Goal: Task Accomplishment & Management: Use online tool/utility

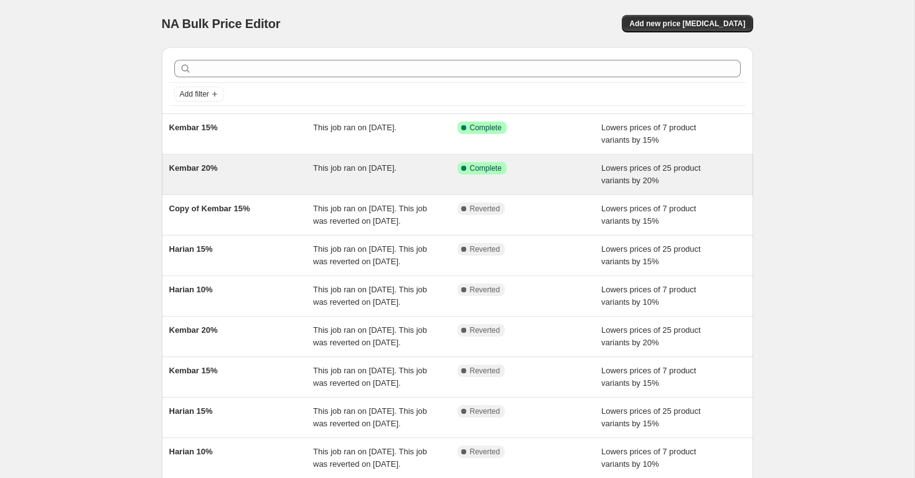
click at [441, 162] on div "This job ran on September 8, 2025." at bounding box center [385, 174] width 144 height 25
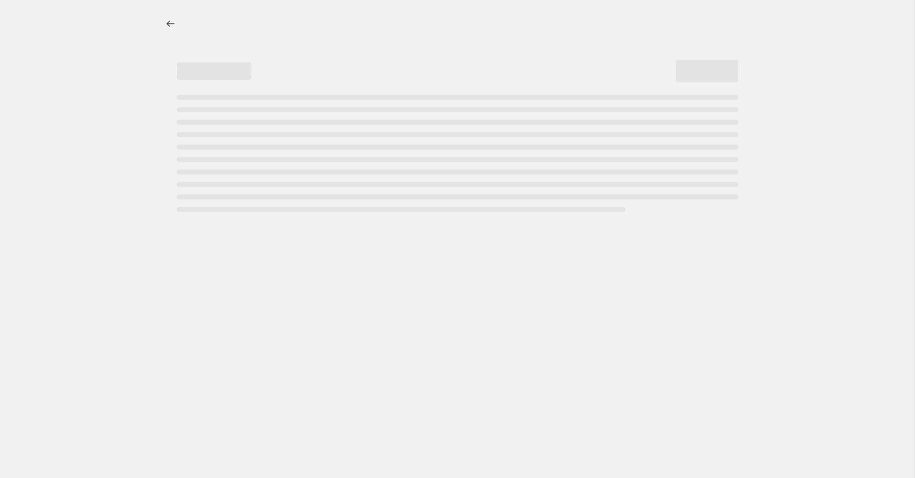
select select "percentage"
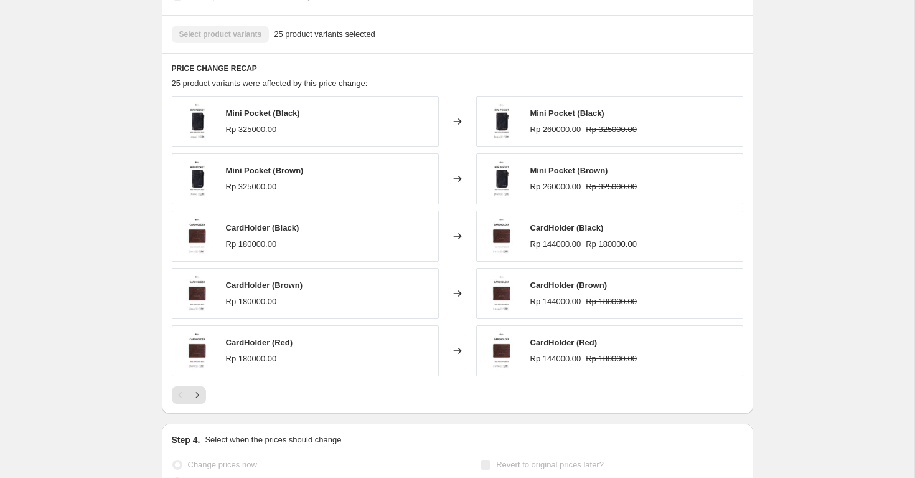
scroll to position [793, 0]
click at [195, 400] on icon "Next" at bounding box center [197, 396] width 12 height 12
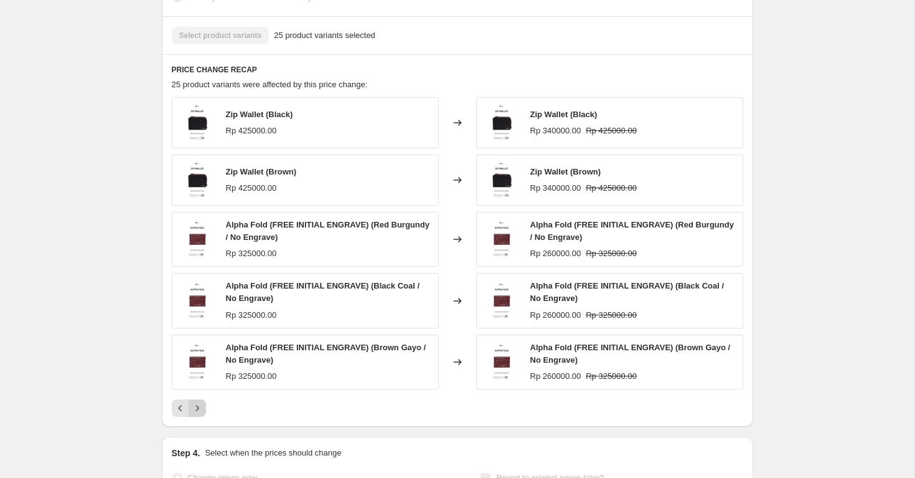
click at [200, 411] on icon "Next" at bounding box center [197, 408] width 12 height 12
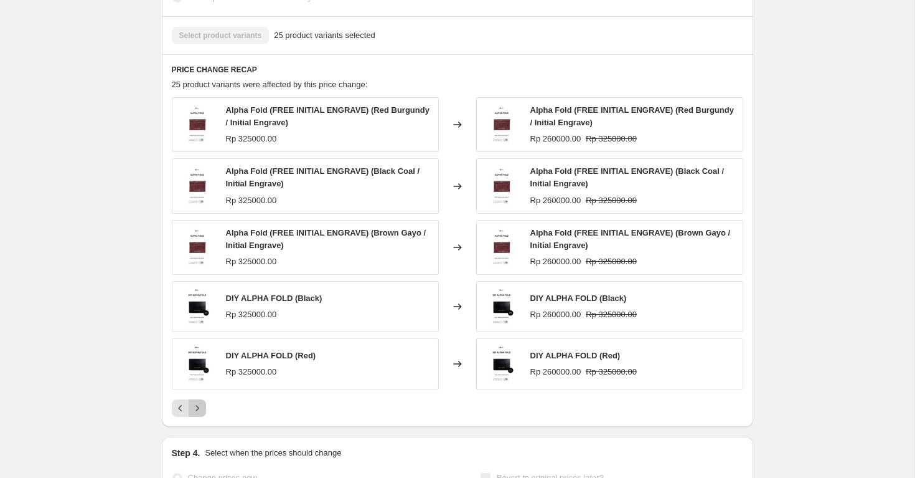
click at [200, 411] on icon "Next" at bounding box center [197, 408] width 12 height 12
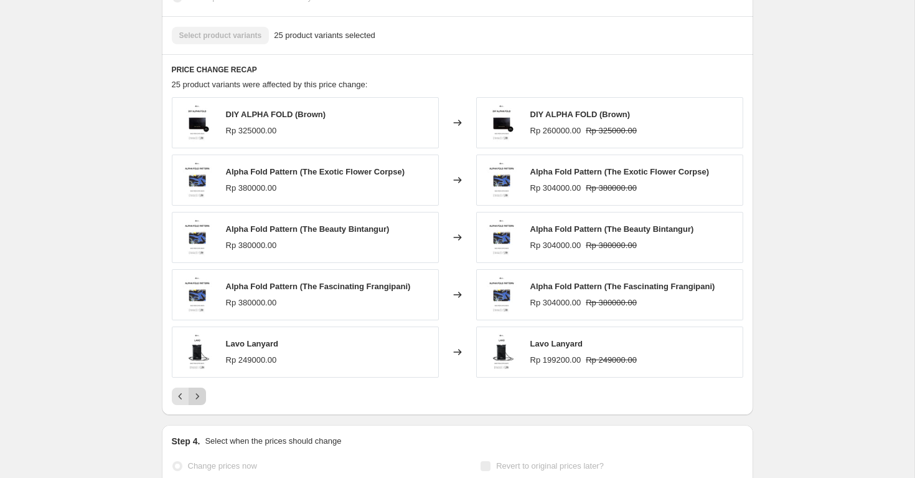
click at [200, 411] on div "PRICE CHANGE RECAP 25 product variants were affected by this price change: DIY …" at bounding box center [458, 234] width 592 height 361
click at [199, 395] on icon "Next" at bounding box center [197, 396] width 12 height 12
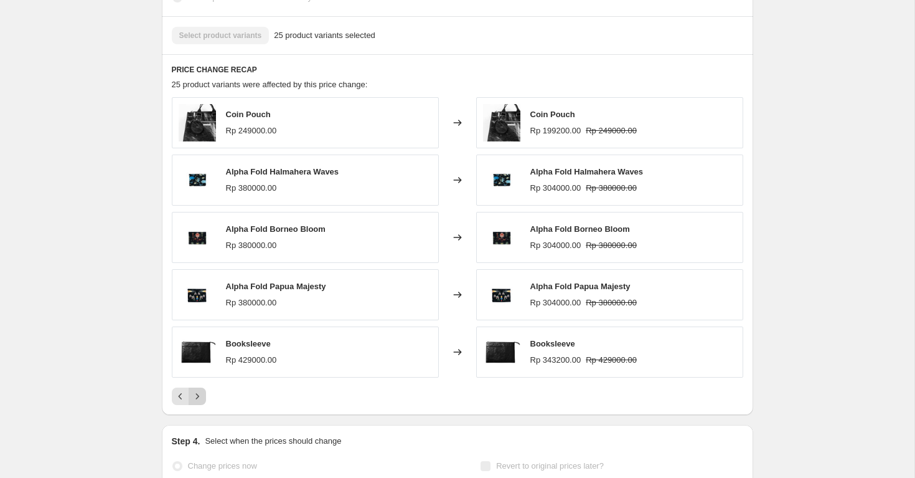
click at [199, 395] on div "Pagination" at bounding box center [197, 395] width 17 height 17
click at [177, 397] on icon "Previous" at bounding box center [180, 396] width 12 height 12
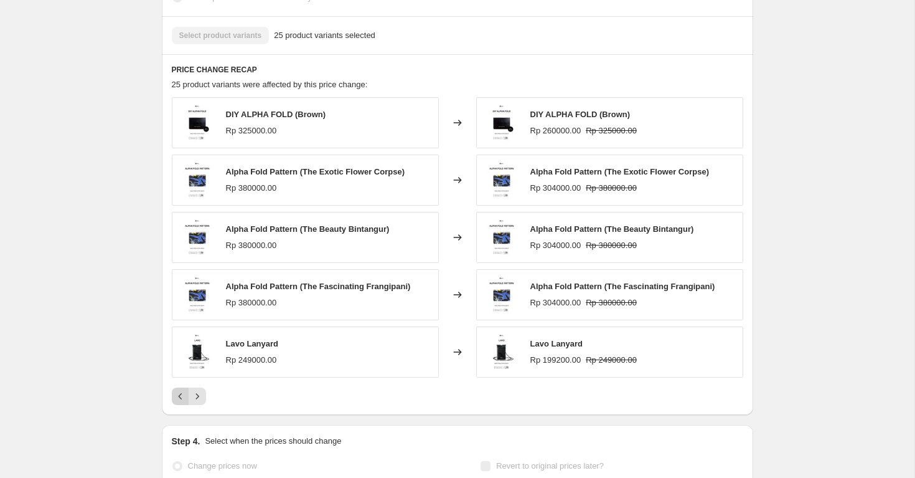
click at [177, 397] on icon "Previous" at bounding box center [180, 396] width 12 height 12
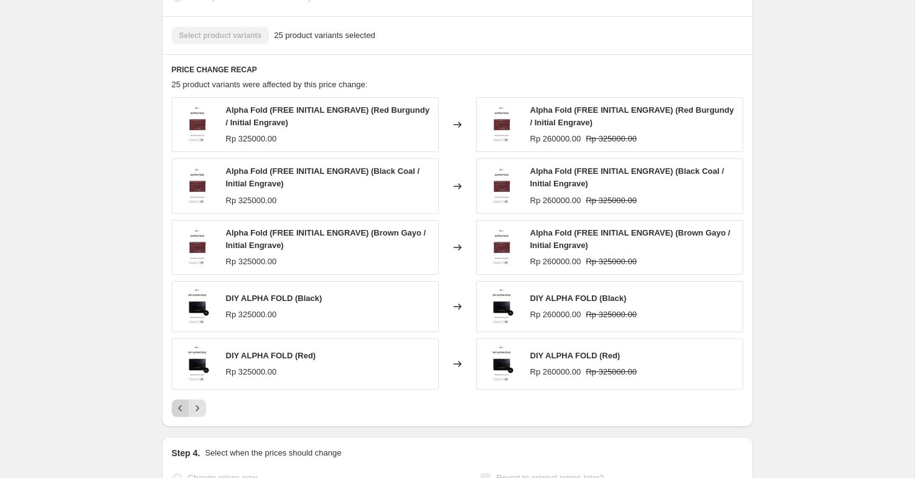
click at [177, 397] on div "Alpha Fold (FREE INITIAL ENGRAVE) (Red Burgundy / Initial Engrave) Rp 325000.00…" at bounding box center [458, 256] width 572 height 319
click at [181, 410] on icon "Previous" at bounding box center [180, 408] width 12 height 12
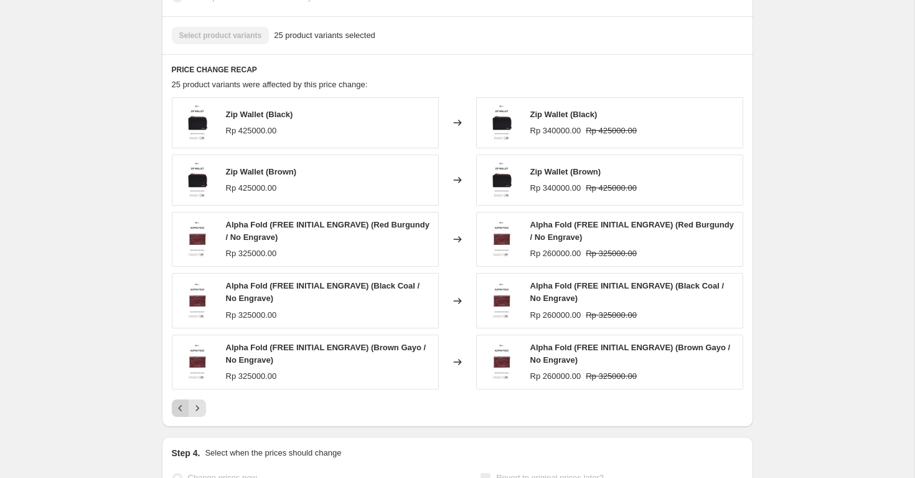
click at [176, 414] on icon "Previous" at bounding box center [180, 408] width 12 height 12
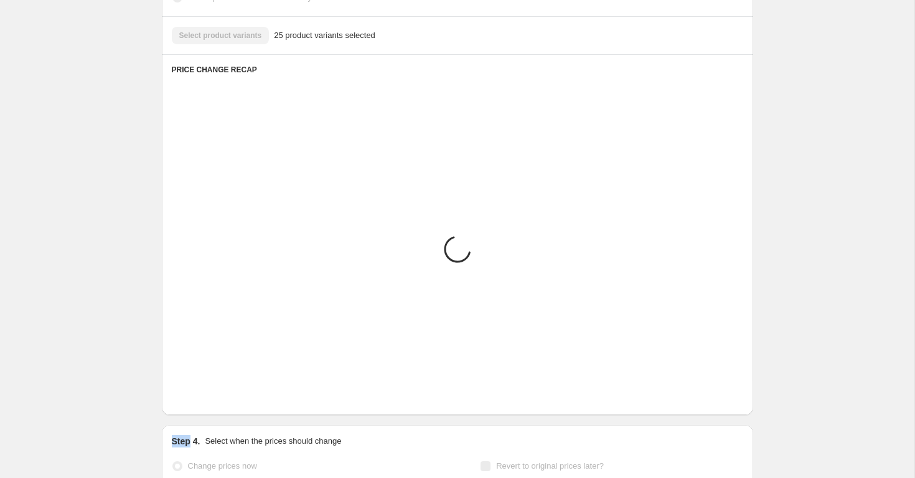
click at [176, 414] on div "PRICE CHANGE RECAP Placeholder Loading product variants... Loading... Placehold…" at bounding box center [458, 234] width 592 height 361
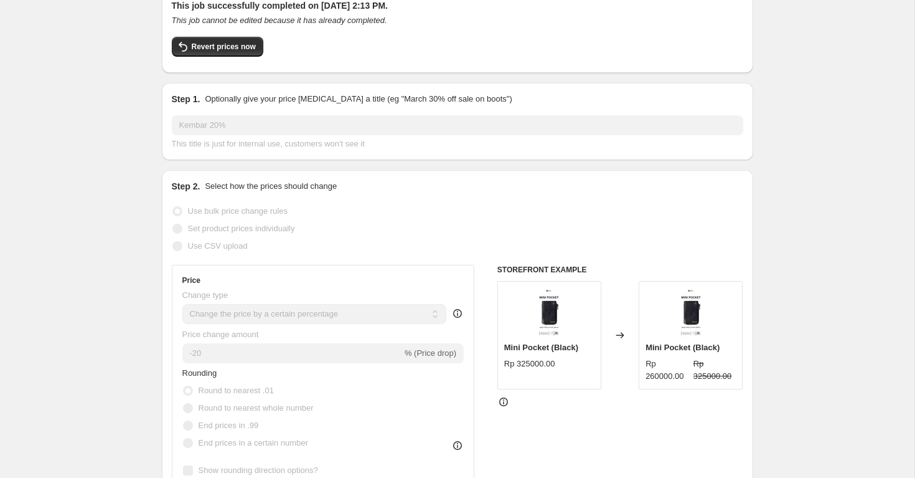
scroll to position [0, 0]
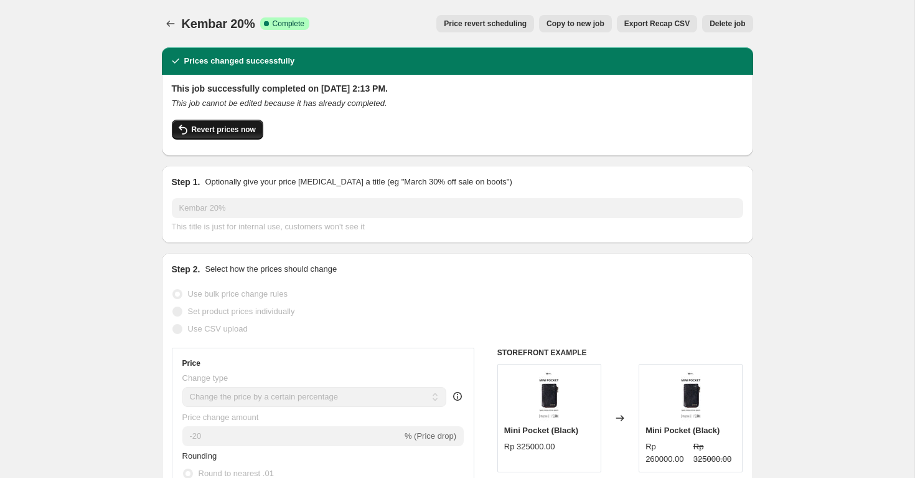
click at [248, 126] on span "Revert prices now" at bounding box center [224, 130] width 64 height 10
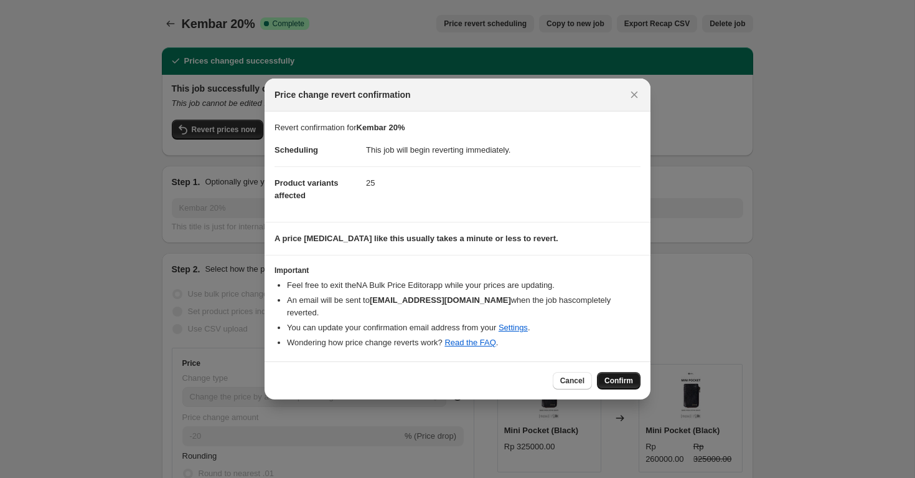
click at [620, 375] on span "Confirm" at bounding box center [619, 380] width 29 height 10
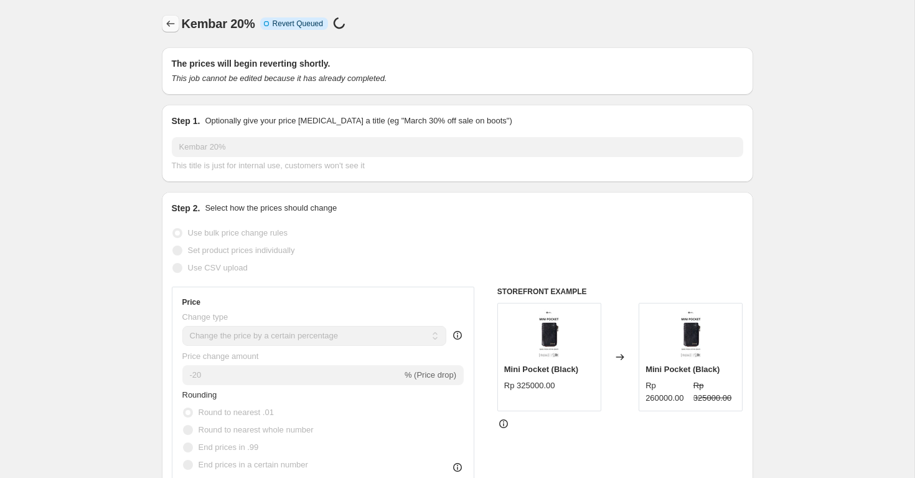
click at [170, 21] on icon "Price change jobs" at bounding box center [170, 23] width 12 height 12
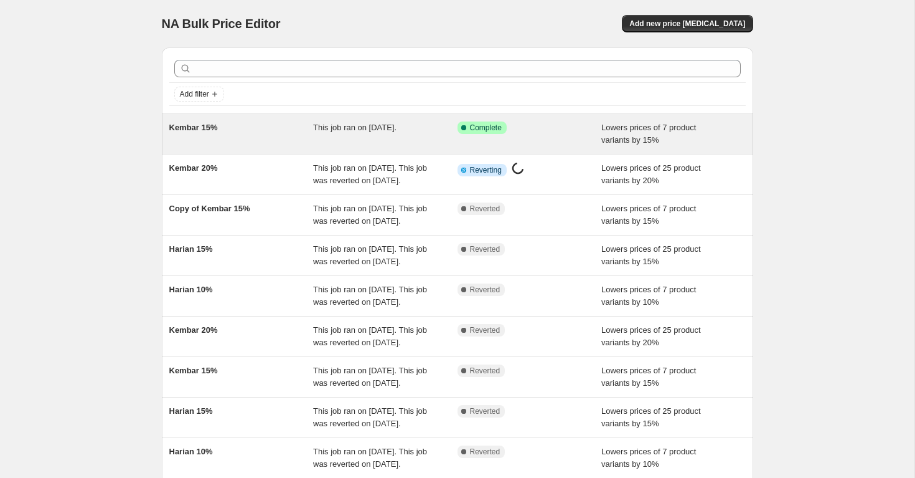
click at [283, 133] on div "Kembar 15%" at bounding box center [241, 133] width 144 height 25
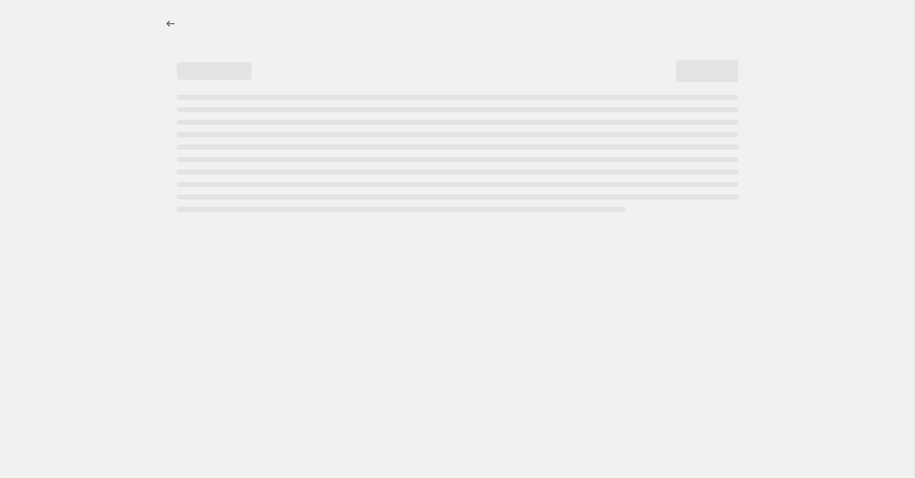
select select "percentage"
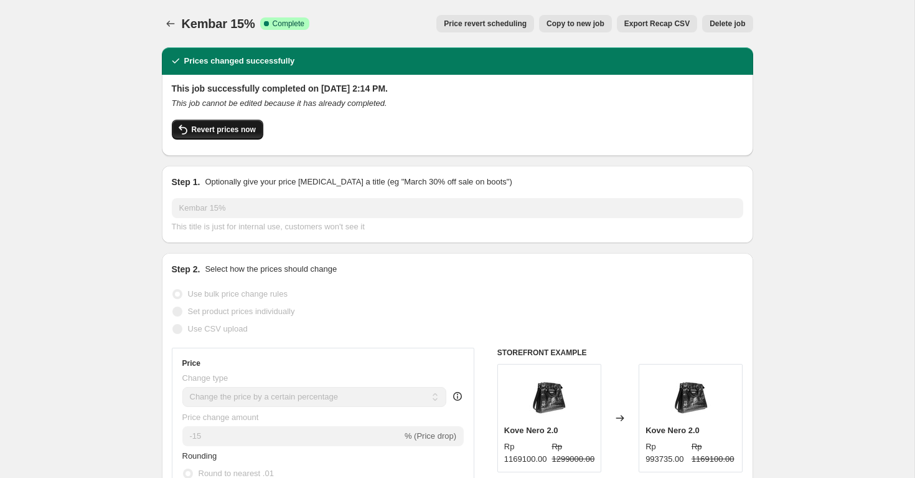
click at [240, 132] on span "Revert prices now" at bounding box center [224, 130] width 64 height 10
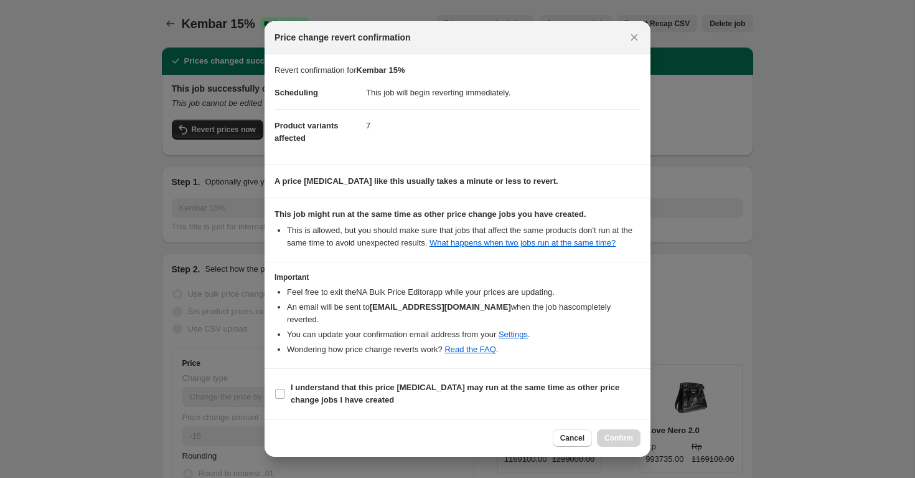
click at [621, 440] on div "Cancel Confirm" at bounding box center [597, 437] width 88 height 17
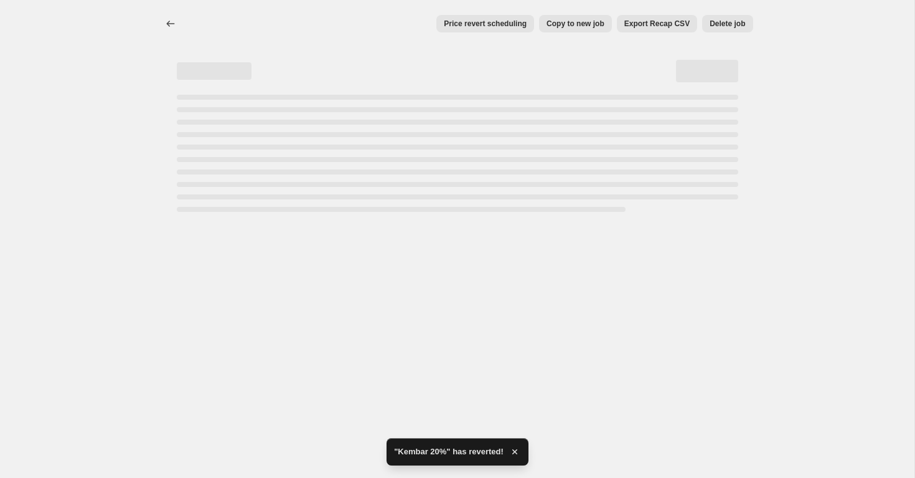
select select "percentage"
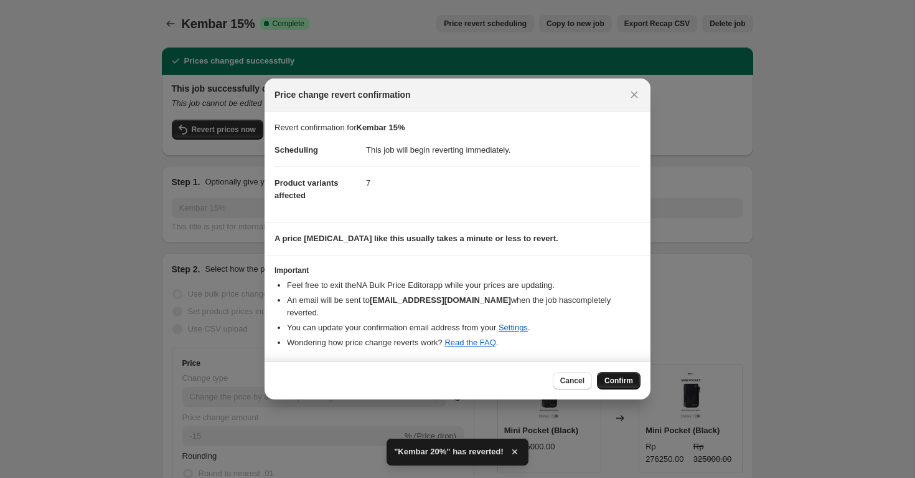
click at [621, 375] on span "Confirm" at bounding box center [619, 380] width 29 height 10
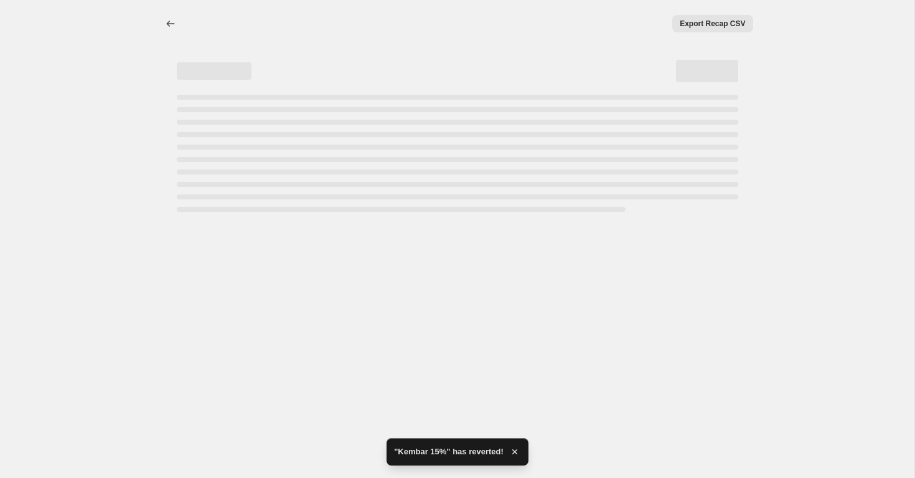
select select "percentage"
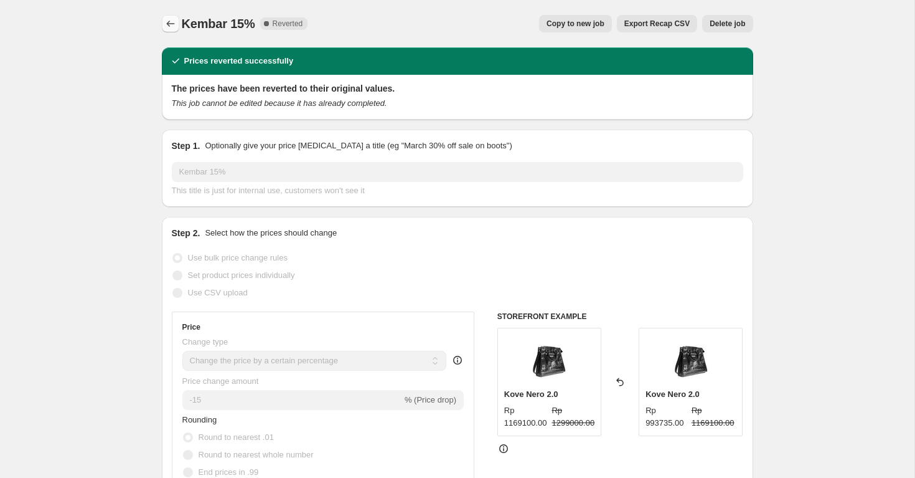
click at [174, 24] on icon "Price change jobs" at bounding box center [170, 23] width 12 height 12
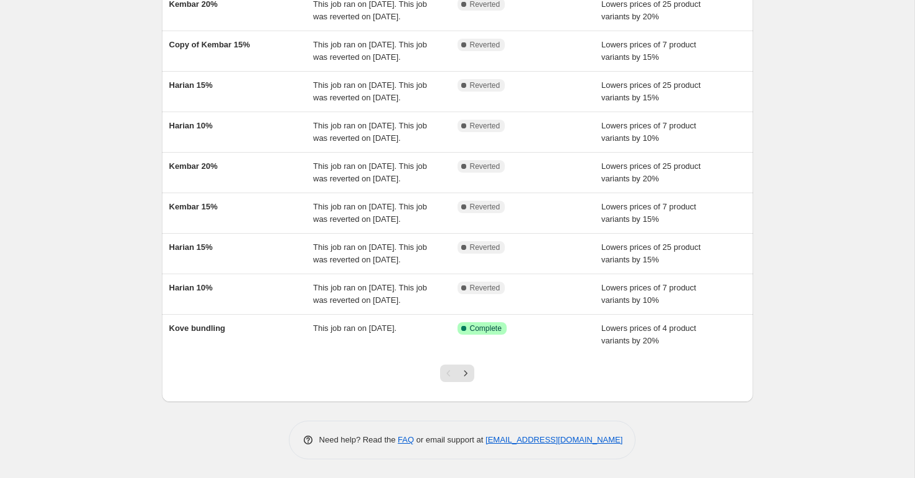
scroll to position [276, 0]
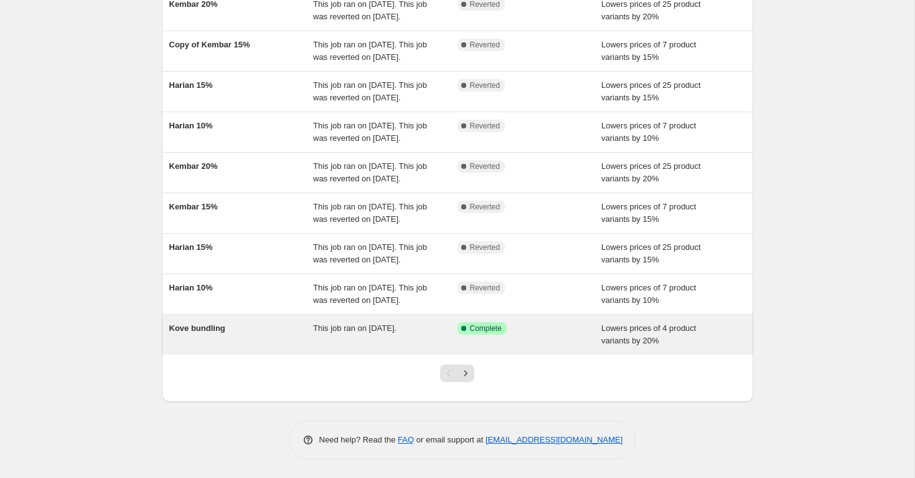
click at [412, 337] on div "This job ran on [DATE]." at bounding box center [385, 334] width 144 height 25
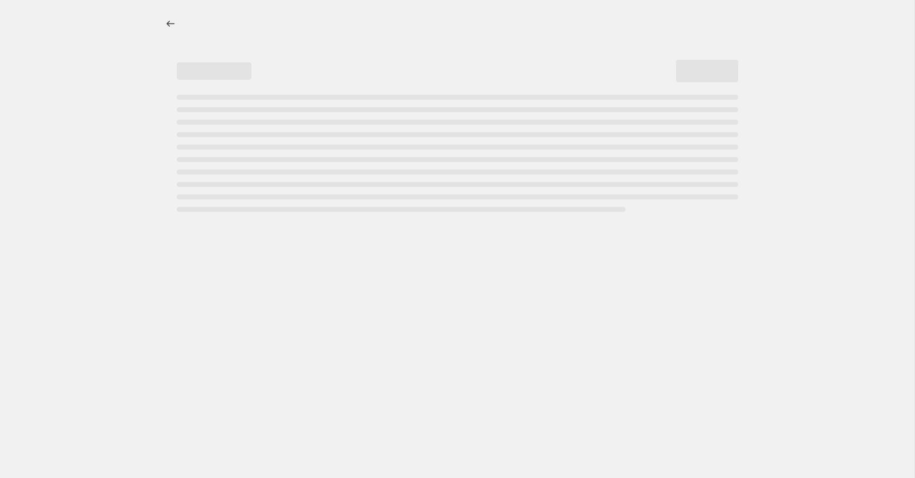
select select "percentage"
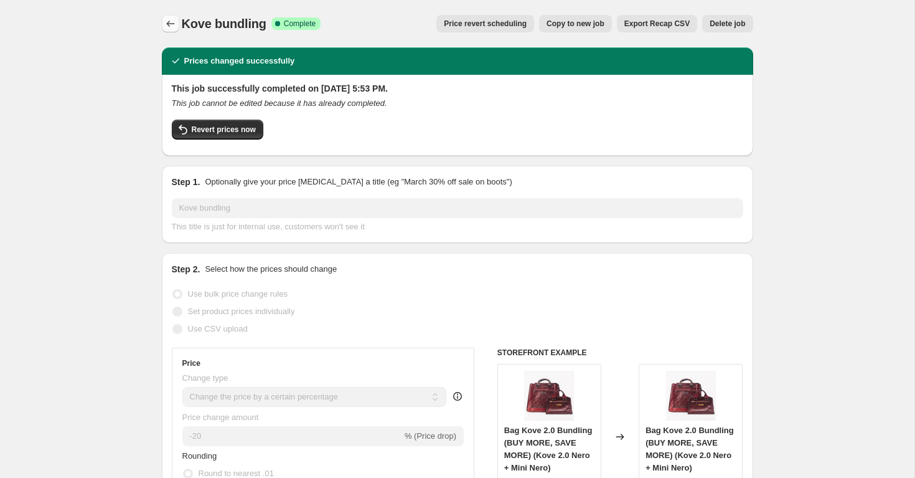
click at [171, 32] on button "Price change jobs" at bounding box center [170, 23] width 17 height 17
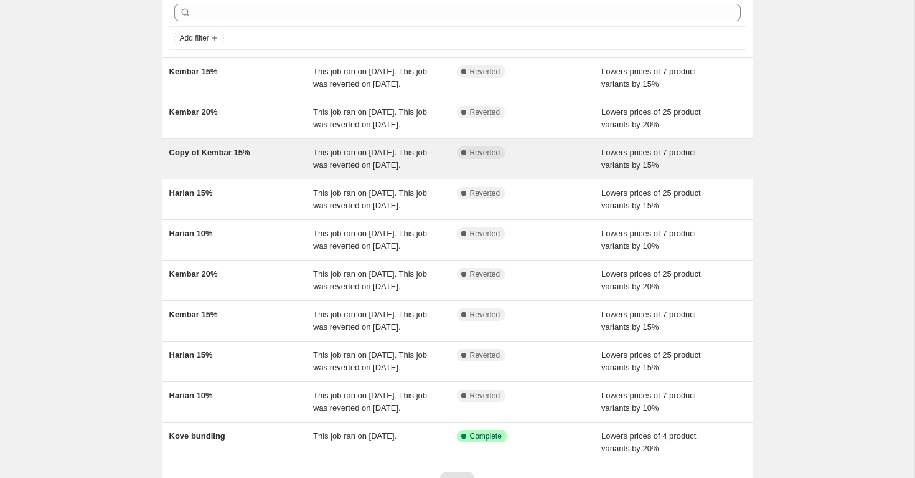
scroll to position [276, 0]
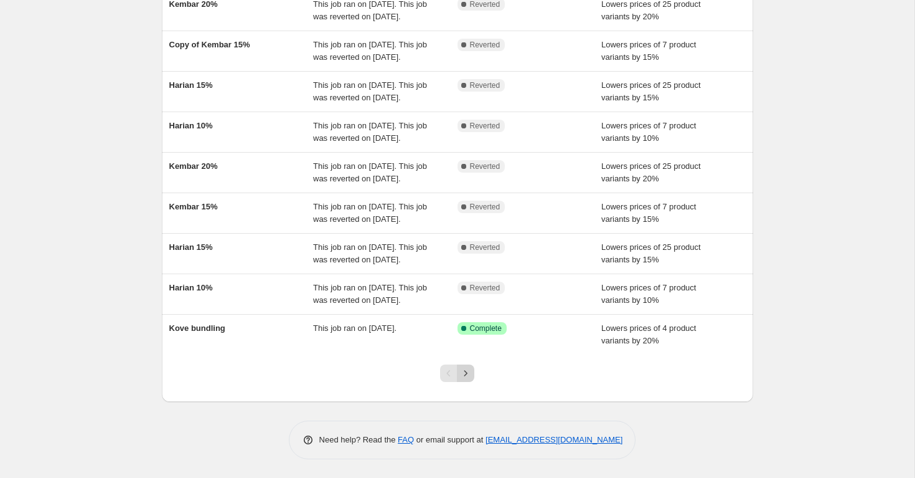
click at [464, 375] on icon "Next" at bounding box center [465, 373] width 3 height 6
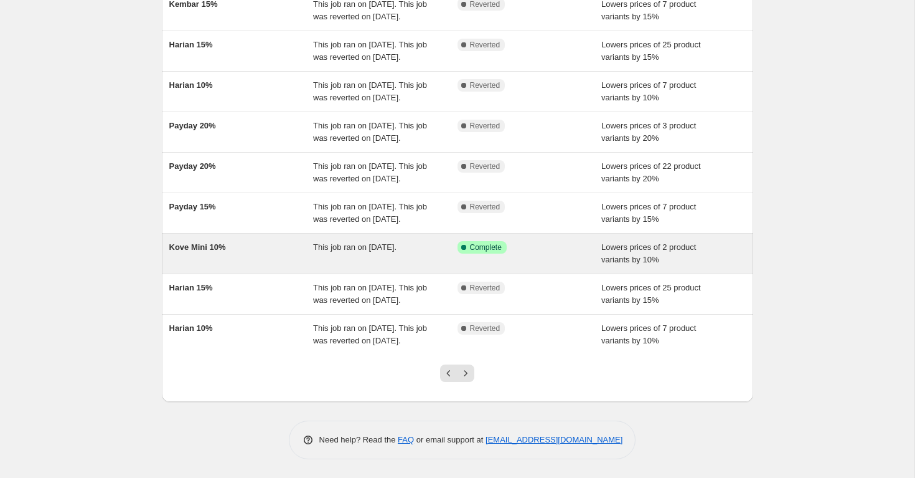
click at [540, 241] on div "Success Complete Complete" at bounding box center [521, 247] width 126 height 12
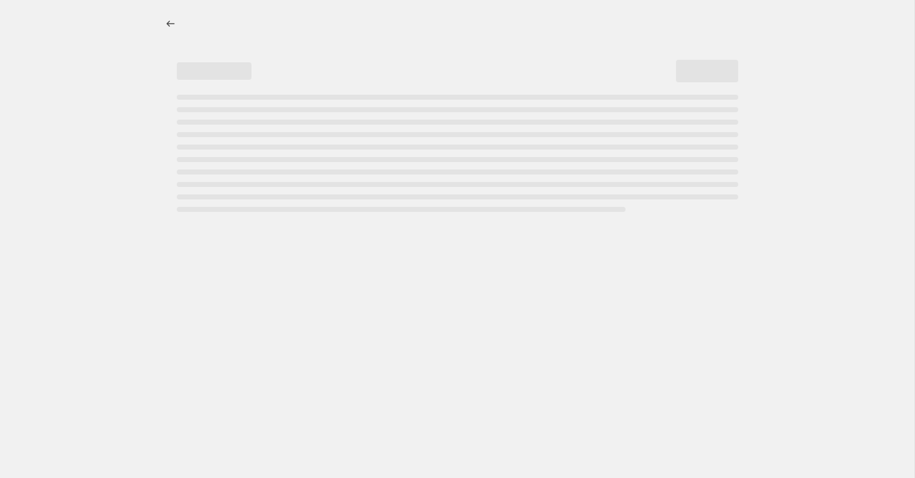
select select "percentage"
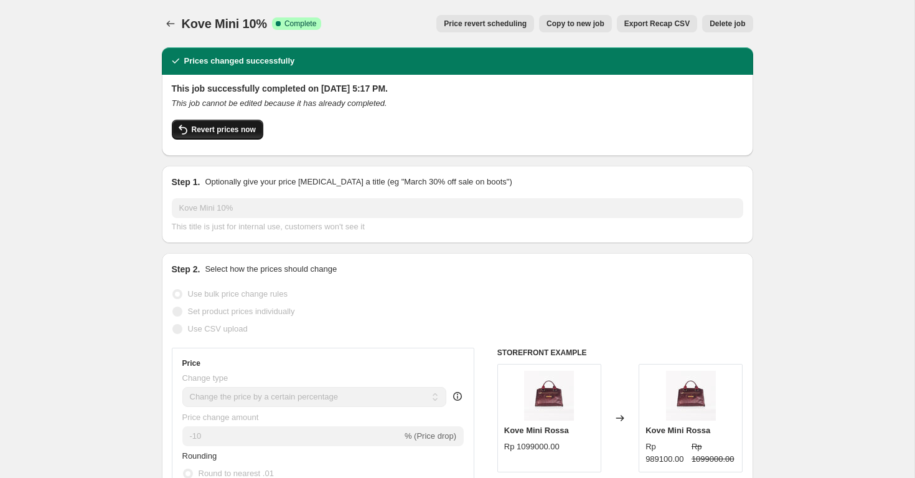
click at [230, 136] on button "Revert prices now" at bounding box center [218, 130] width 92 height 20
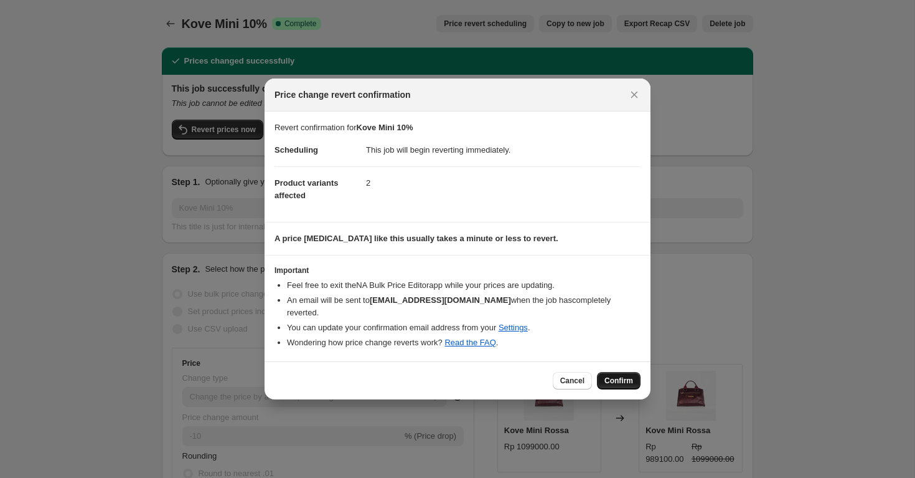
click at [625, 382] on button "Confirm" at bounding box center [619, 380] width 44 height 17
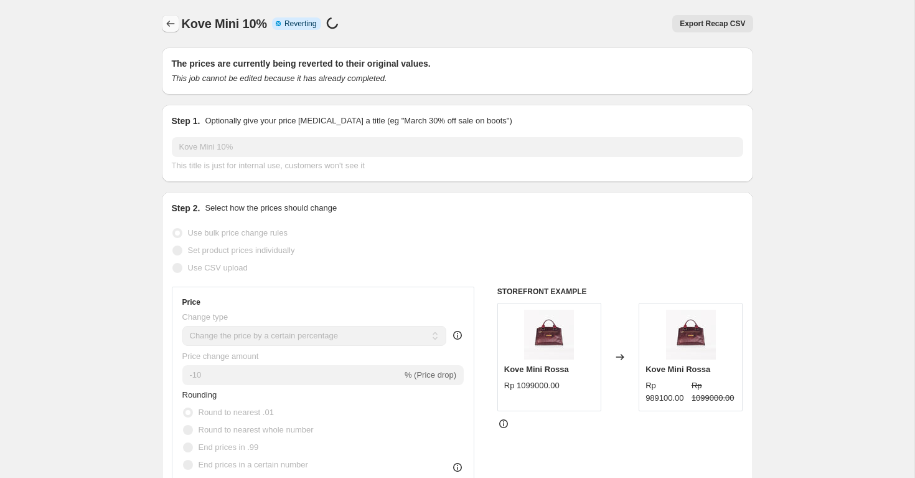
click at [169, 21] on icon "Price change jobs" at bounding box center [170, 23] width 12 height 12
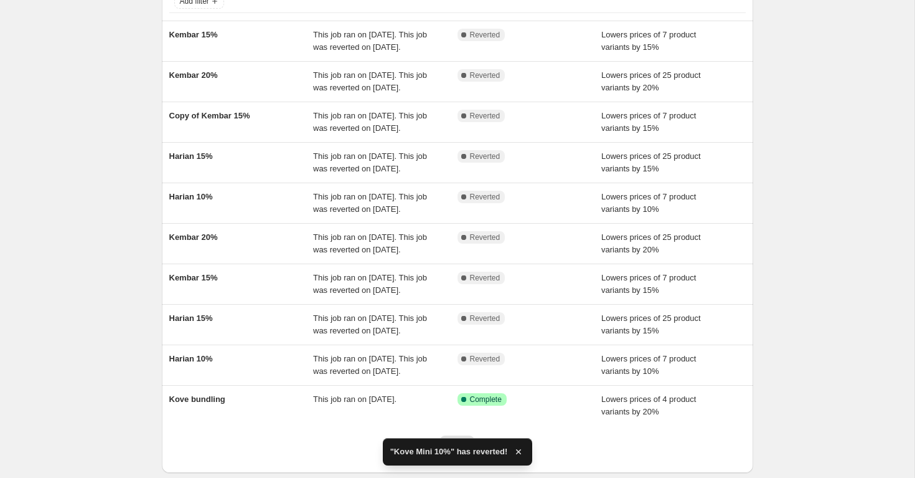
scroll to position [276, 0]
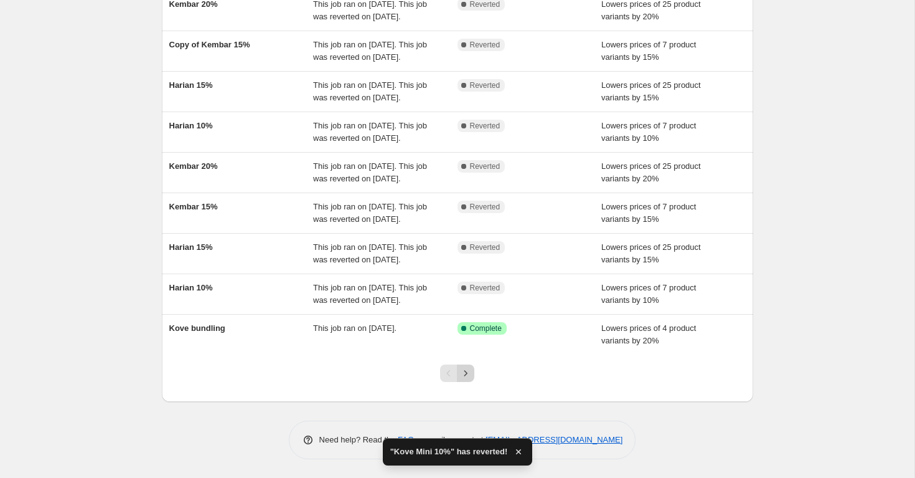
click at [466, 381] on button "Next" at bounding box center [465, 372] width 17 height 17
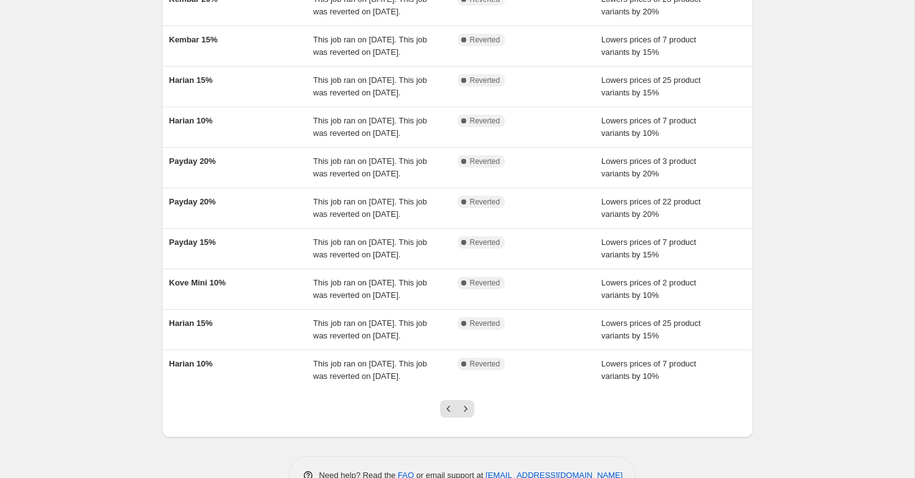
scroll to position [288, 0]
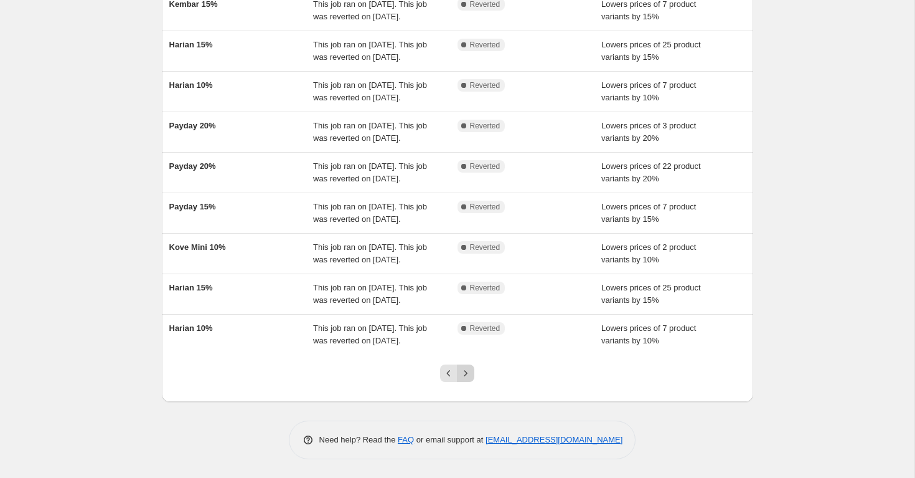
click at [469, 369] on icon "Next" at bounding box center [466, 373] width 12 height 12
click at [465, 372] on icon "Next" at bounding box center [466, 373] width 12 height 12
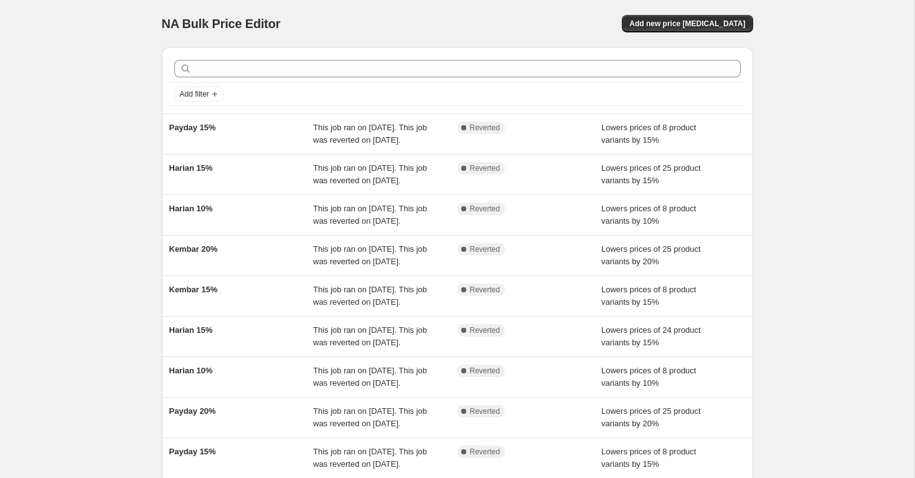
scroll to position [276, 0]
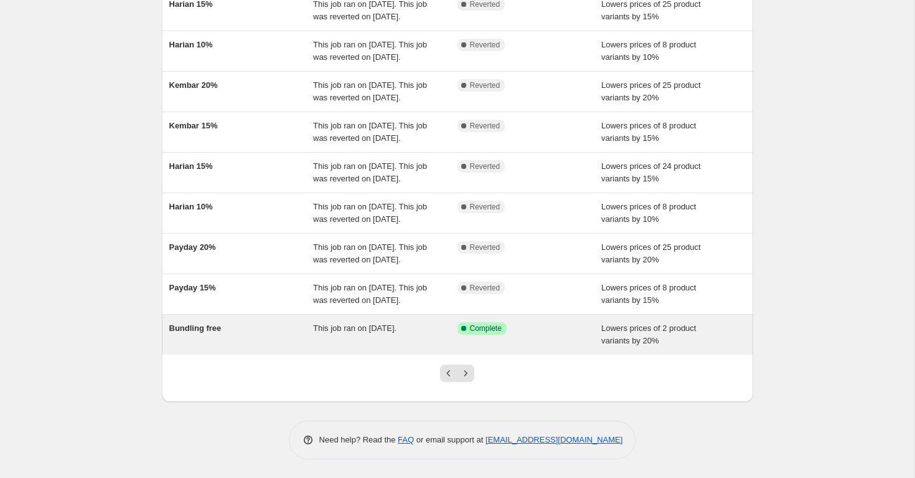
click at [493, 340] on div "Success Complete Complete" at bounding box center [530, 334] width 144 height 25
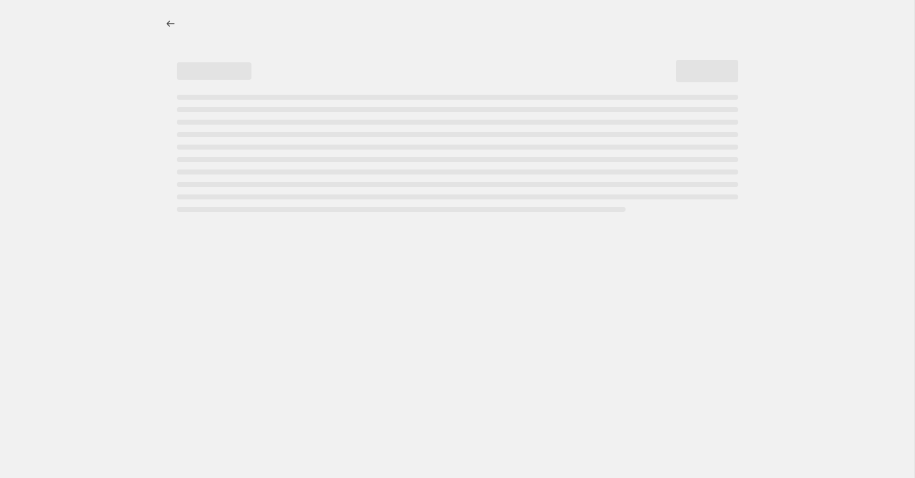
select select "percentage"
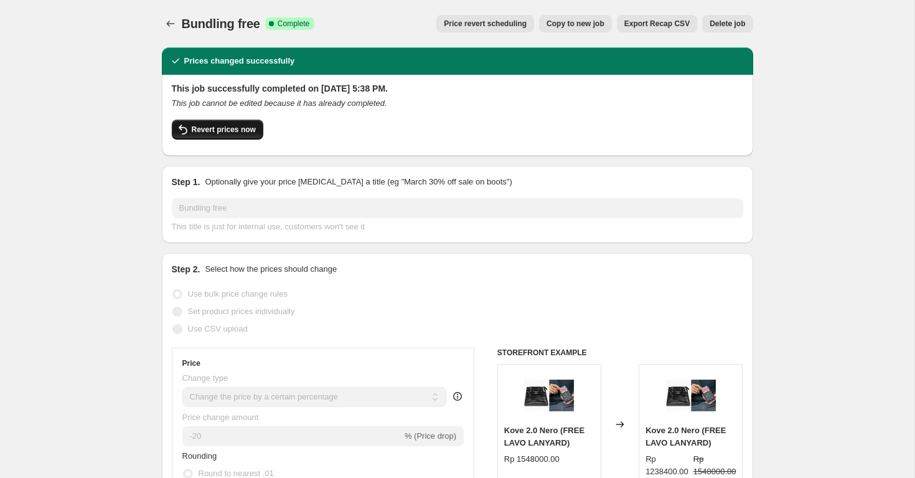
click at [241, 126] on span "Revert prices now" at bounding box center [224, 130] width 64 height 10
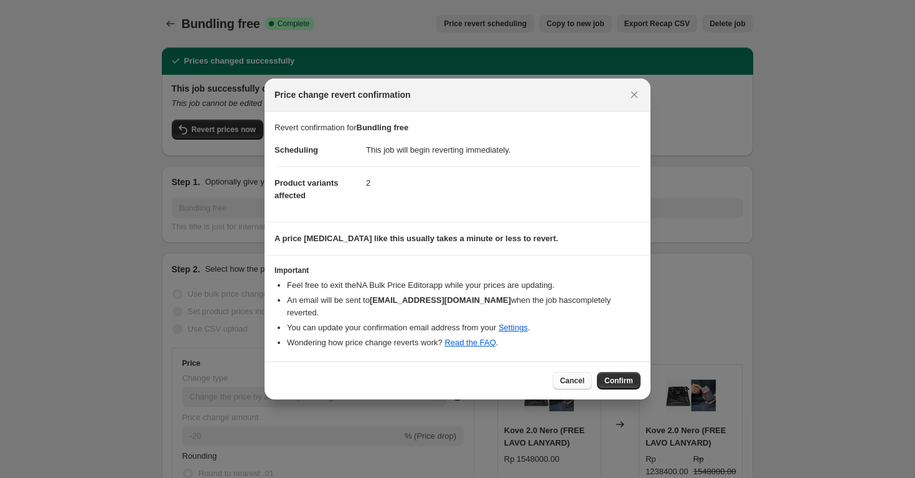
click at [571, 375] on span "Cancel" at bounding box center [572, 380] width 24 height 10
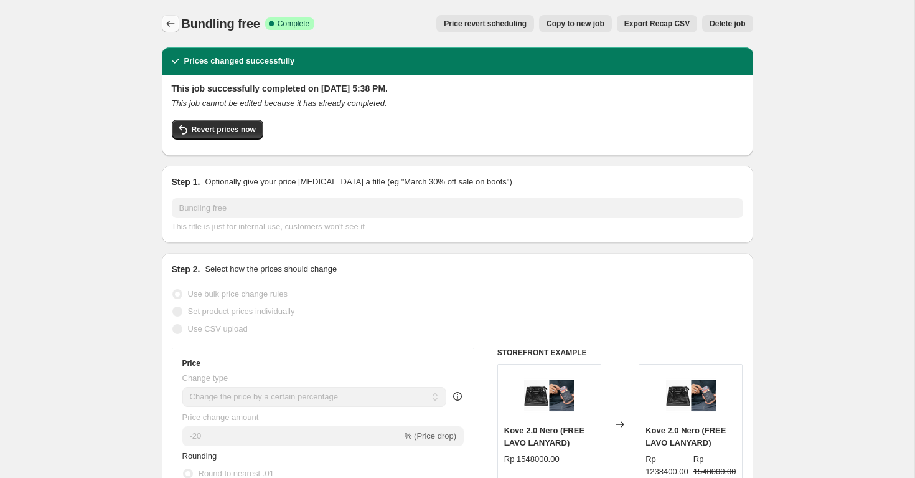
click at [169, 19] on icon "Price change jobs" at bounding box center [170, 23] width 12 height 12
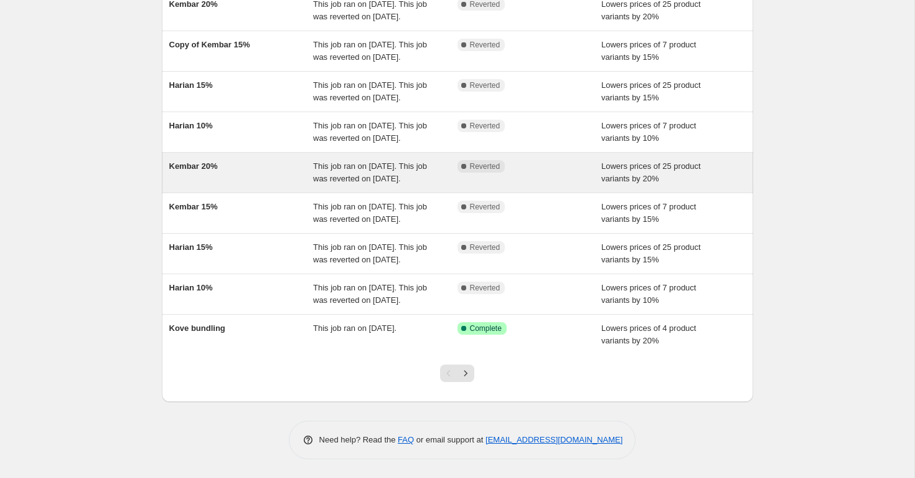
scroll to position [276, 0]
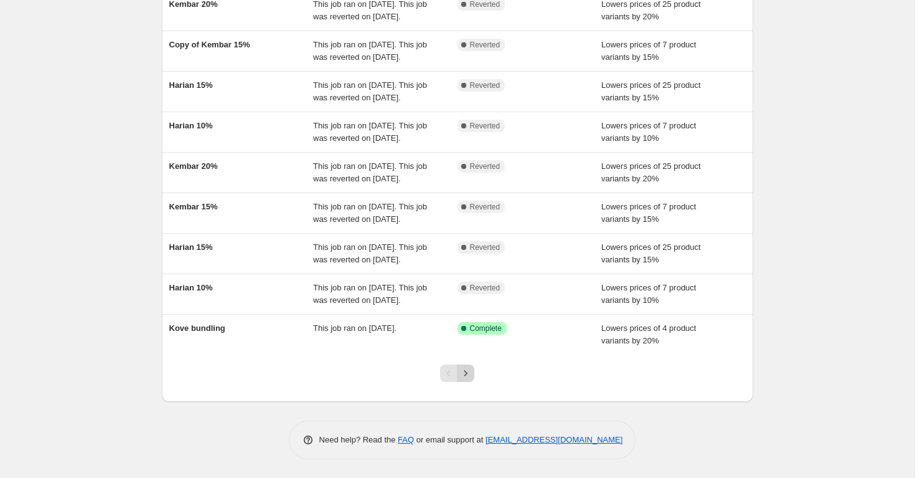
click at [463, 373] on icon "Next" at bounding box center [466, 373] width 12 height 12
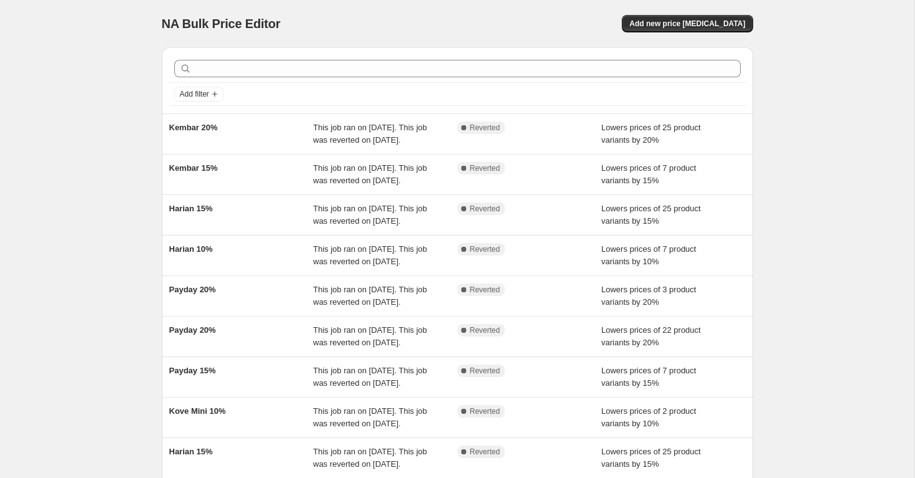
scroll to position [288, 0]
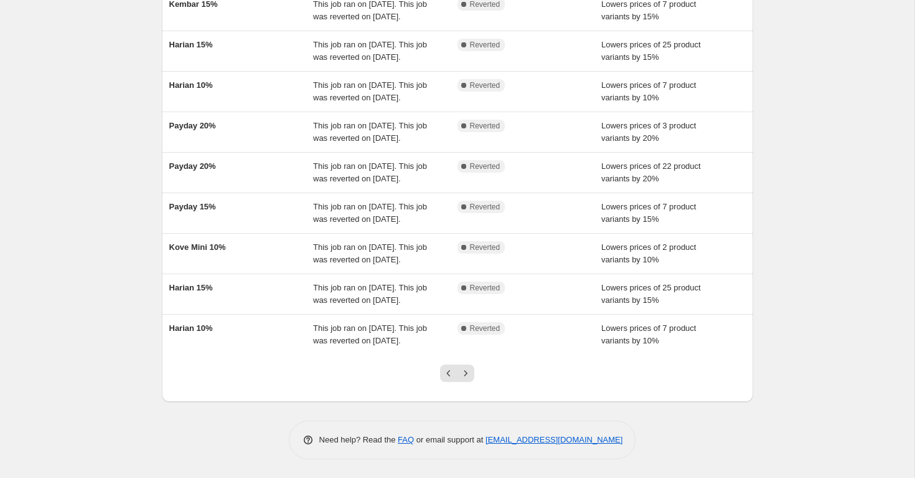
click at [463, 373] on icon "Next" at bounding box center [466, 373] width 12 height 12
click at [469, 374] on icon "Next" at bounding box center [466, 373] width 12 height 12
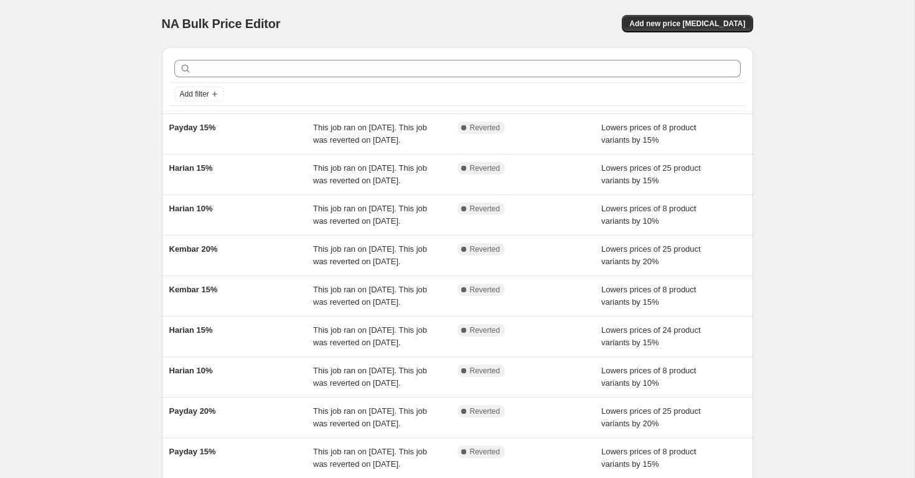
scroll to position [276, 0]
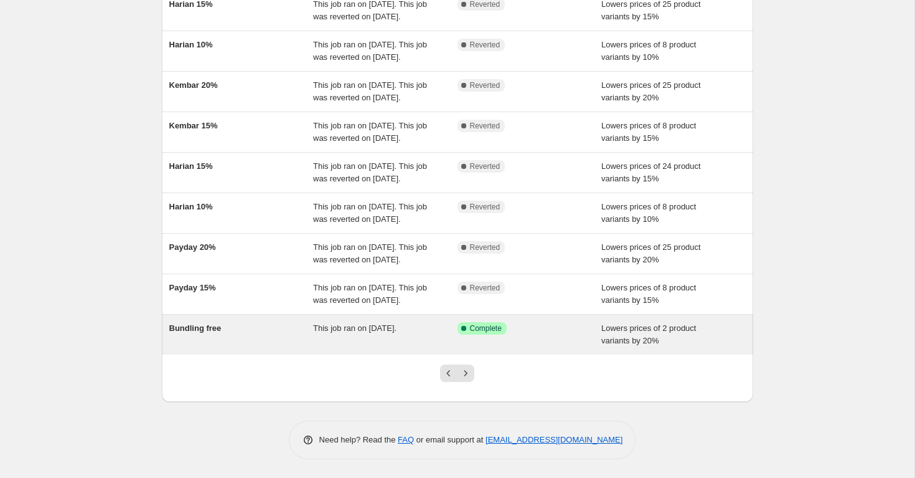
click at [547, 342] on div "Success Complete Complete" at bounding box center [530, 334] width 144 height 25
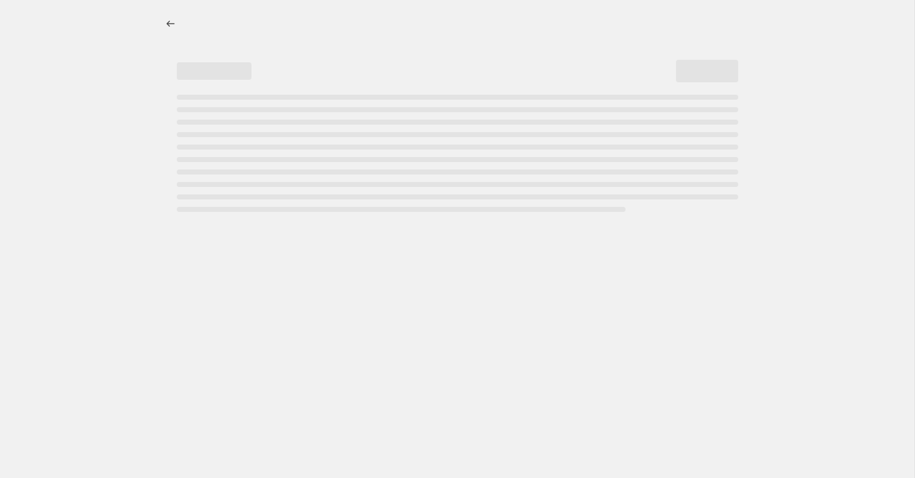
select select "percentage"
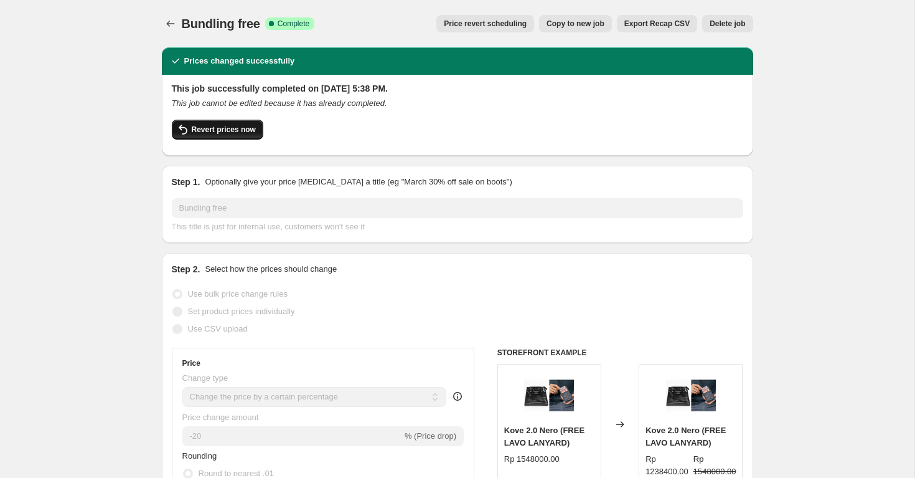
click at [227, 132] on span "Revert prices now" at bounding box center [224, 130] width 64 height 10
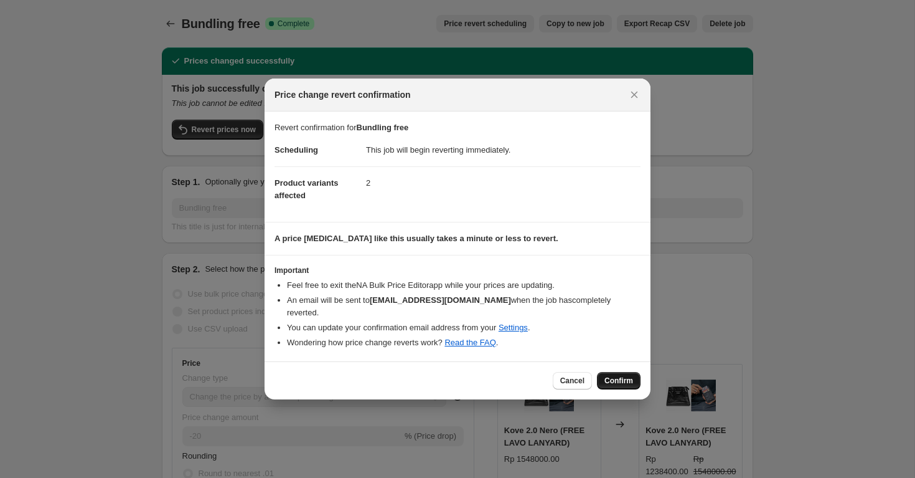
click at [619, 377] on span "Confirm" at bounding box center [619, 380] width 29 height 10
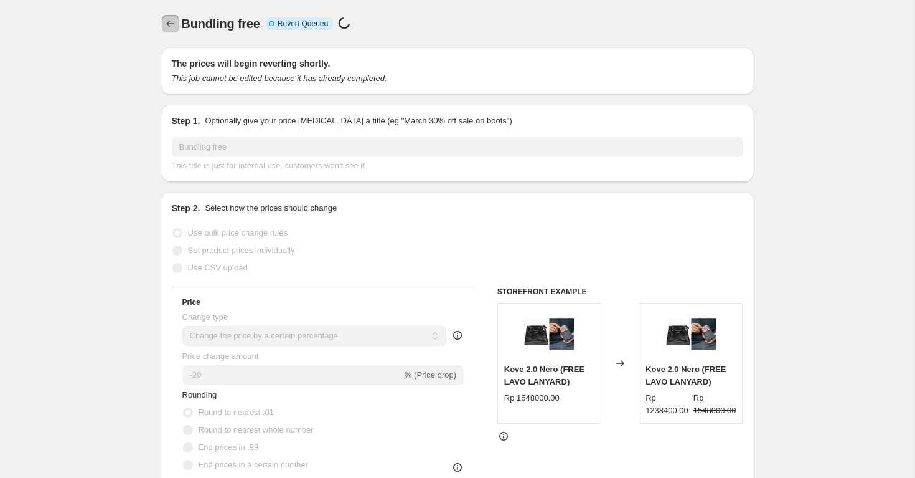
click at [169, 24] on icon "Price change jobs" at bounding box center [170, 24] width 8 height 6
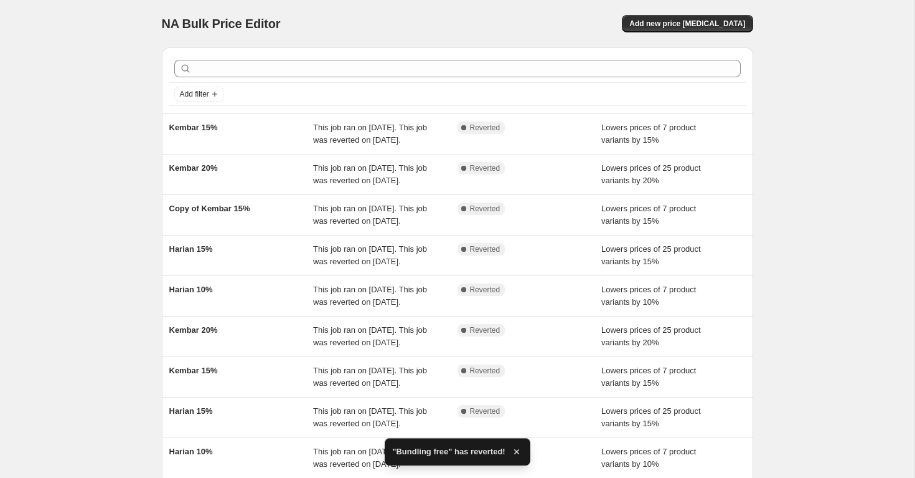
scroll to position [276, 0]
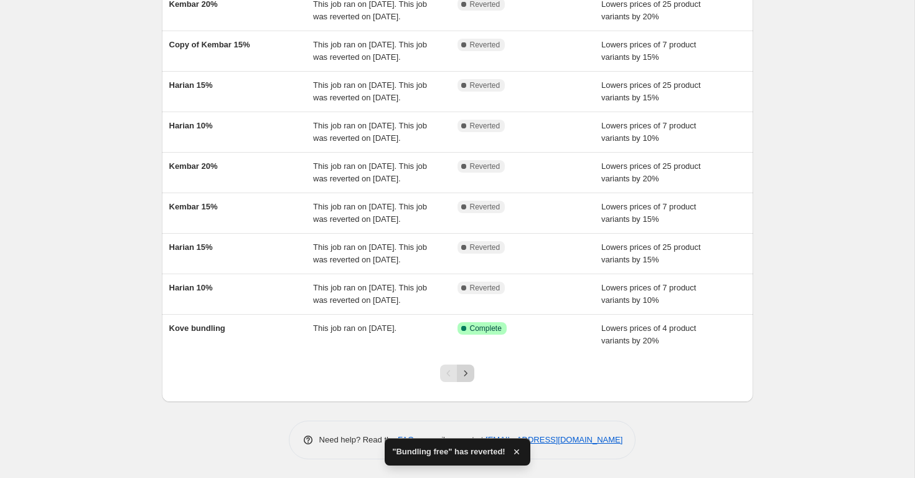
click at [464, 376] on icon "Next" at bounding box center [466, 373] width 12 height 12
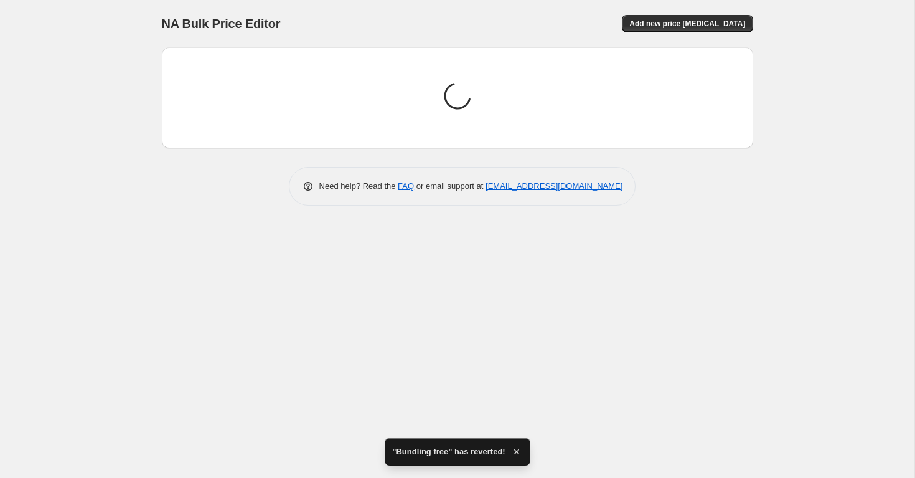
scroll to position [0, 0]
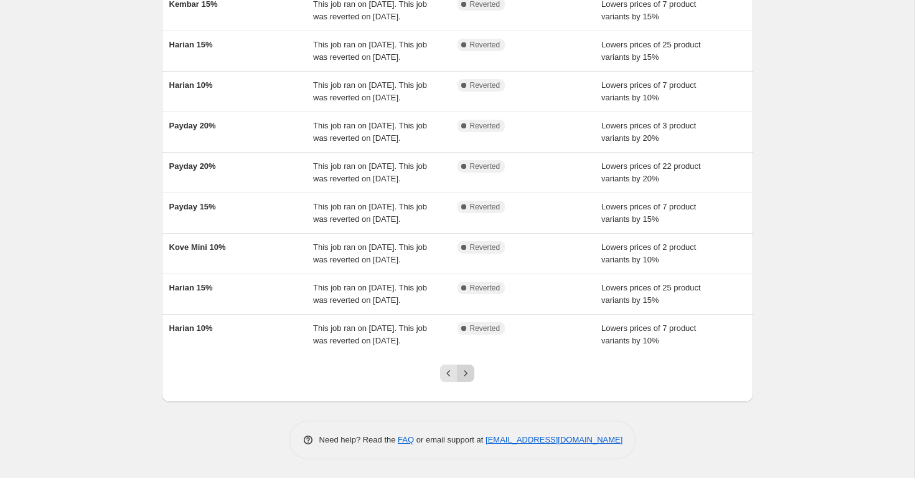
click at [465, 376] on icon "Next" at bounding box center [466, 373] width 12 height 12
click at [465, 377] on icon "Next" at bounding box center [466, 373] width 12 height 12
click at [464, 377] on icon "Next" at bounding box center [466, 373] width 12 height 12
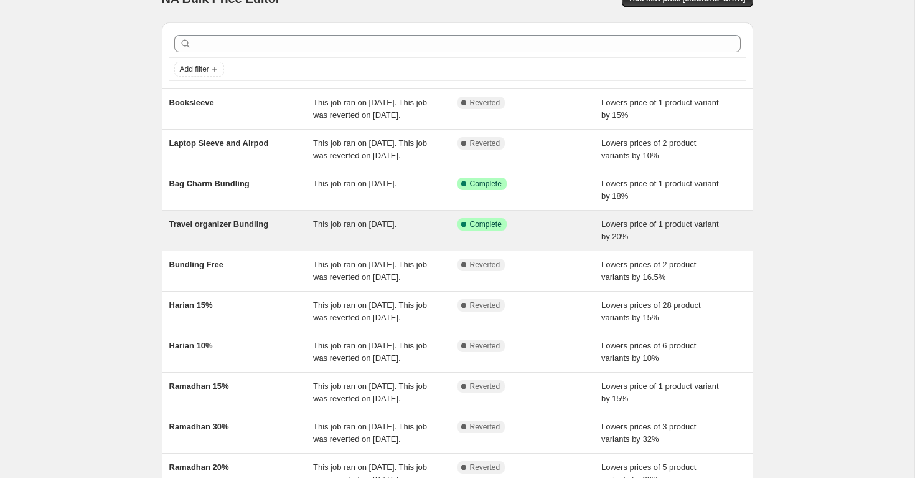
click at [553, 230] on div "Success Complete Complete" at bounding box center [521, 224] width 126 height 12
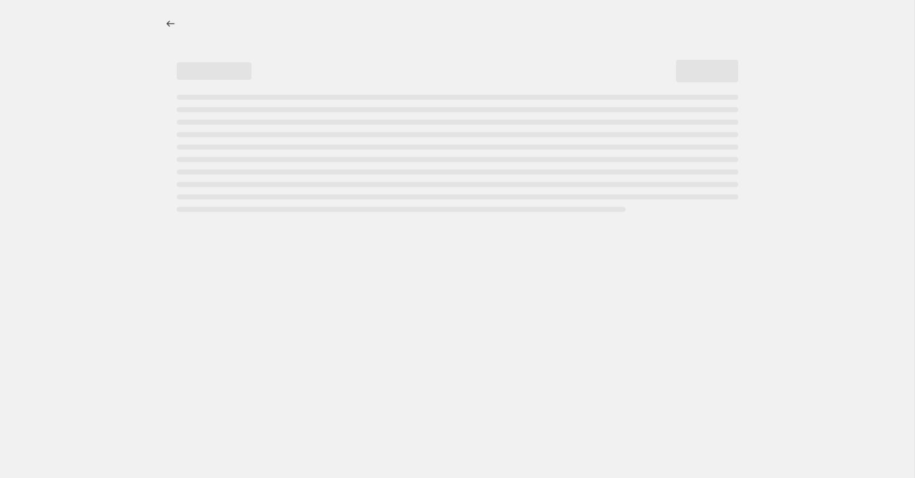
select select "percentage"
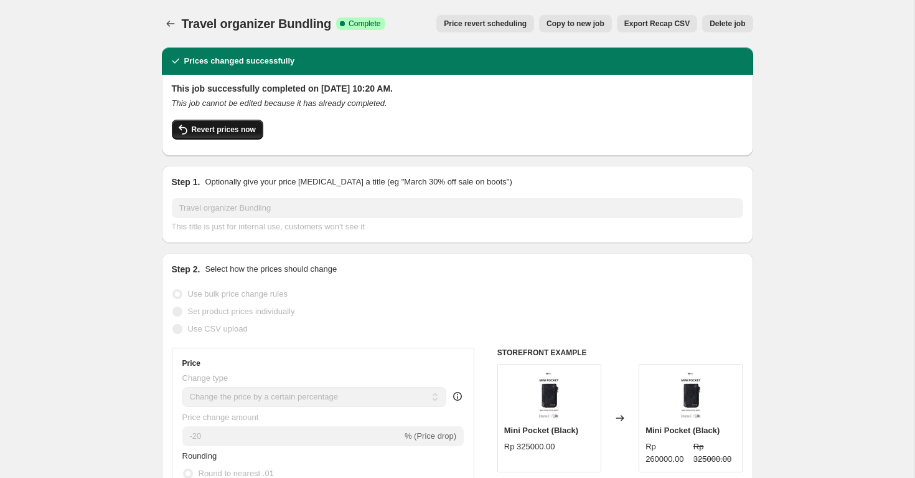
click at [236, 135] on button "Revert prices now" at bounding box center [218, 130] width 92 height 20
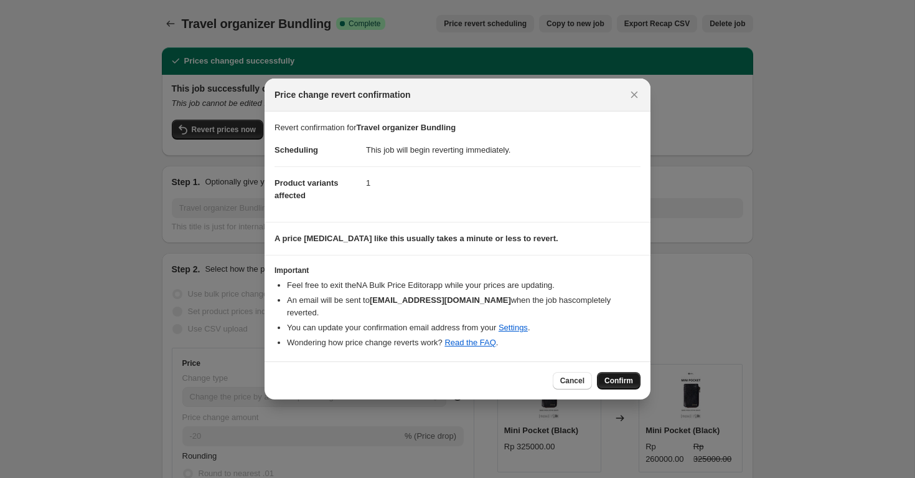
click at [620, 375] on span "Confirm" at bounding box center [619, 380] width 29 height 10
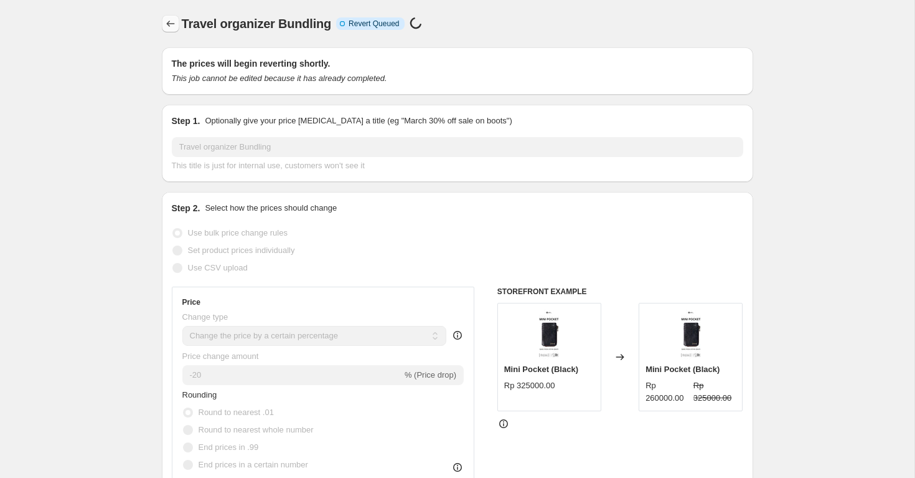
click at [170, 24] on icon "Price change jobs" at bounding box center [170, 23] width 12 height 12
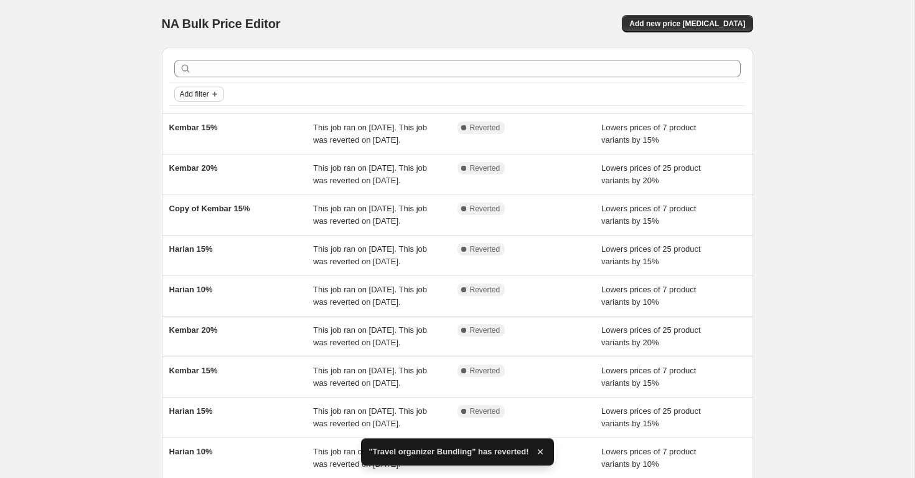
click at [191, 97] on span "Add filter" at bounding box center [194, 94] width 29 height 10
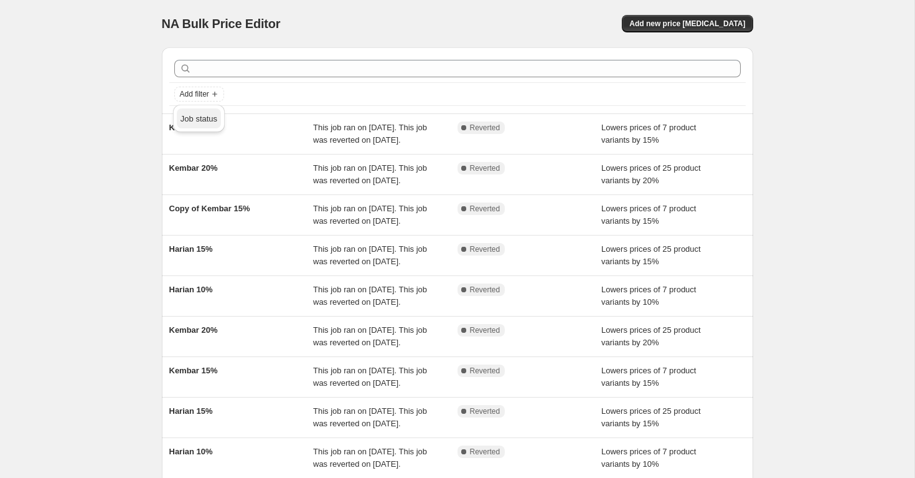
click at [204, 118] on span "Job status" at bounding box center [199, 118] width 37 height 9
click at [220, 156] on span "In progress" at bounding box center [218, 155] width 40 height 9
click at [192, 156] on input "In progress" at bounding box center [187, 156] width 10 height 10
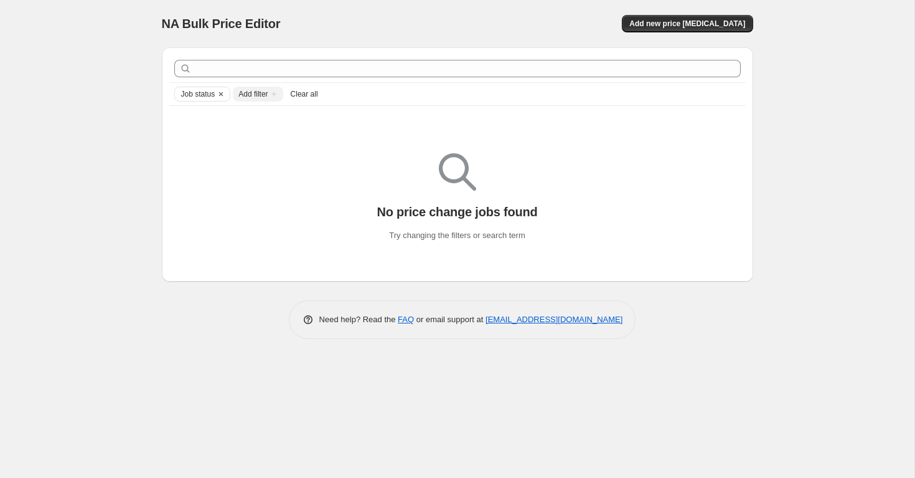
click at [275, 97] on icon "Add filter" at bounding box center [274, 94] width 10 height 10
click at [223, 92] on icon "Clear" at bounding box center [221, 94] width 4 height 4
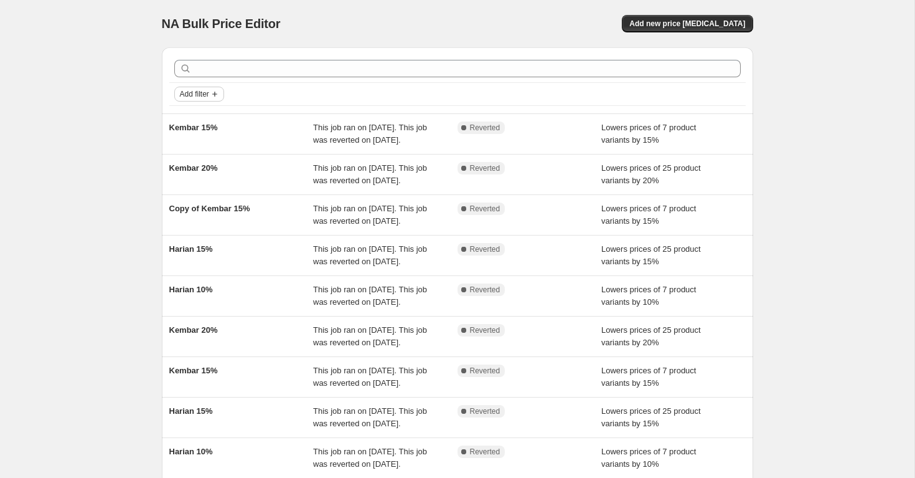
click at [220, 94] on icon "Add filter" at bounding box center [215, 94] width 10 height 10
click at [212, 122] on span "Job status" at bounding box center [199, 118] width 37 height 9
click at [221, 190] on span "Reverting" at bounding box center [215, 190] width 35 height 9
click at [192, 190] on input "Reverting" at bounding box center [187, 191] width 10 height 10
checkbox input "true"
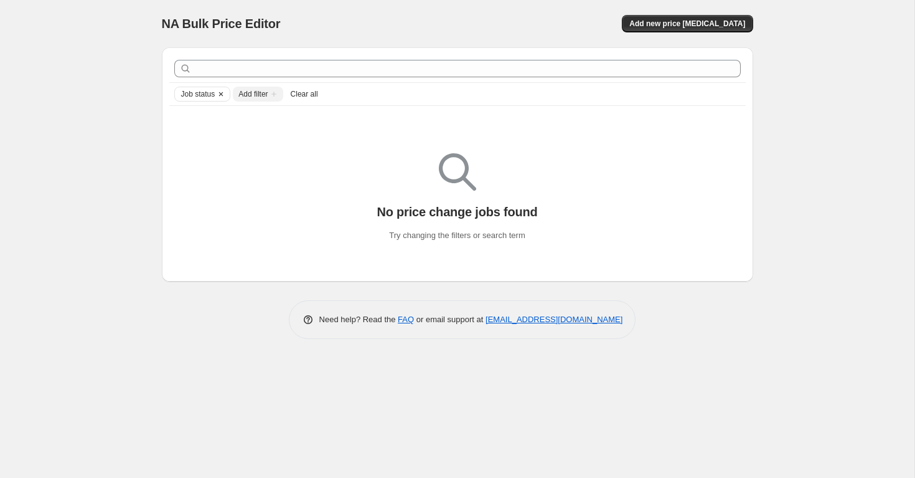
click at [223, 95] on icon "Clear" at bounding box center [221, 94] width 4 height 4
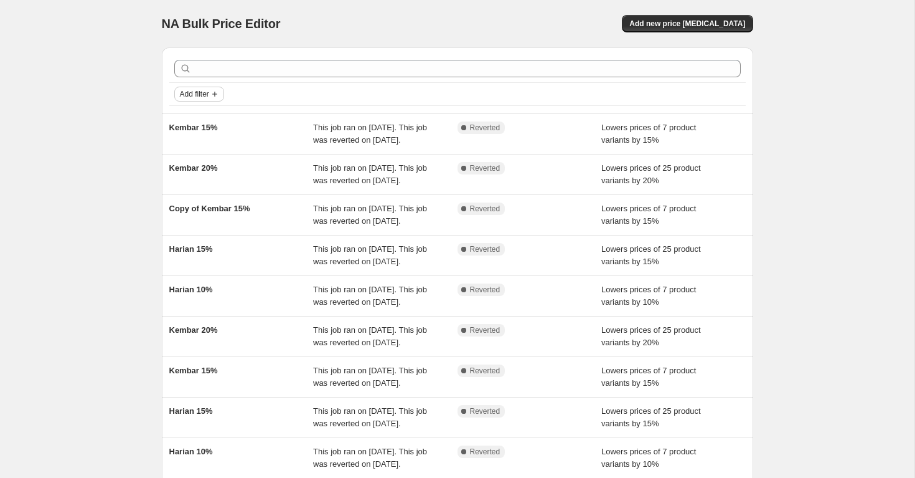
click at [217, 94] on icon "Add filter" at bounding box center [214, 94] width 5 height 5
click at [215, 120] on span "Job status" at bounding box center [199, 118] width 37 height 9
click at [219, 172] on span "Complete" at bounding box center [215, 172] width 35 height 9
click at [192, 172] on input "Complete" at bounding box center [187, 173] width 10 height 10
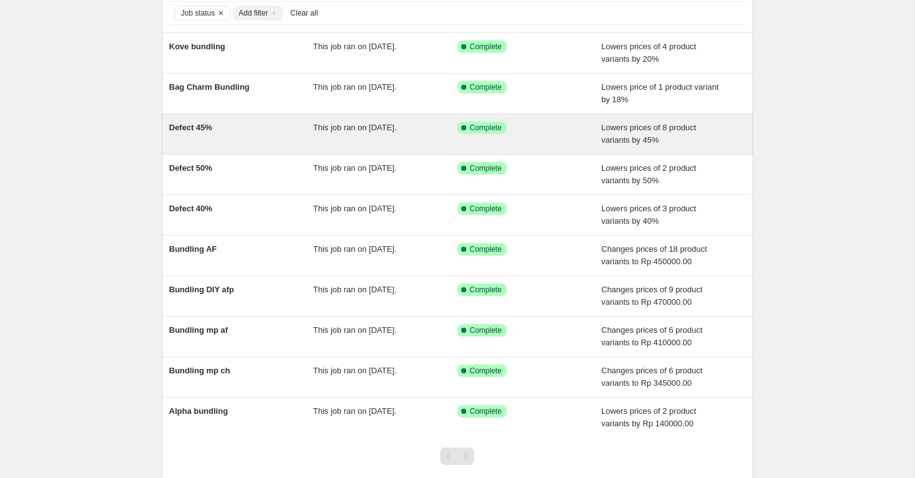
scroll to position [82, 0]
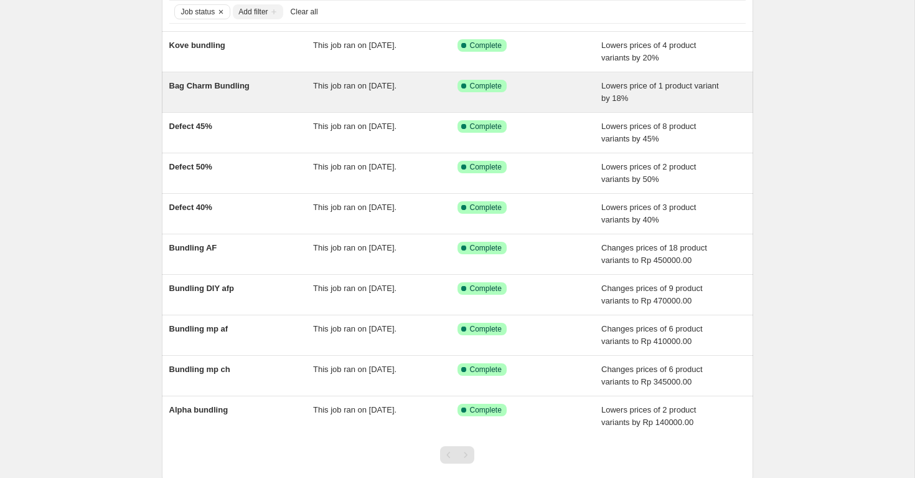
click at [386, 81] on span "This job ran on [DATE]." at bounding box center [354, 85] width 83 height 9
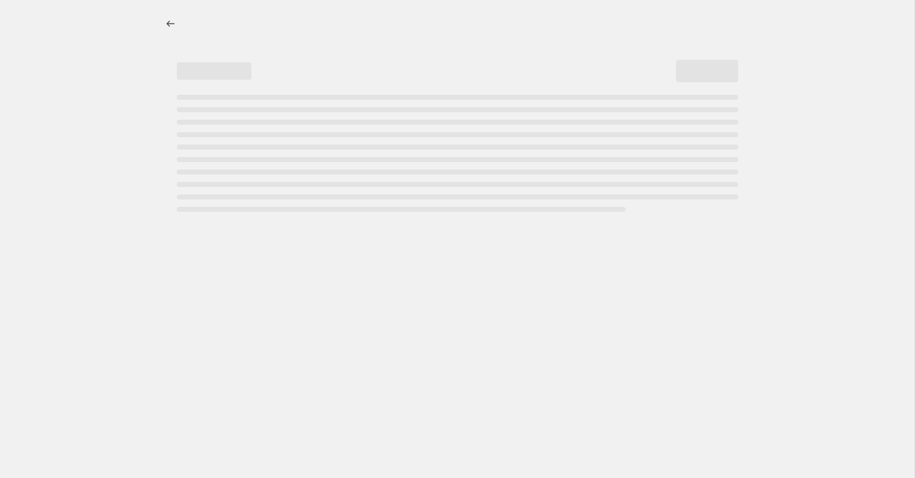
select select "percentage"
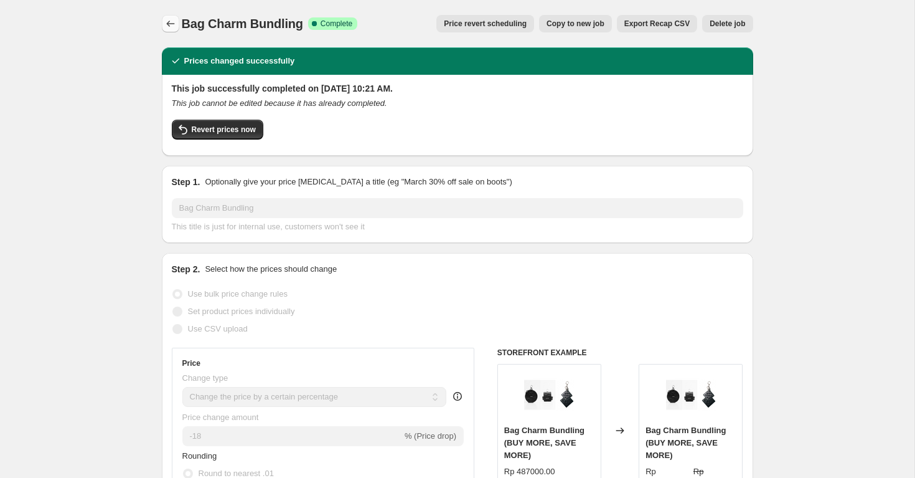
click at [176, 19] on icon "Price change jobs" at bounding box center [170, 23] width 12 height 12
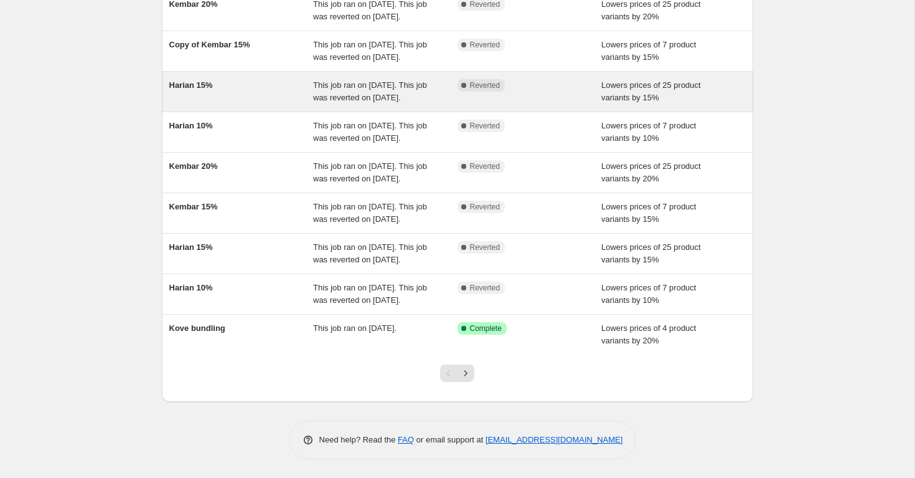
scroll to position [276, 0]
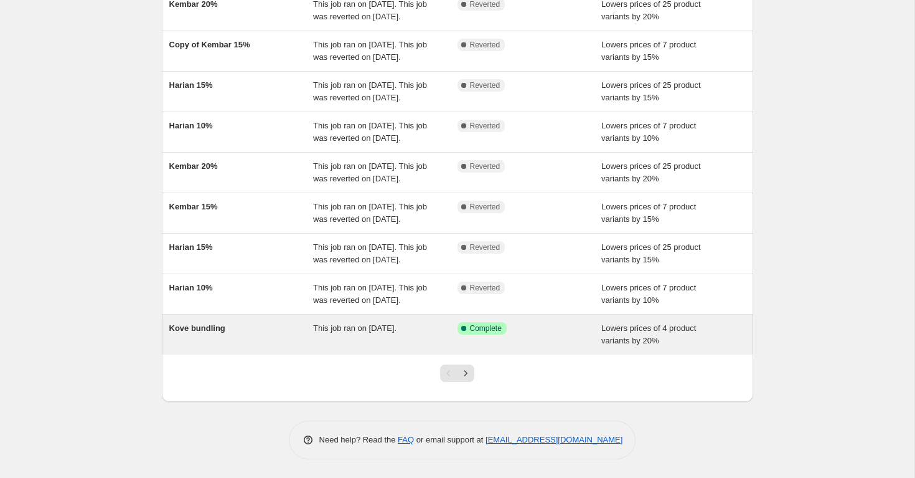
click at [298, 330] on div "Kove bundling" at bounding box center [241, 334] width 144 height 25
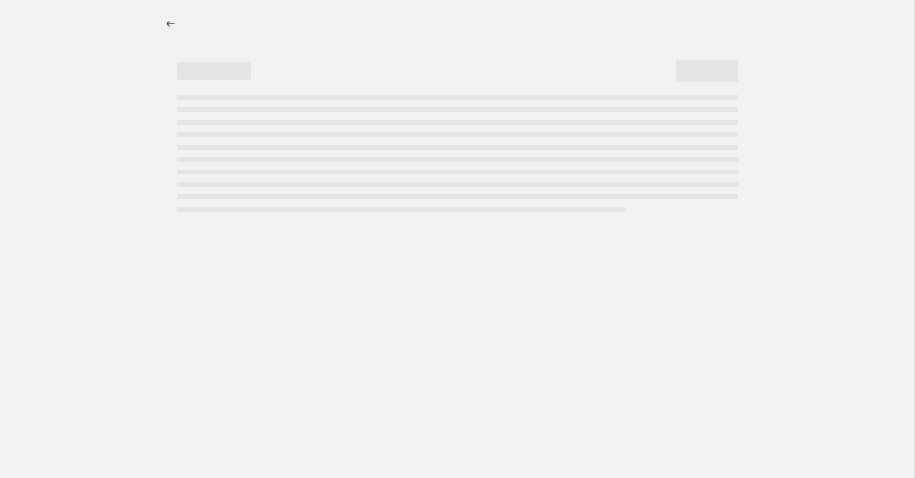
select select "percentage"
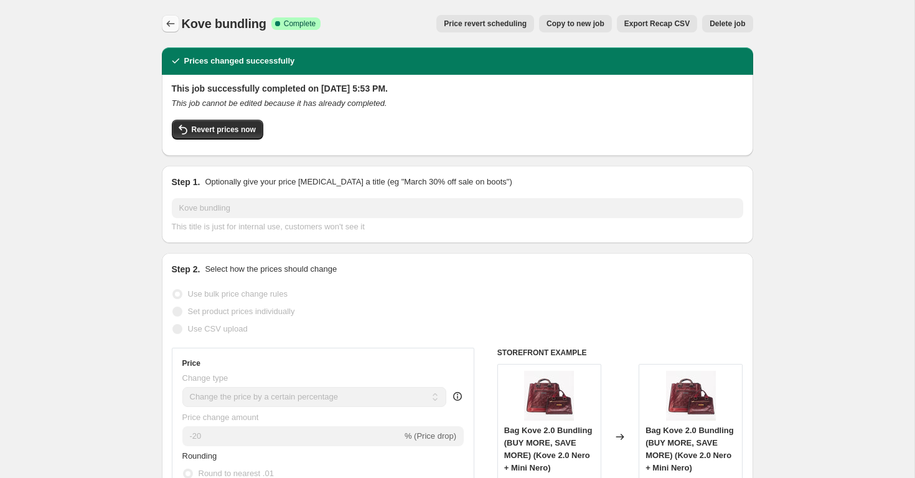
click at [168, 26] on icon "Price change jobs" at bounding box center [170, 24] width 8 height 6
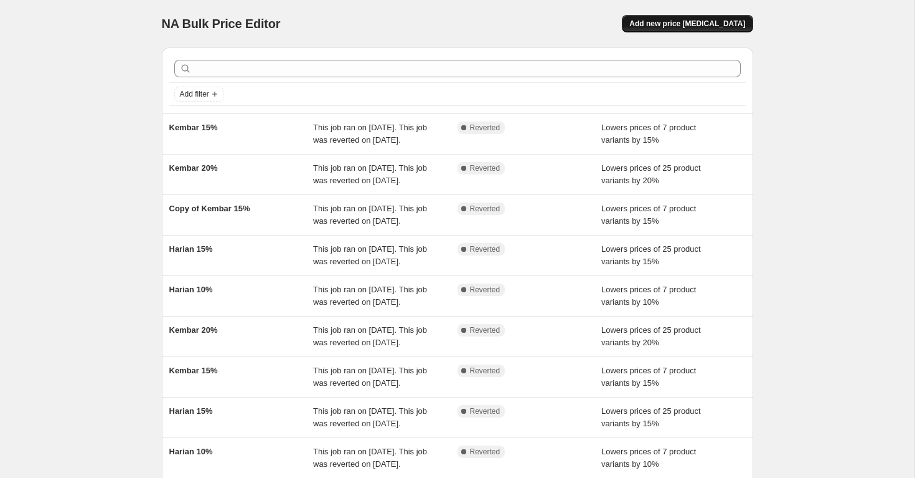
click at [702, 18] on button "Add new price [MEDICAL_DATA]" at bounding box center [687, 23] width 131 height 17
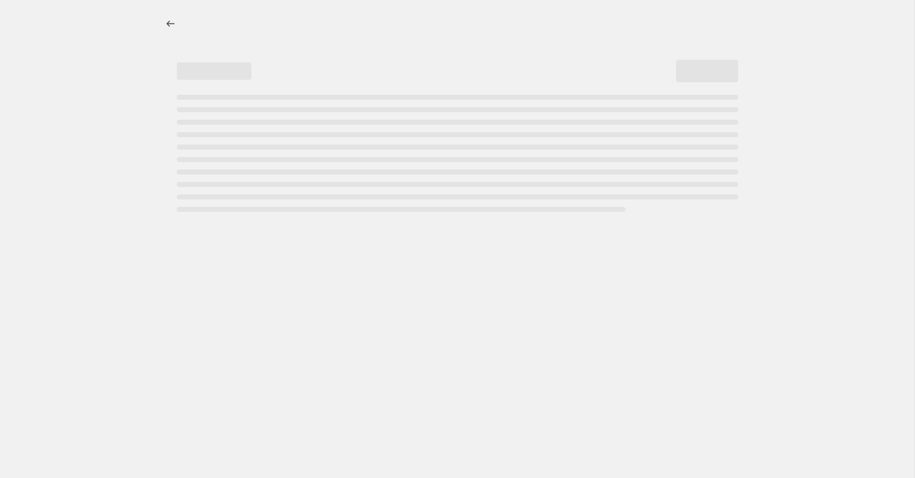
select select "percentage"
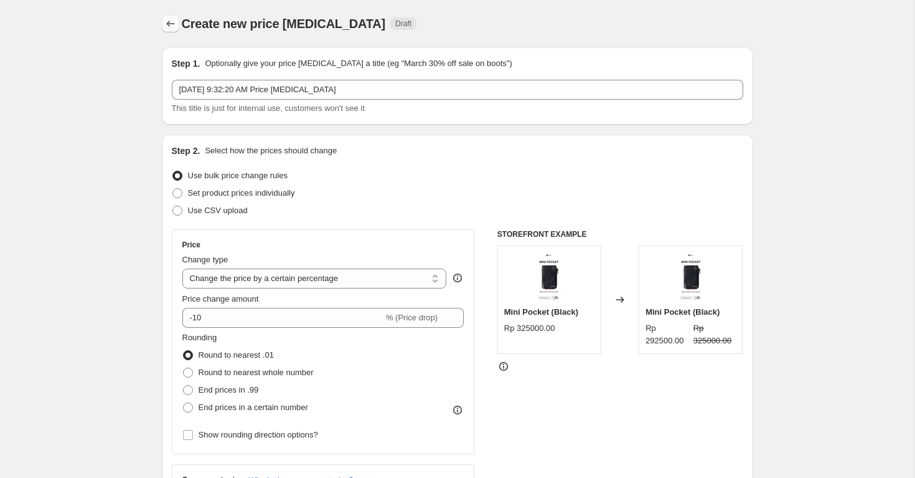
click at [170, 27] on icon "Price change jobs" at bounding box center [170, 23] width 12 height 12
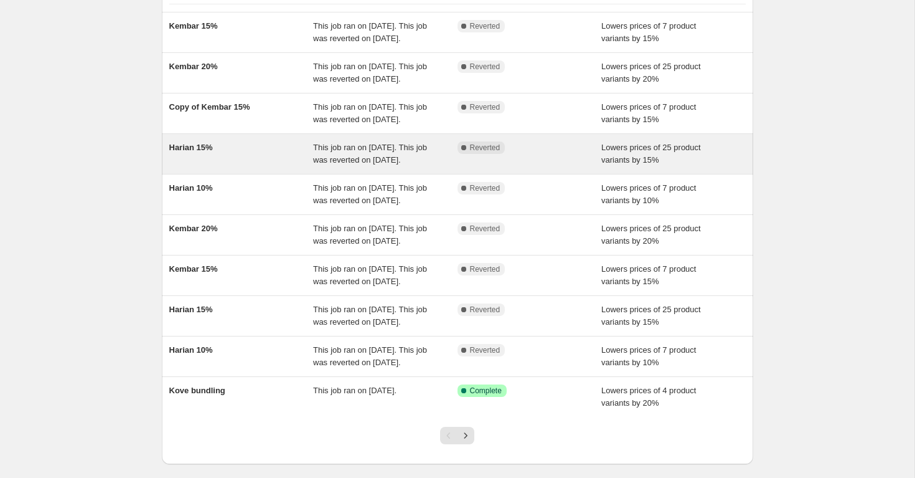
scroll to position [276, 0]
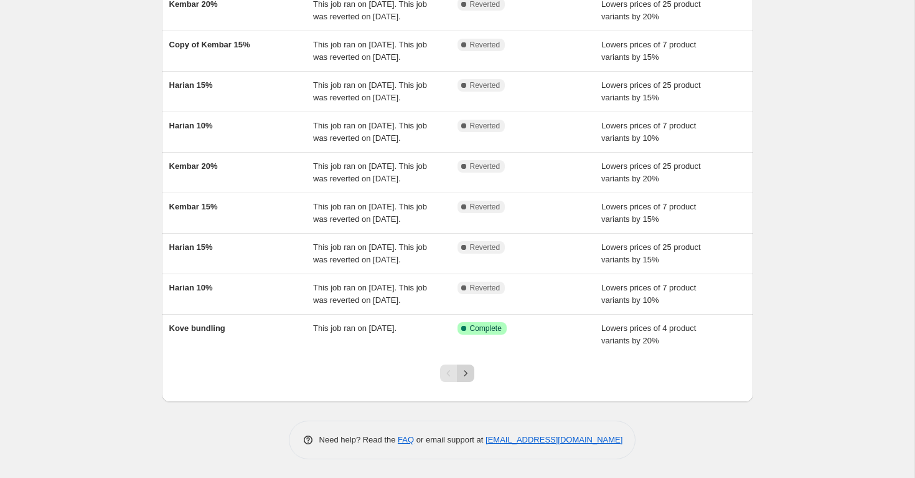
click at [471, 371] on icon "Next" at bounding box center [466, 373] width 12 height 12
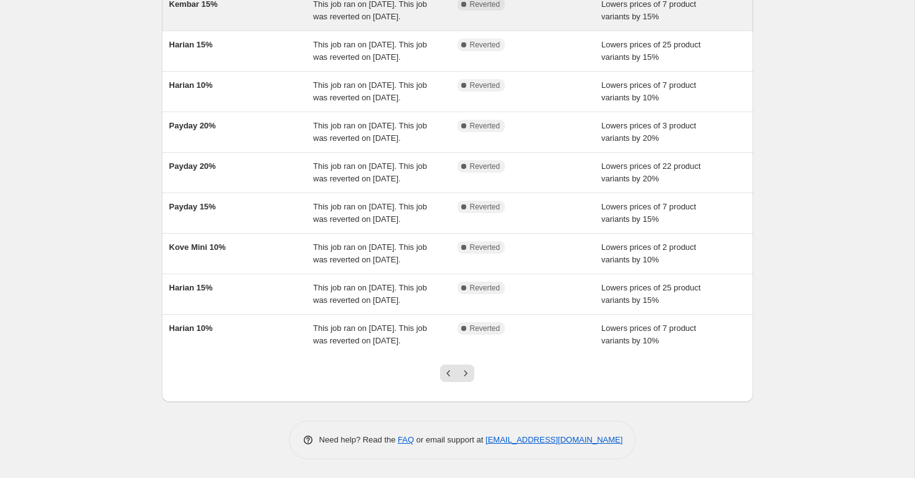
scroll to position [284, 0]
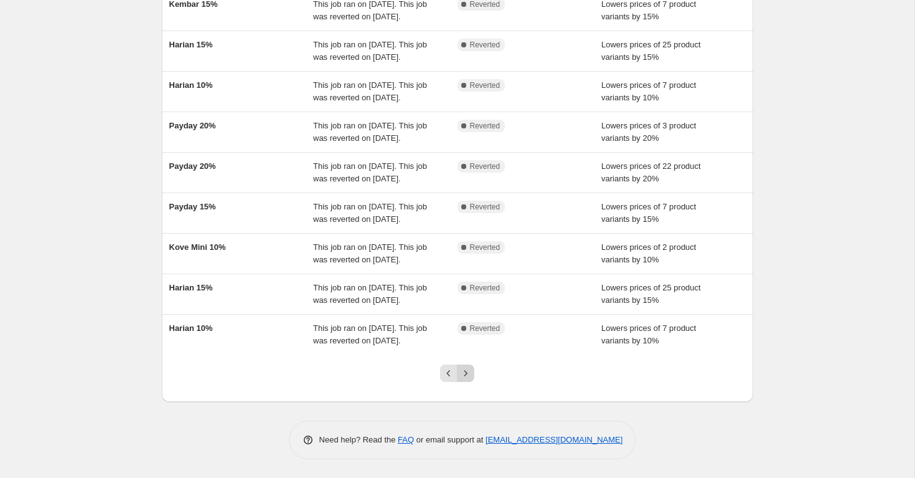
click at [469, 379] on icon "Next" at bounding box center [466, 373] width 12 height 12
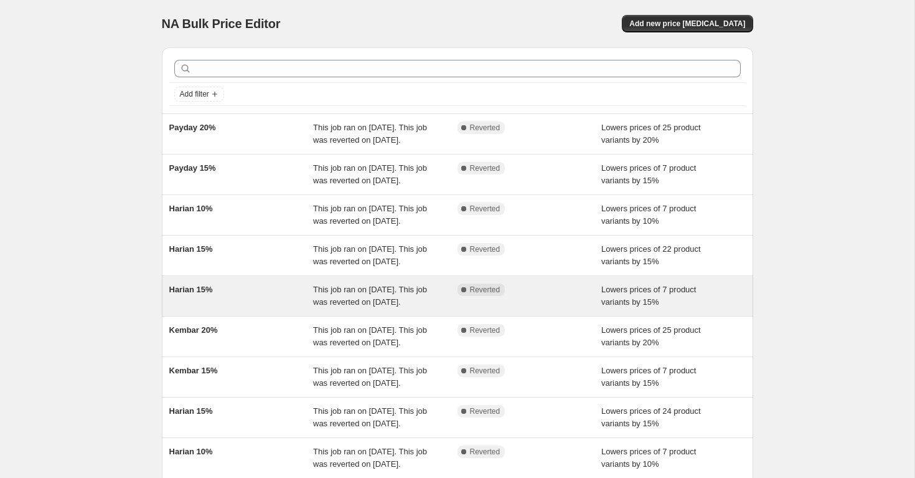
scroll to position [288, 0]
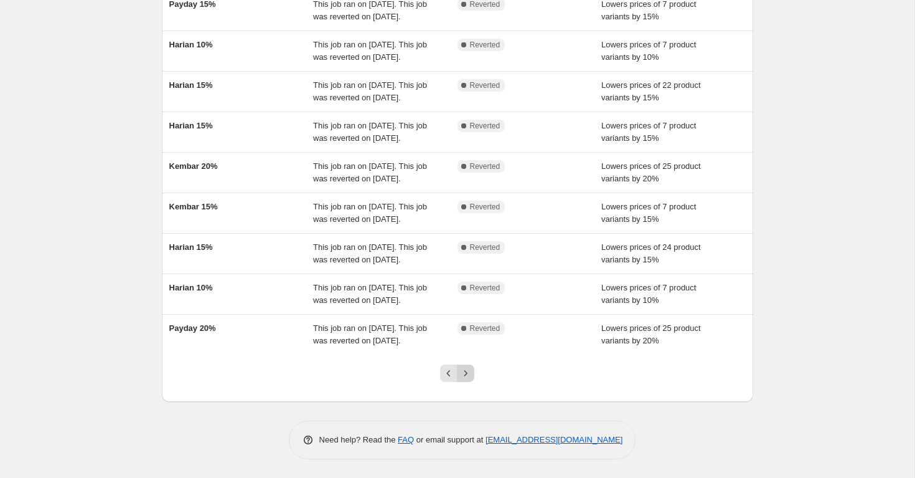
click at [467, 381] on button "Next" at bounding box center [465, 372] width 17 height 17
click at [464, 369] on icon "Next" at bounding box center [466, 373] width 12 height 12
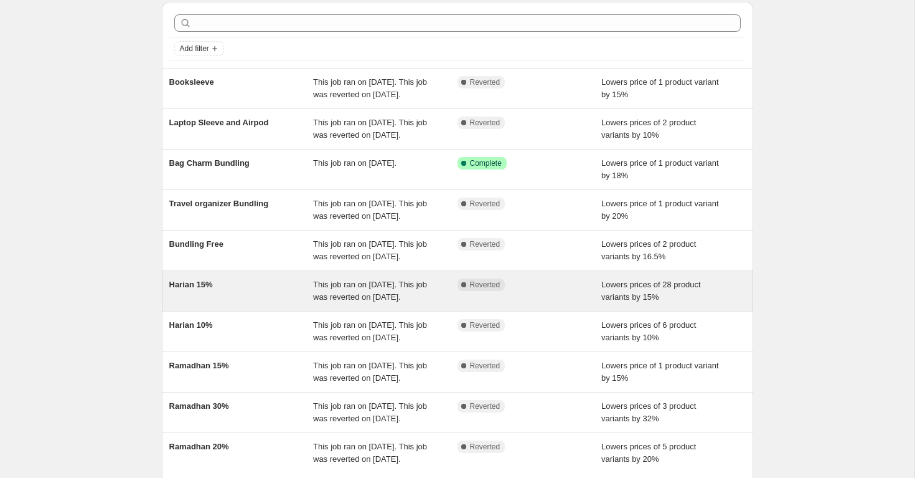
scroll to position [276, 0]
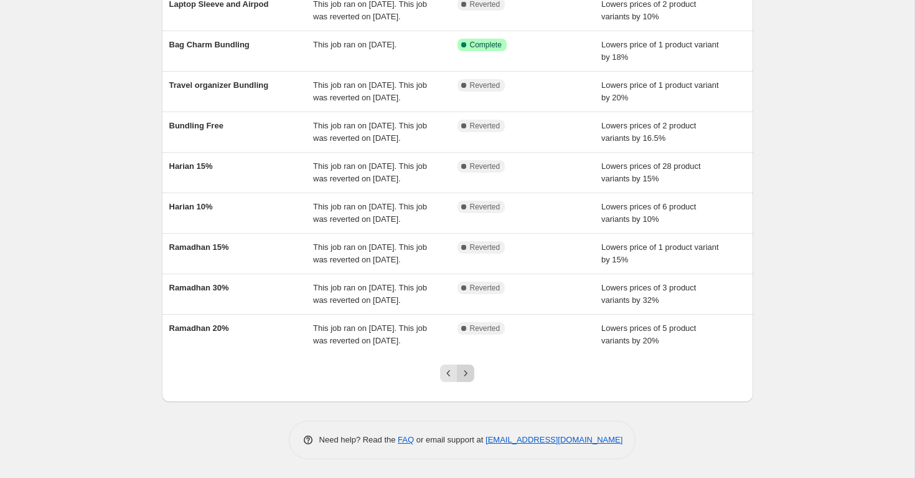
click at [467, 366] on button "Next" at bounding box center [465, 372] width 17 height 17
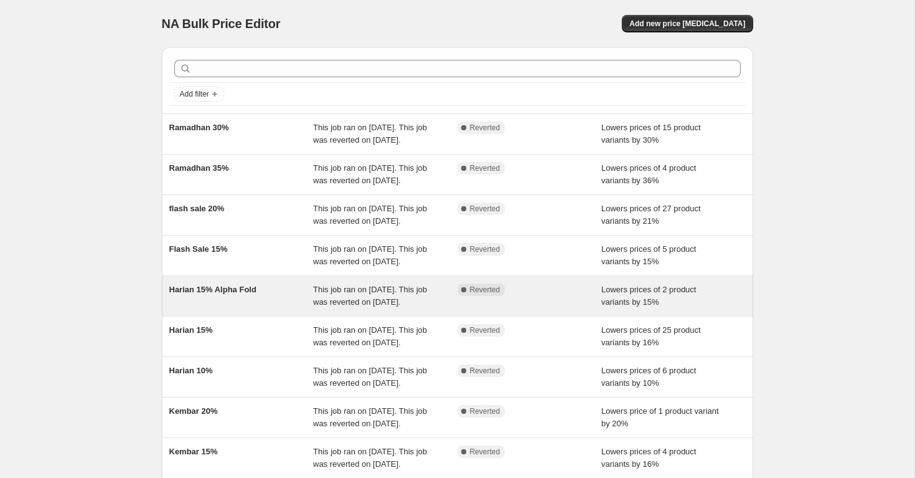
scroll to position [288, 0]
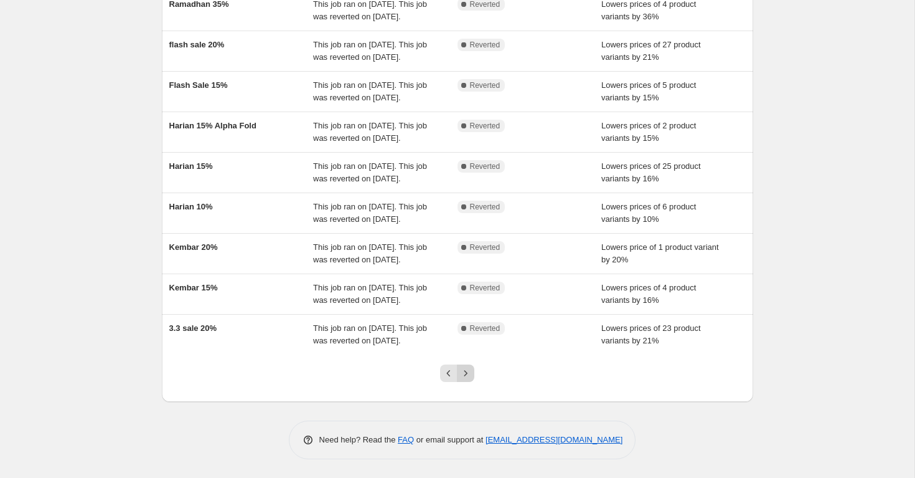
click at [470, 375] on icon "Next" at bounding box center [466, 373] width 12 height 12
click at [467, 379] on button "Next" at bounding box center [465, 372] width 17 height 17
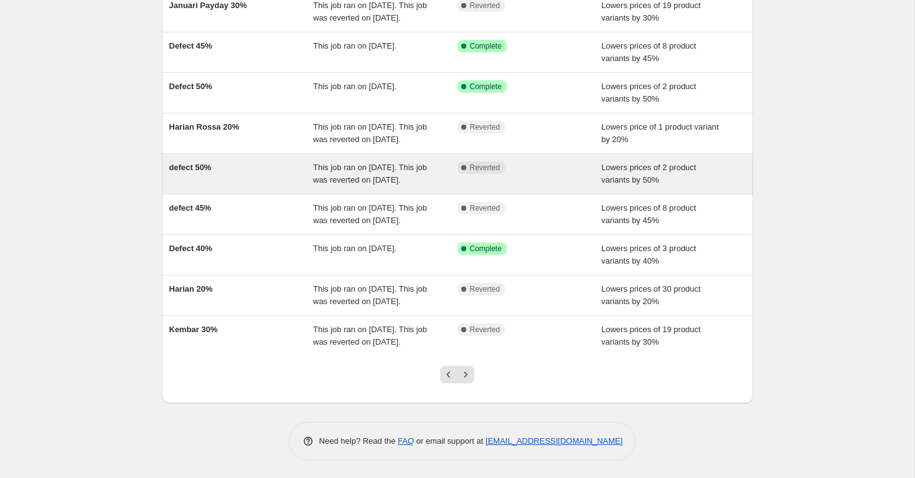
scroll to position [164, 0]
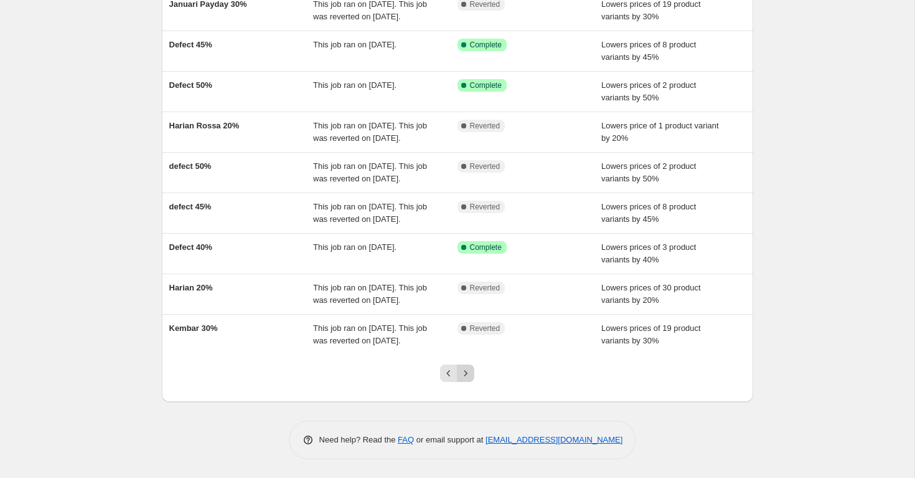
click at [464, 379] on icon "Next" at bounding box center [466, 373] width 12 height 12
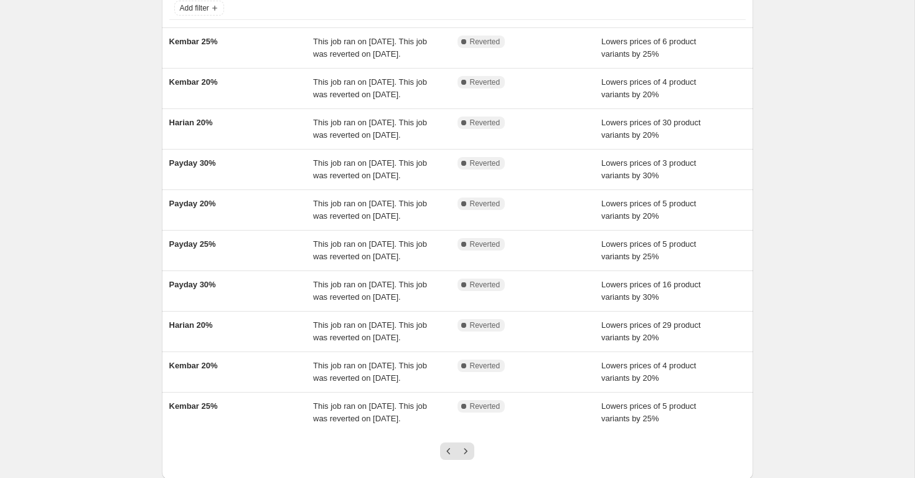
scroll to position [288, 0]
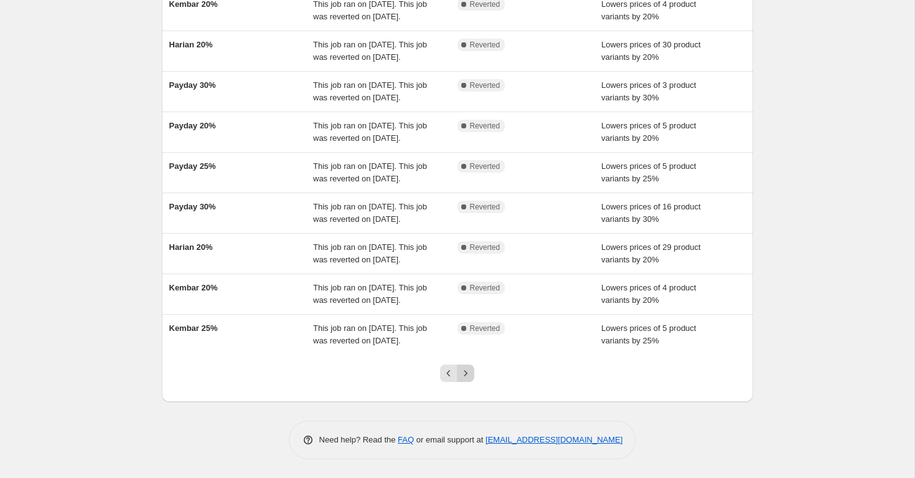
click at [463, 375] on icon "Next" at bounding box center [466, 373] width 12 height 12
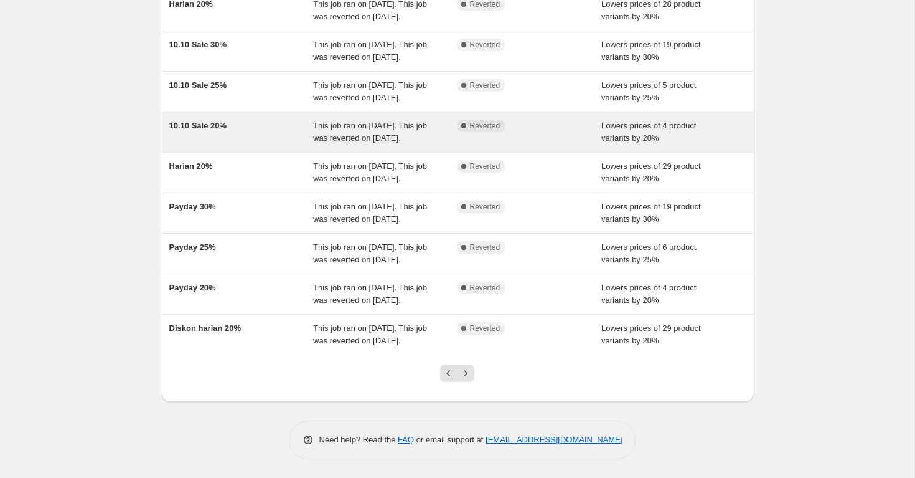
click at [463, 370] on icon "Next" at bounding box center [466, 373] width 12 height 12
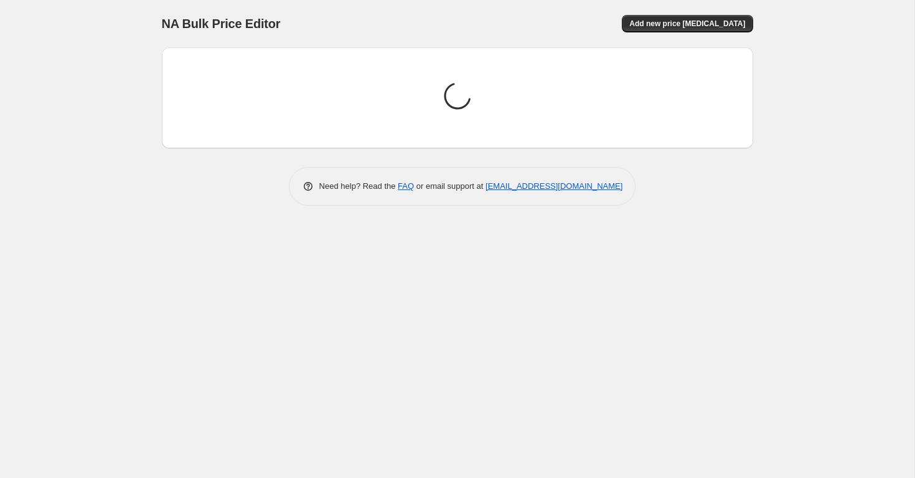
scroll to position [0, 0]
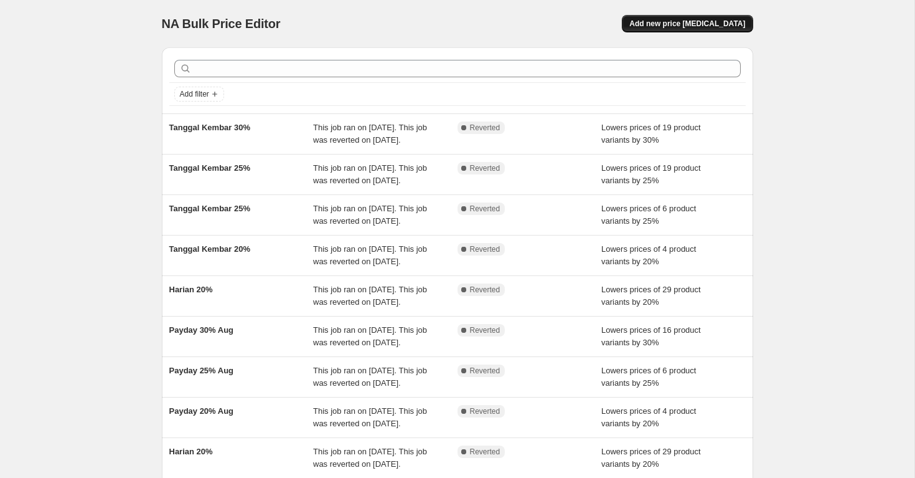
click at [686, 19] on button "Add new price [MEDICAL_DATA]" at bounding box center [687, 23] width 131 height 17
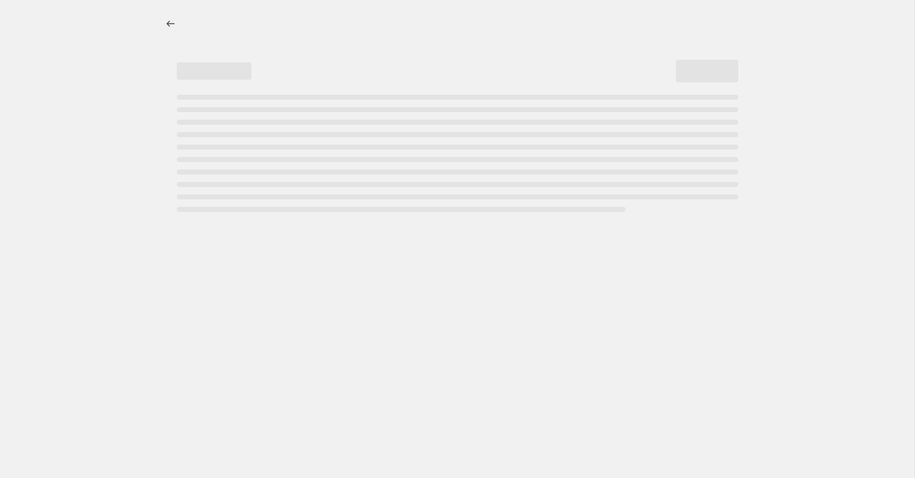
select select "percentage"
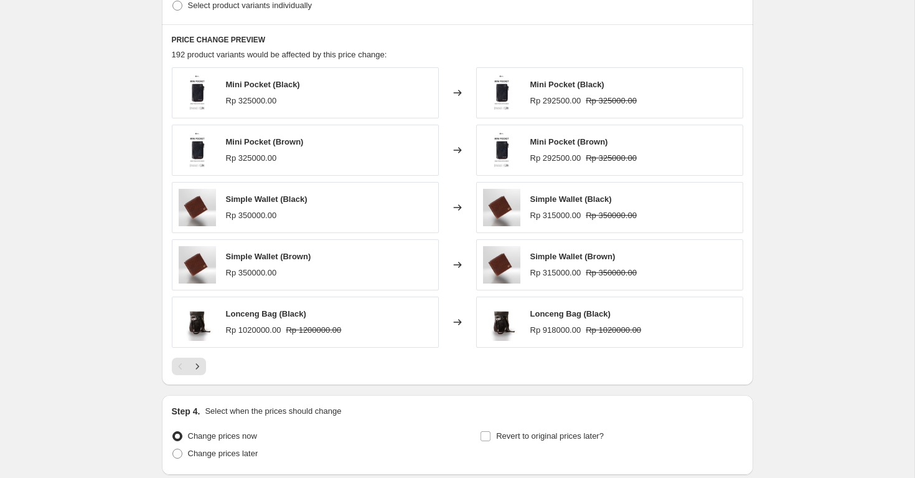
scroll to position [669, 0]
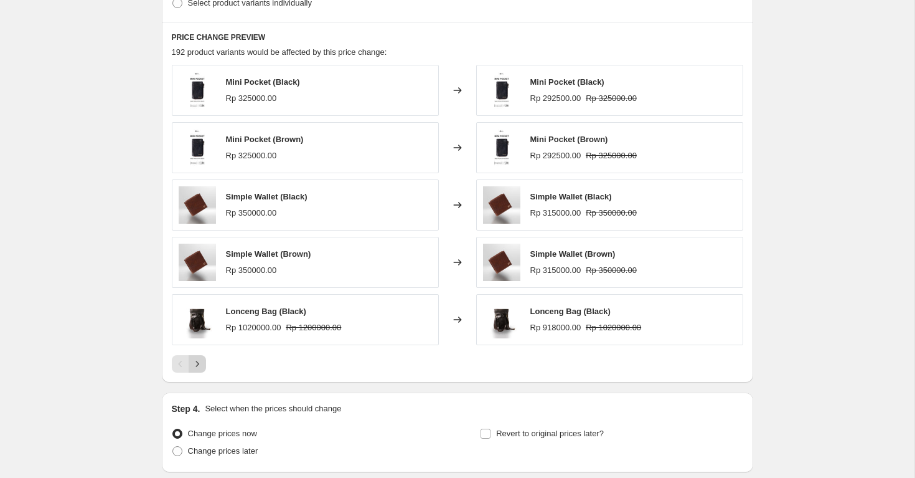
click at [200, 364] on icon "Next" at bounding box center [197, 363] width 12 height 12
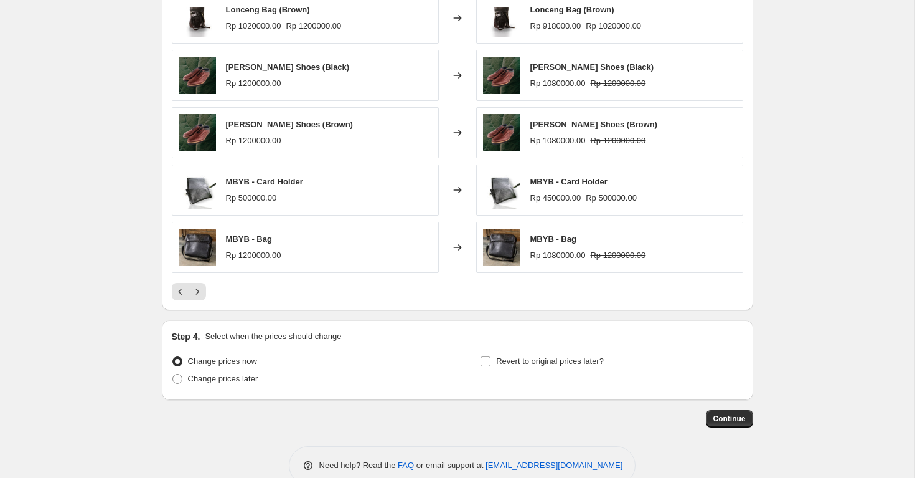
scroll to position [767, 0]
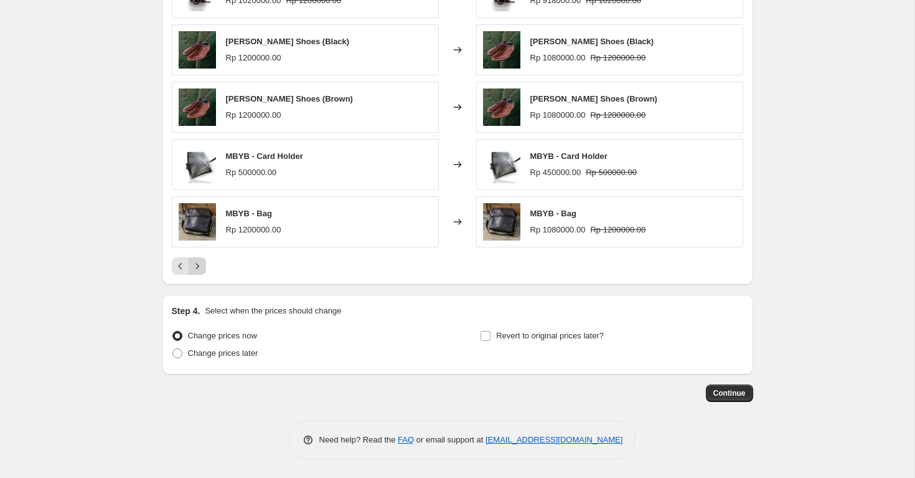
click at [199, 271] on icon "Next" at bounding box center [197, 266] width 12 height 12
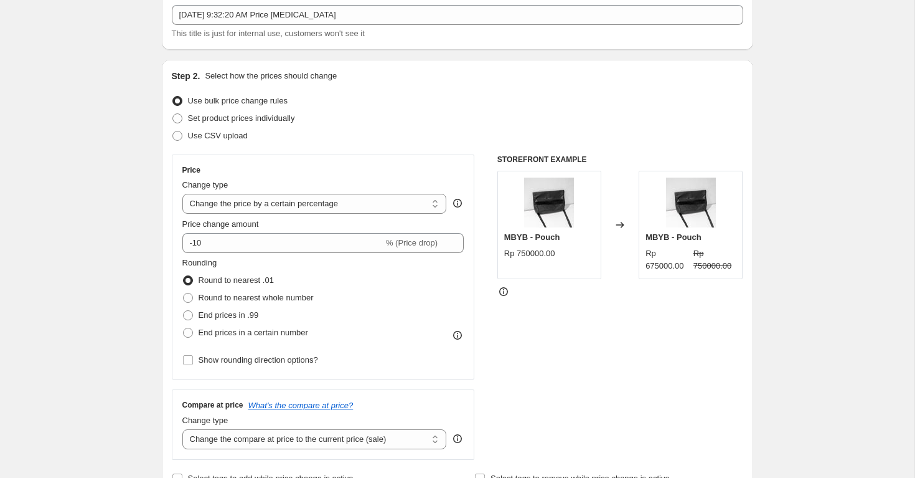
scroll to position [0, 0]
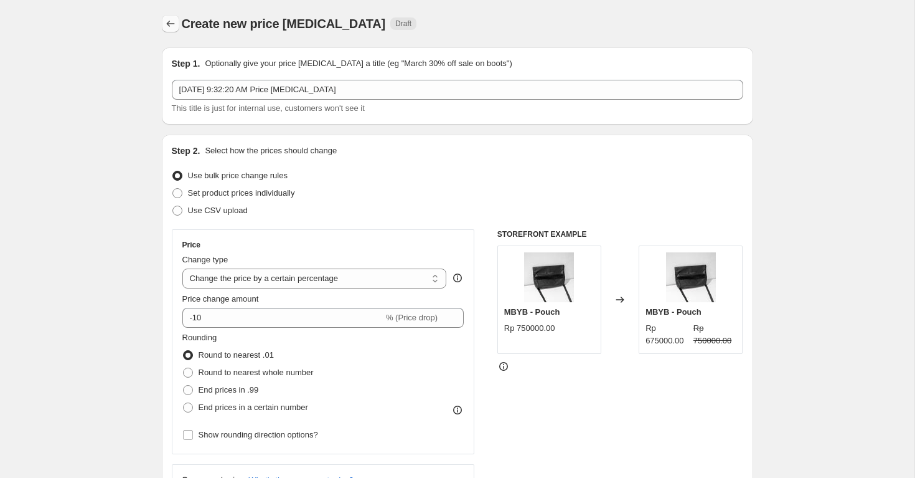
click at [164, 27] on icon "Price change jobs" at bounding box center [170, 23] width 12 height 12
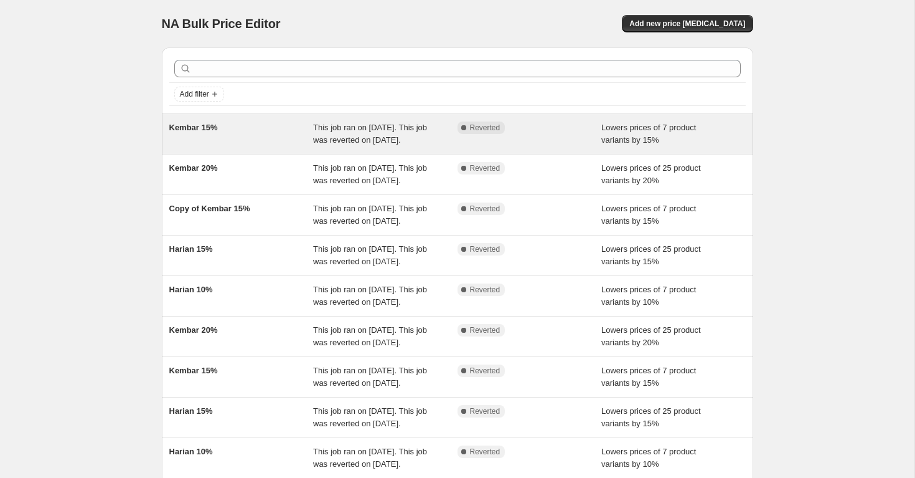
click at [240, 134] on div "Kembar 15%" at bounding box center [241, 133] width 144 height 25
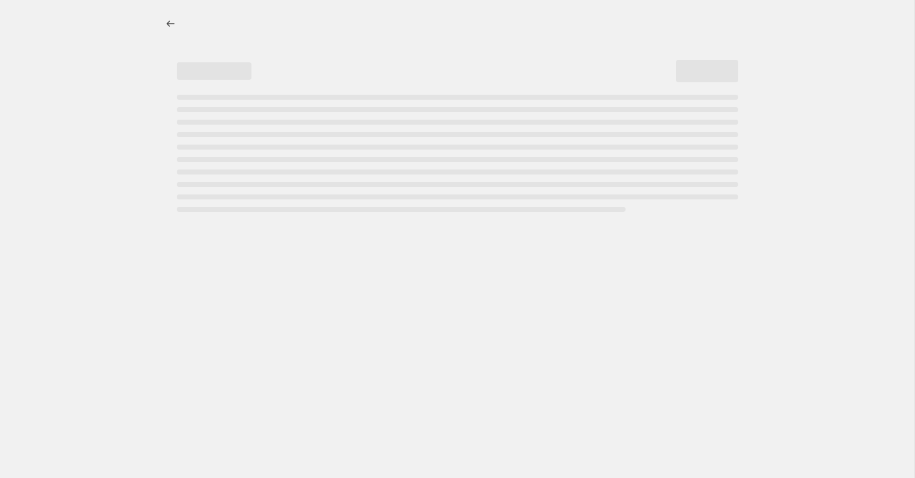
select select "percentage"
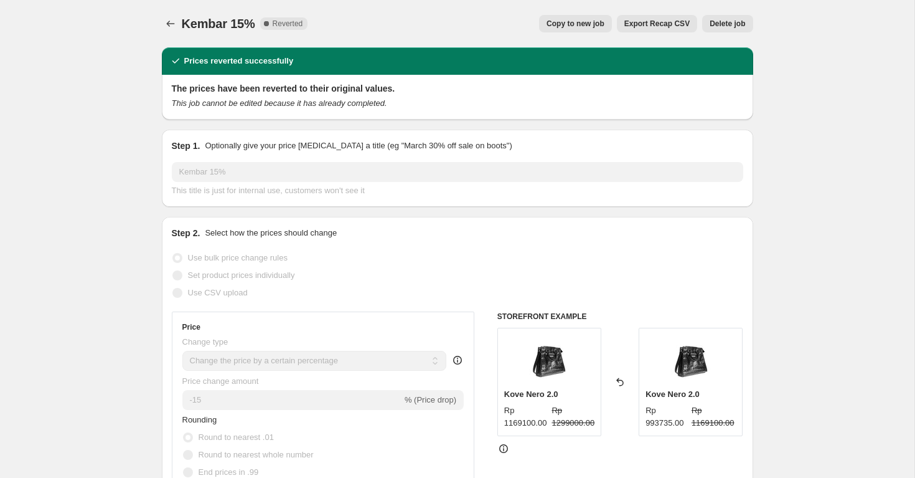
click at [601, 26] on span "Copy to new job" at bounding box center [576, 24] width 58 height 10
select select "percentage"
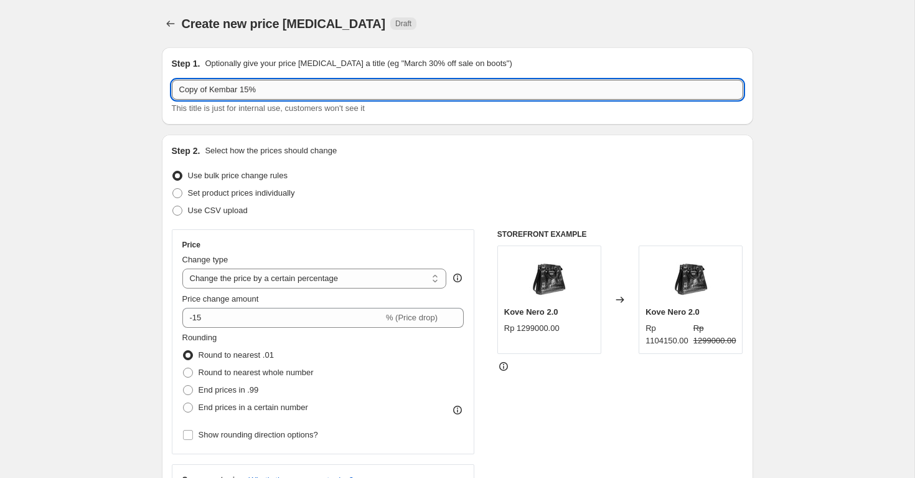
click at [336, 92] on input "Copy of Kembar 15%" at bounding box center [458, 90] width 572 height 20
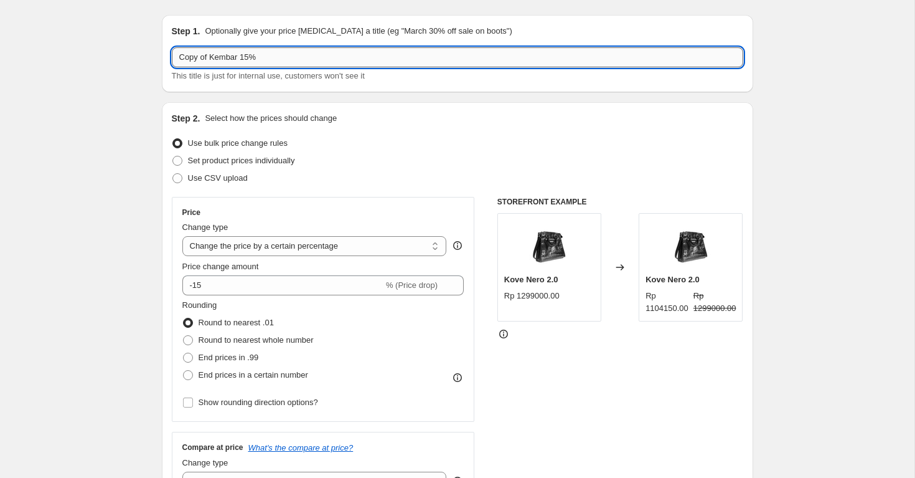
scroll to position [33, 0]
drag, startPoint x: 212, startPoint y: 58, endPoint x: 118, endPoint y: 58, distance: 93.4
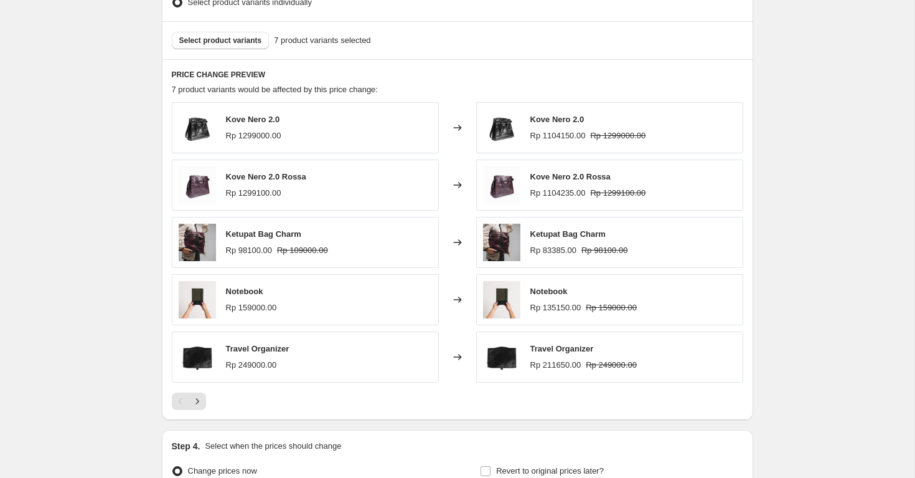
scroll to position [673, 0]
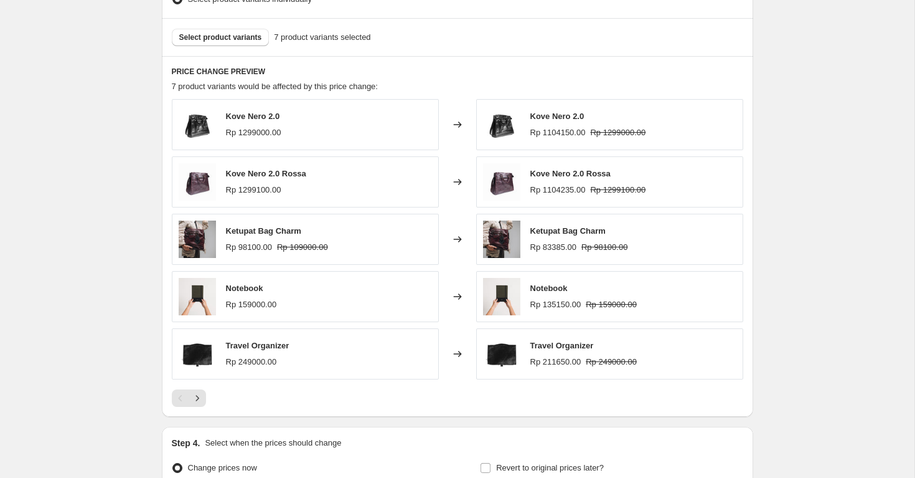
type input "Kembar 15%"
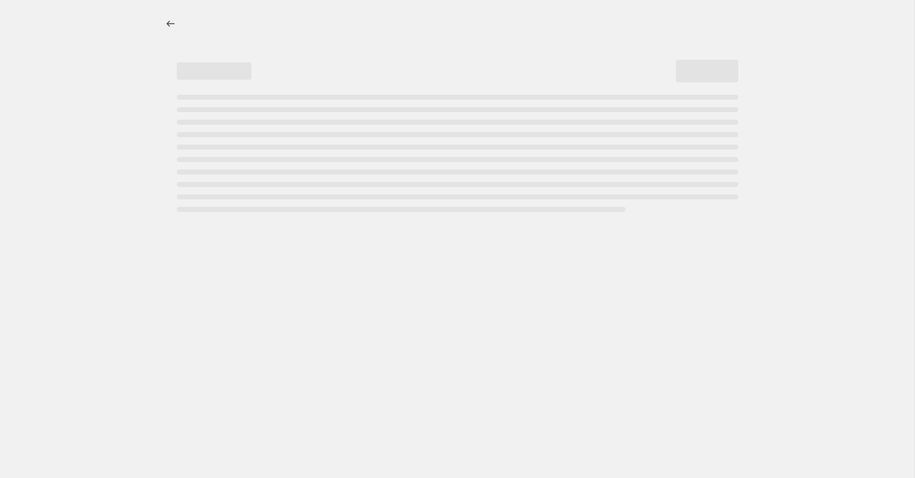
select select "percentage"
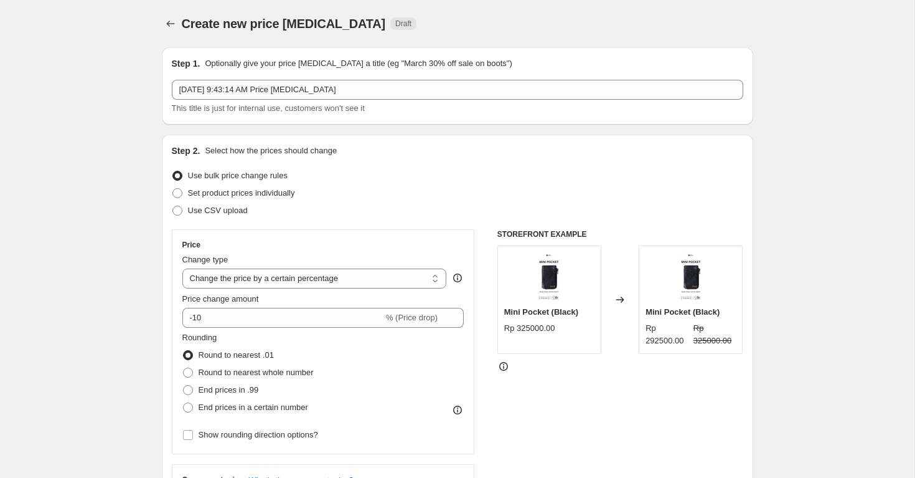
scroll to position [2, 0]
click at [172, 23] on icon "Price change jobs" at bounding box center [170, 22] width 12 height 12
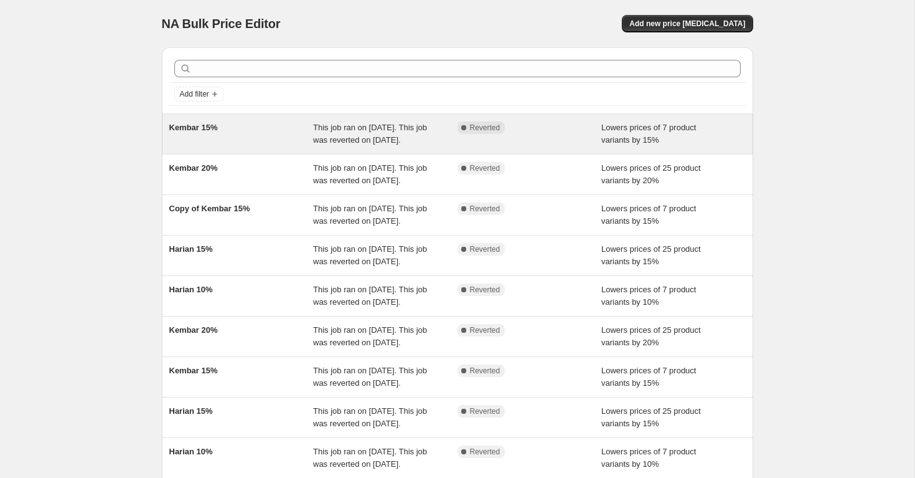
click at [397, 135] on span "This job ran on [DATE]. This job was reverted on [DATE]." at bounding box center [370, 134] width 114 height 22
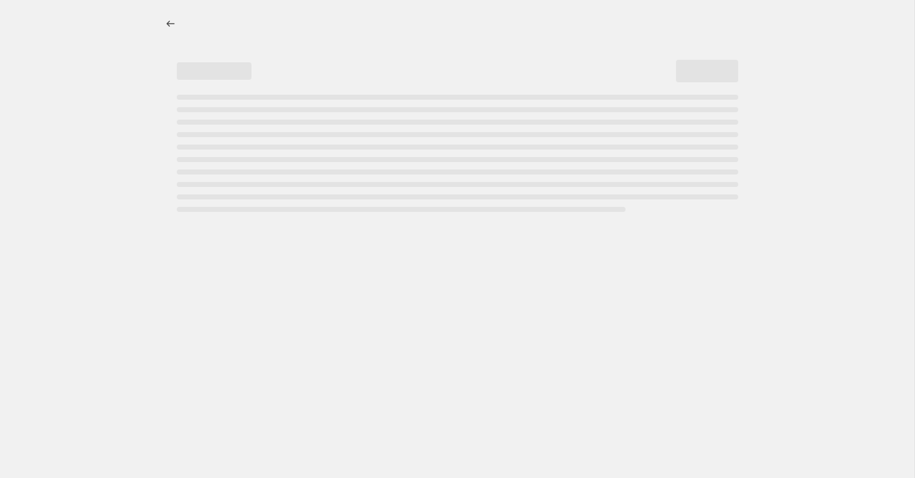
select select "percentage"
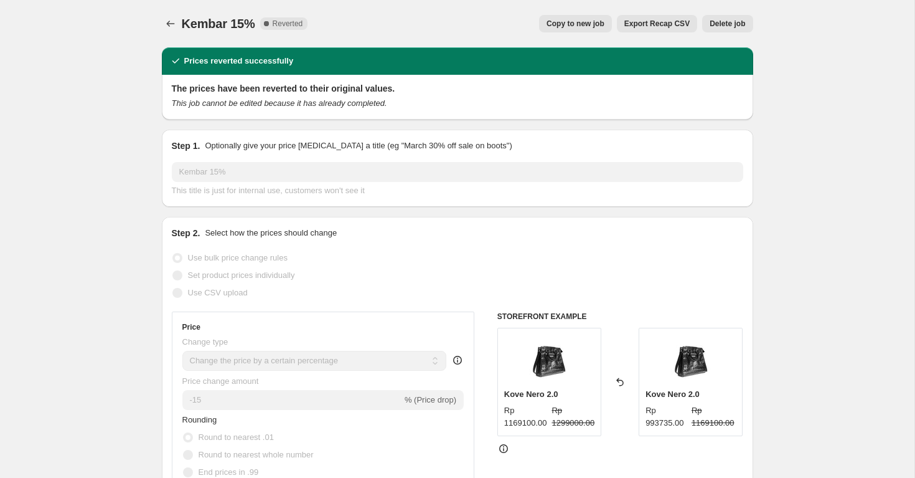
click at [587, 27] on span "Copy to new job" at bounding box center [576, 24] width 58 height 10
select select "percentage"
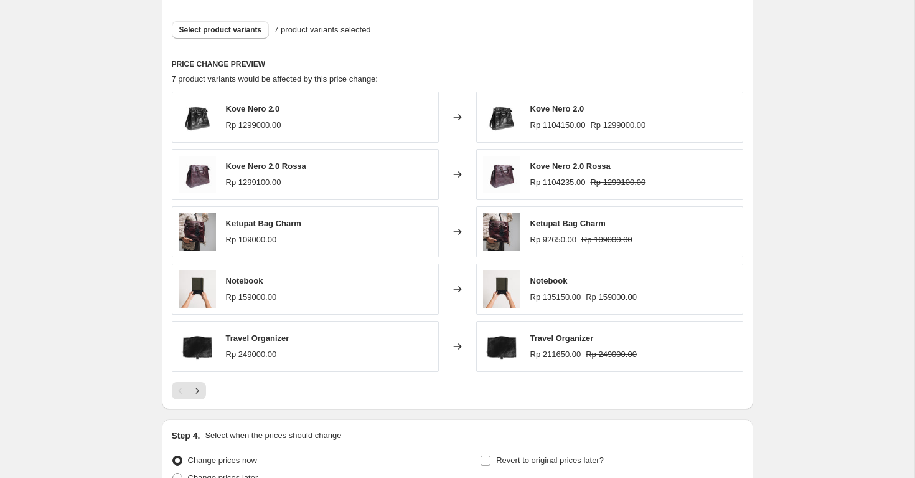
scroll to position [682, 0]
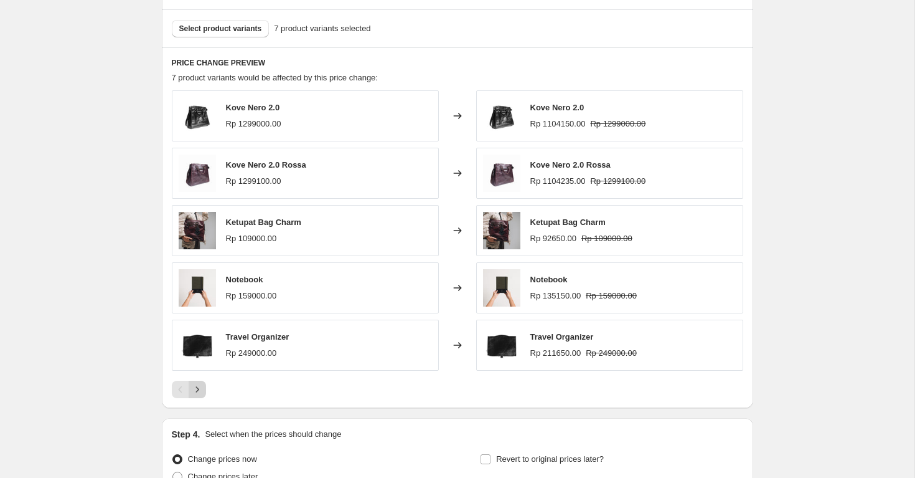
click at [199, 393] on icon "Next" at bounding box center [197, 389] width 12 height 12
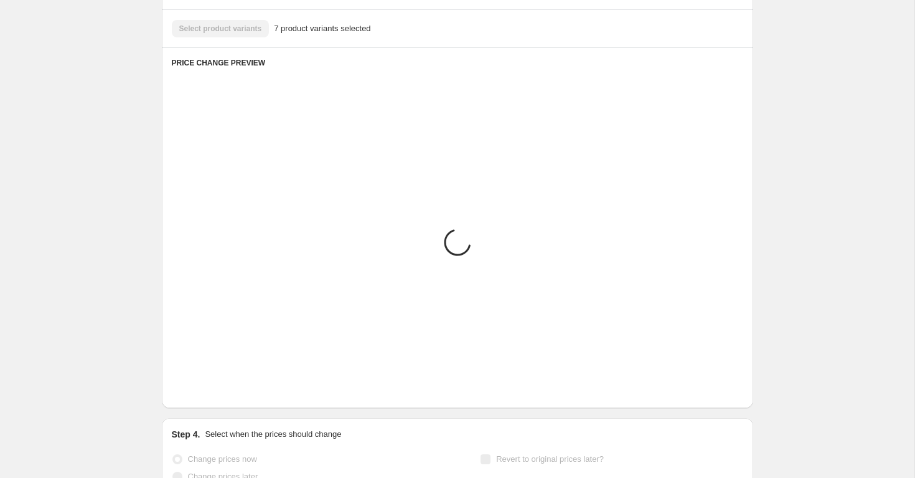
scroll to position [633, 0]
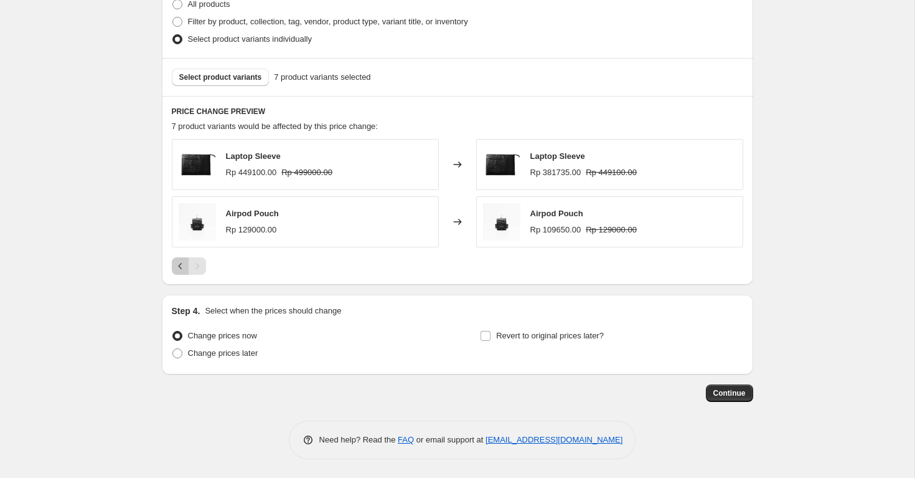
click at [179, 268] on icon "Previous" at bounding box center [180, 266] width 12 height 12
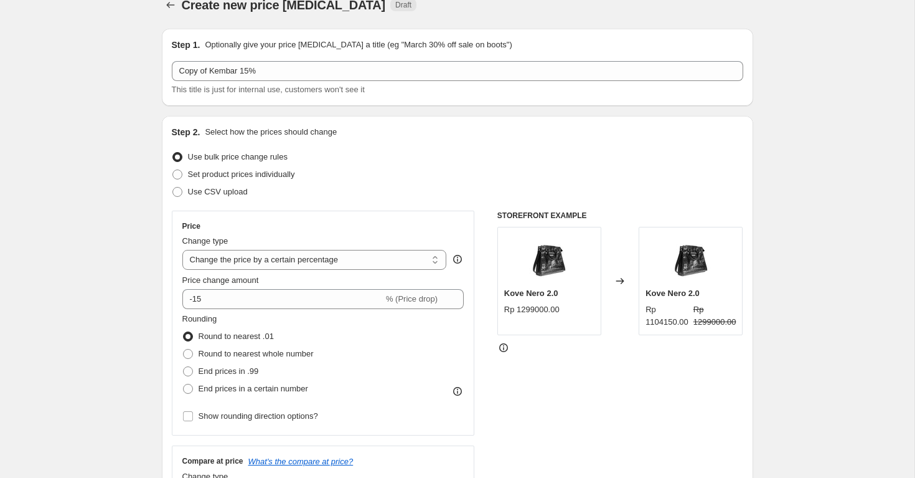
scroll to position [0, 0]
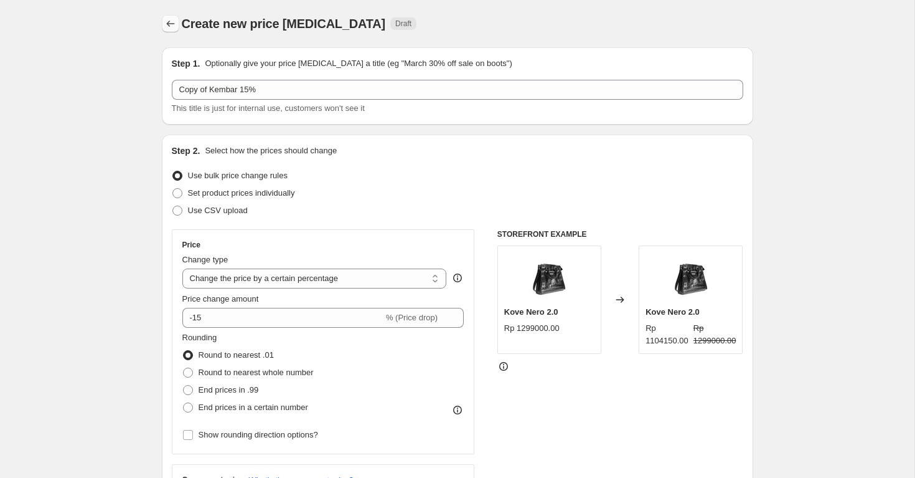
click at [172, 28] on icon "Price change jobs" at bounding box center [170, 23] width 12 height 12
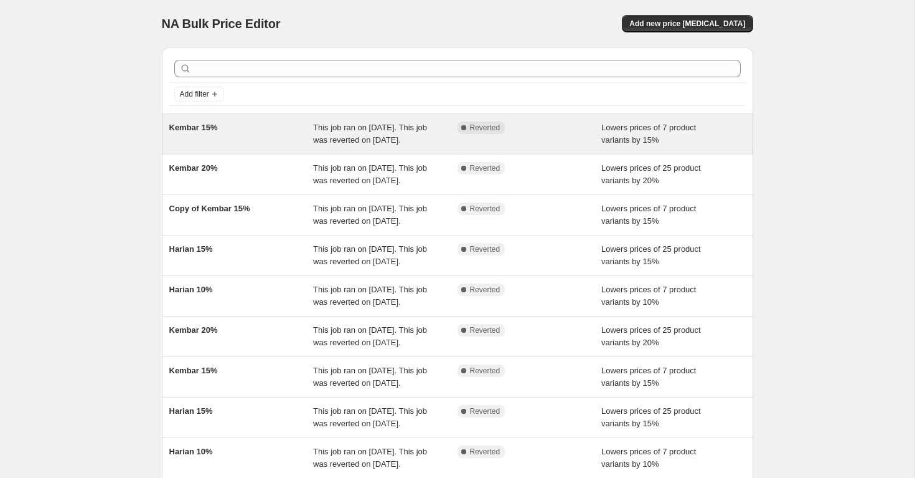
click at [285, 131] on div "Kembar 15%" at bounding box center [241, 133] width 144 height 25
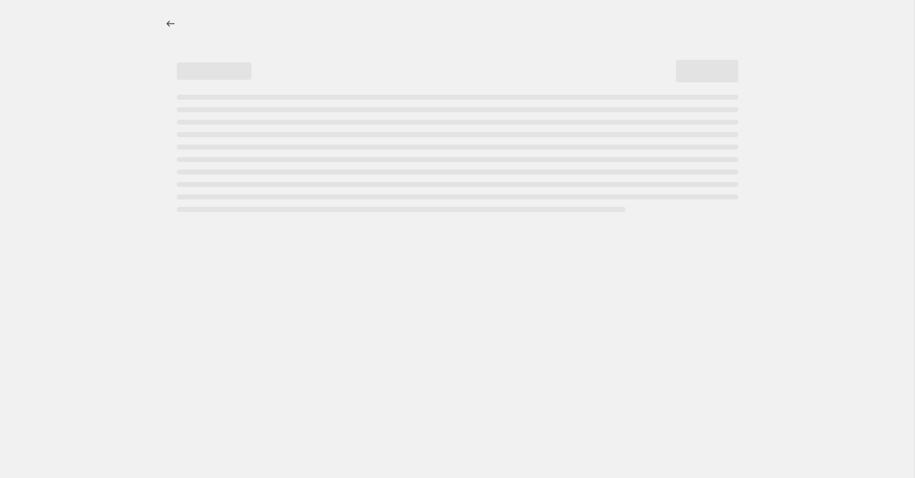
select select "percentage"
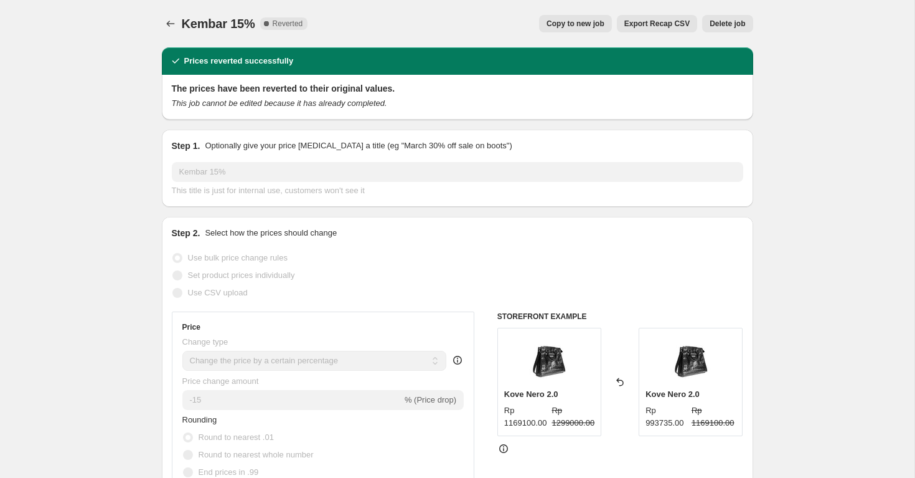
click at [590, 25] on span "Copy to new job" at bounding box center [576, 24] width 58 height 10
select select "percentage"
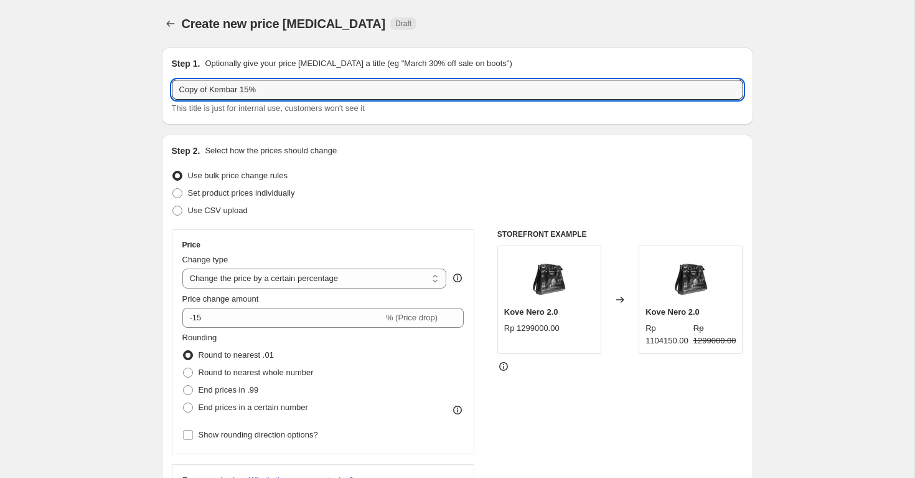
drag, startPoint x: 209, startPoint y: 88, endPoint x: 134, endPoint y: 83, distance: 74.3
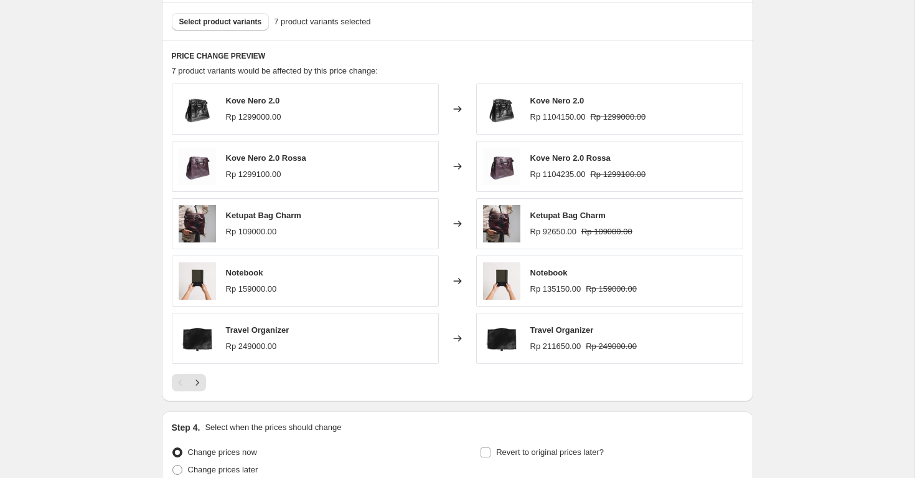
scroll to position [691, 0]
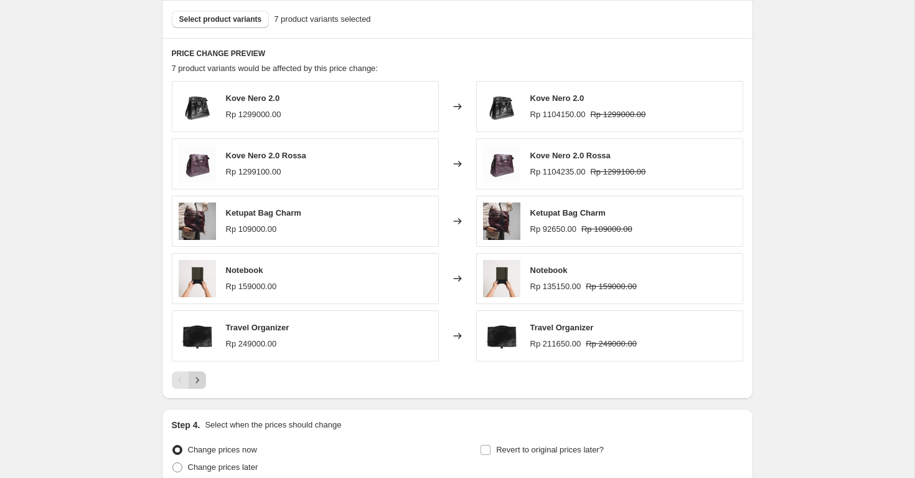
type input "Kembar 15%"
click at [200, 380] on icon "Next" at bounding box center [197, 380] width 12 height 12
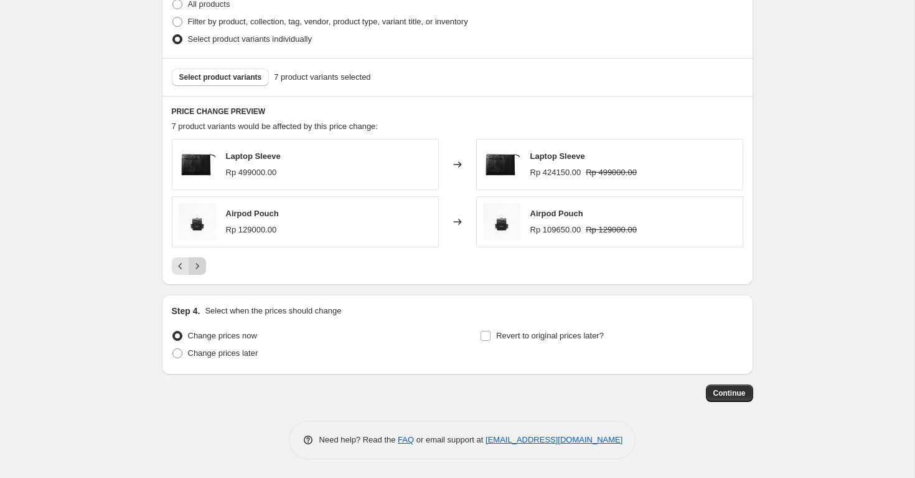
scroll to position [633, 0]
click at [741, 388] on span "Continue" at bounding box center [730, 393] width 32 height 10
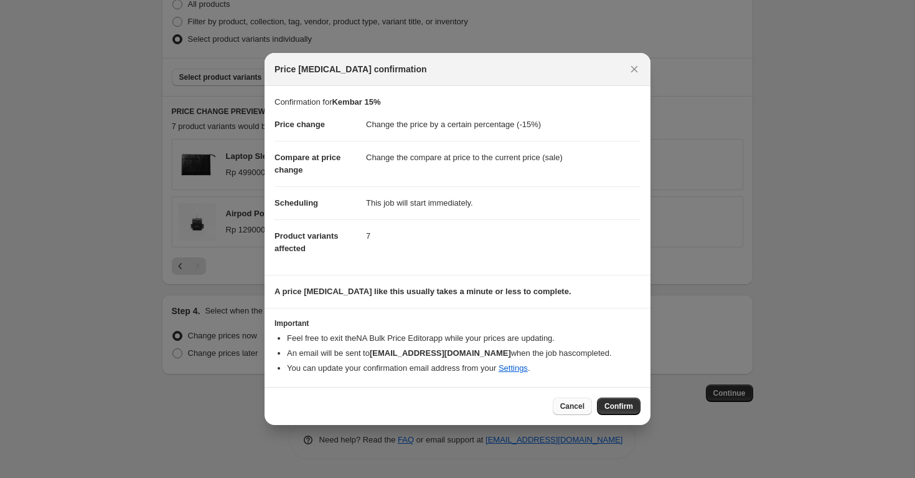
click at [578, 407] on span "Cancel" at bounding box center [572, 406] width 24 height 10
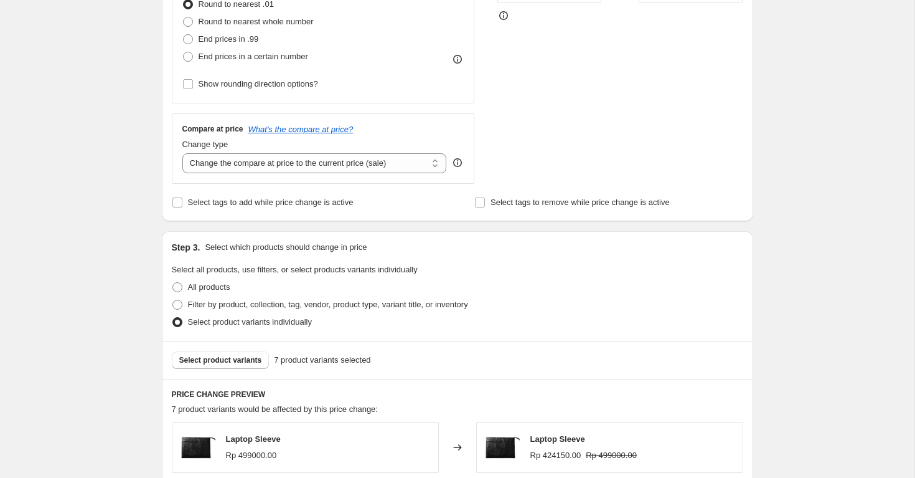
scroll to position [633, 0]
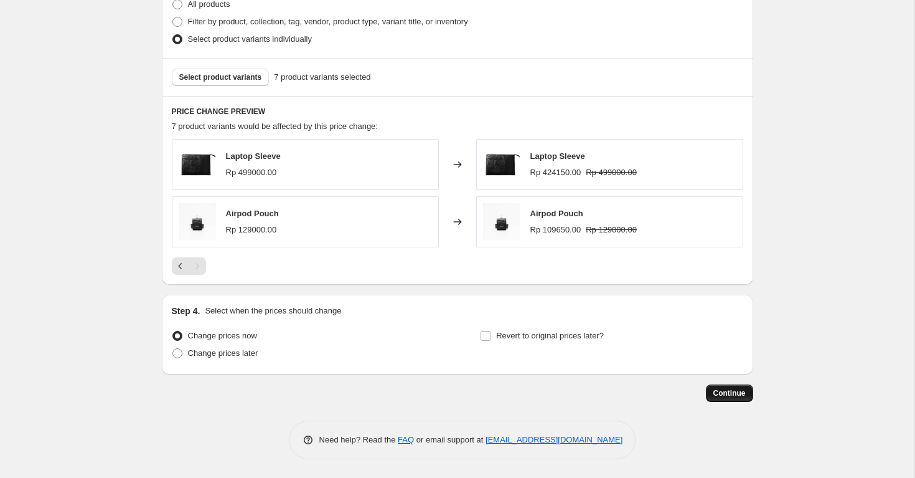
click at [740, 394] on span "Continue" at bounding box center [730, 393] width 32 height 10
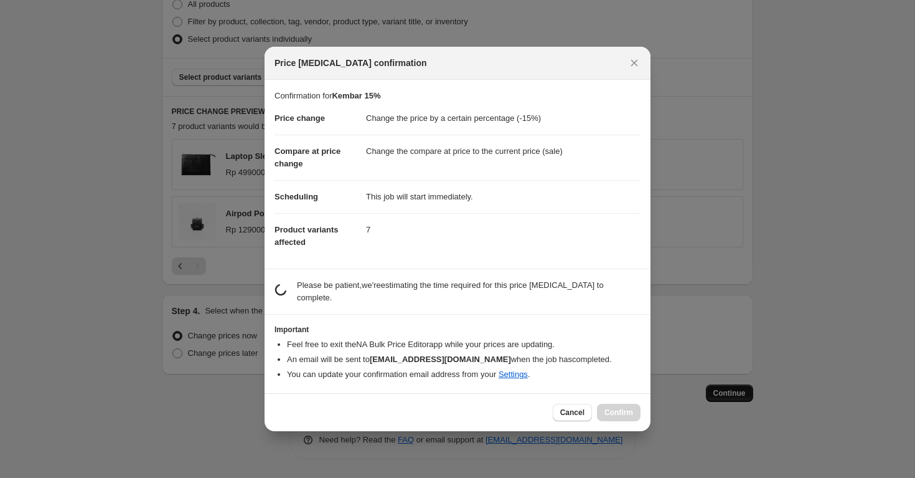
scroll to position [0, 0]
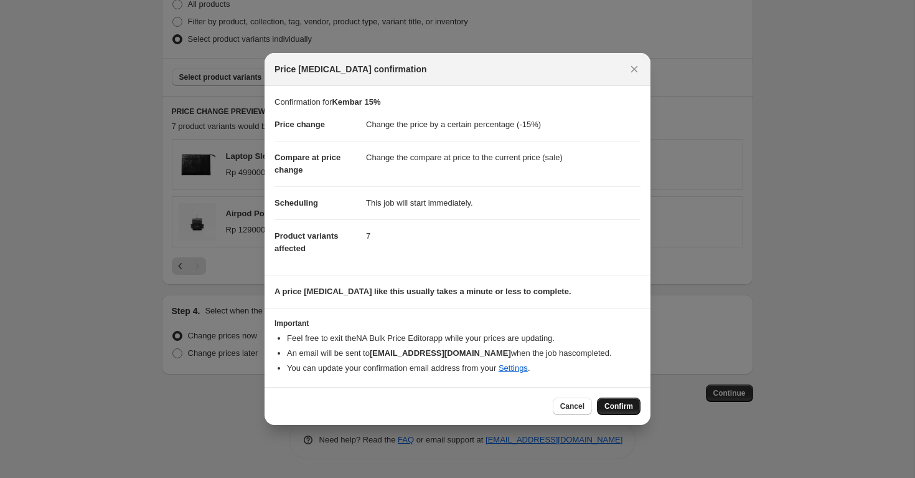
click at [620, 412] on button "Confirm" at bounding box center [619, 405] width 44 height 17
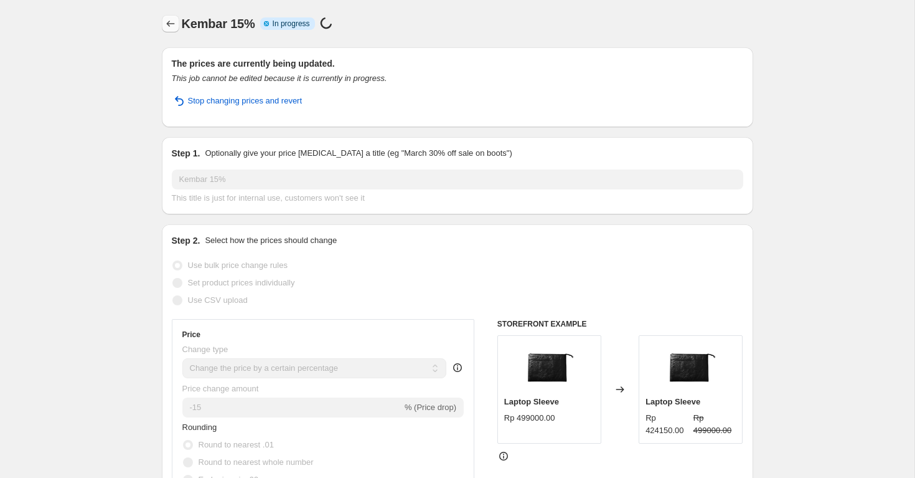
click at [168, 27] on icon "Price change jobs" at bounding box center [170, 23] width 12 height 12
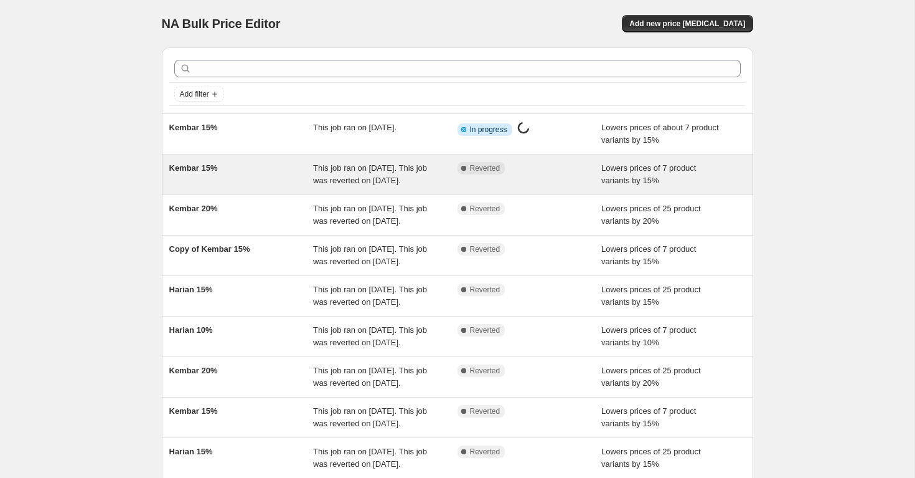
click at [219, 174] on div "Kembar 15%" at bounding box center [241, 174] width 144 height 25
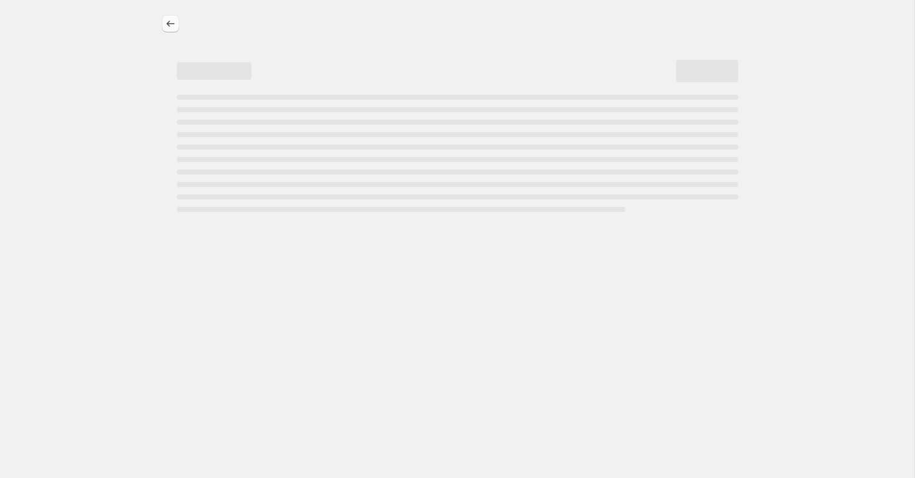
click at [169, 17] on icon "Price change jobs" at bounding box center [170, 23] width 12 height 12
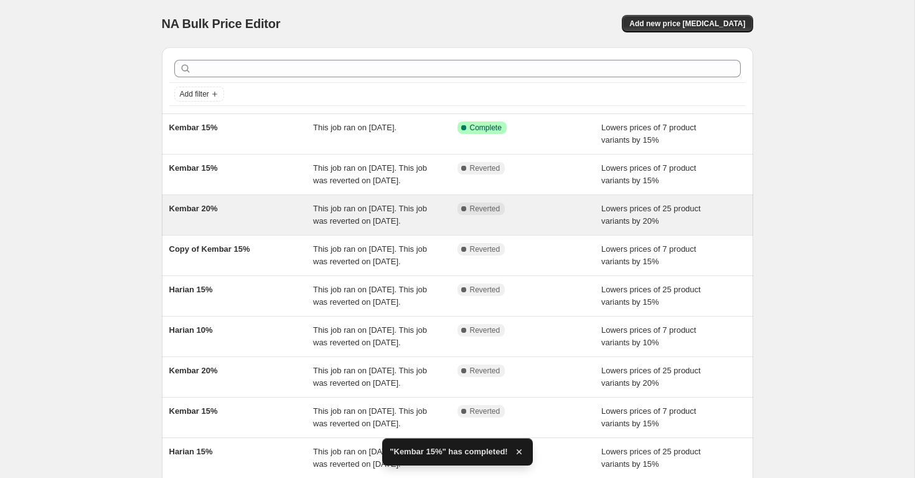
click at [210, 227] on div "Kembar 20%" at bounding box center [241, 214] width 144 height 25
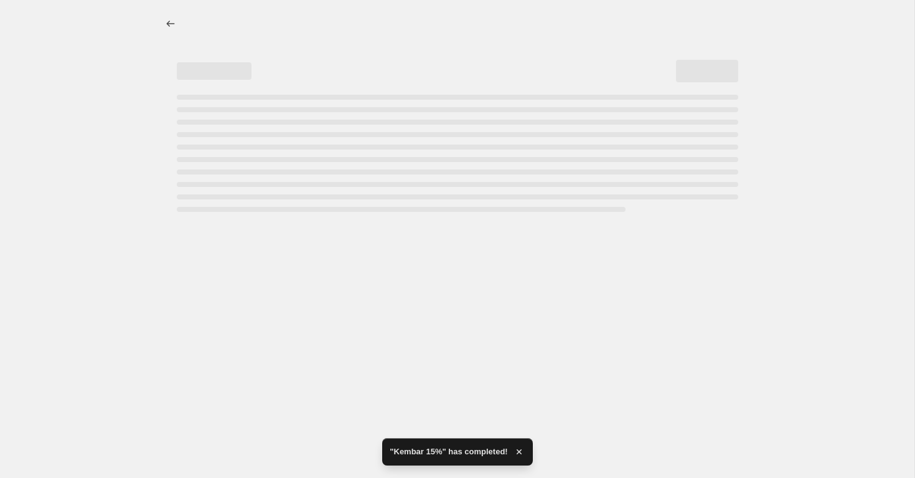
select select "percentage"
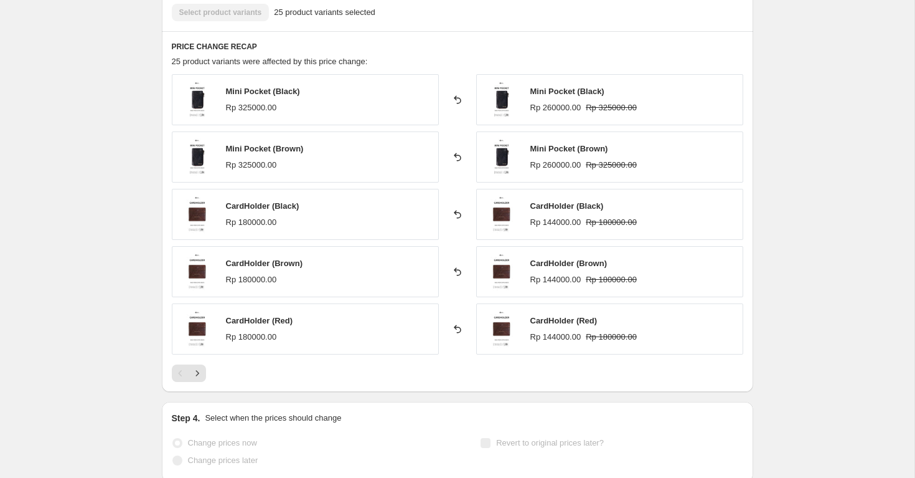
scroll to position [781, 0]
click at [200, 364] on button "Next" at bounding box center [197, 371] width 17 height 17
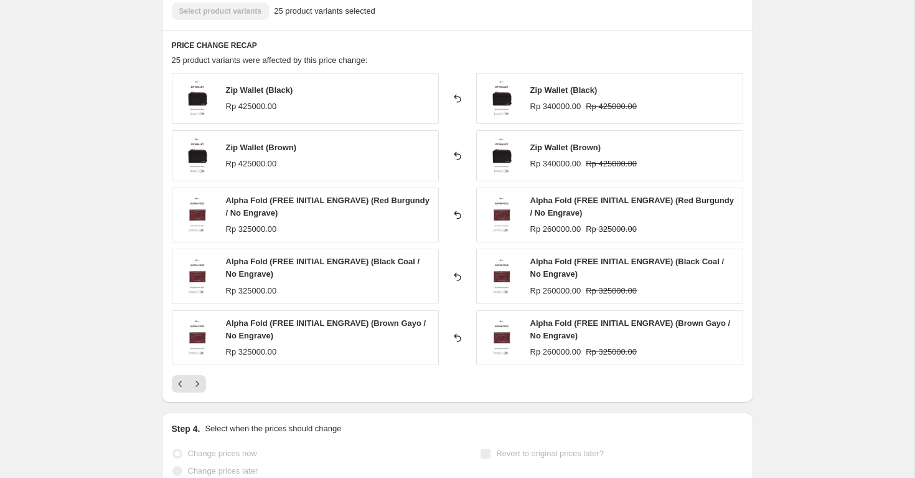
click at [201, 368] on div "Zip Wallet (Black) Rp 425000.00 Reverted back Zip Wallet (Black) Rp 340000.00 R…" at bounding box center [458, 232] width 572 height 319
click at [197, 385] on icon "Next" at bounding box center [197, 383] width 3 height 6
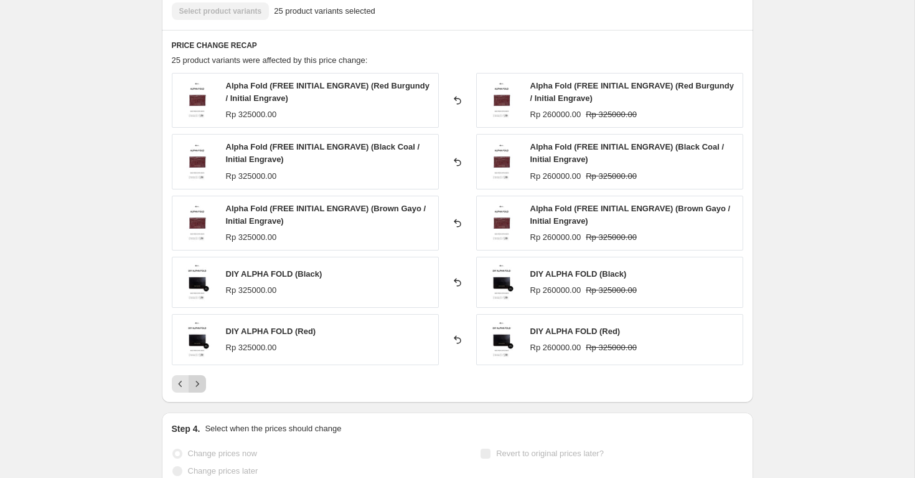
click at [197, 385] on icon "Next" at bounding box center [197, 383] width 3 height 6
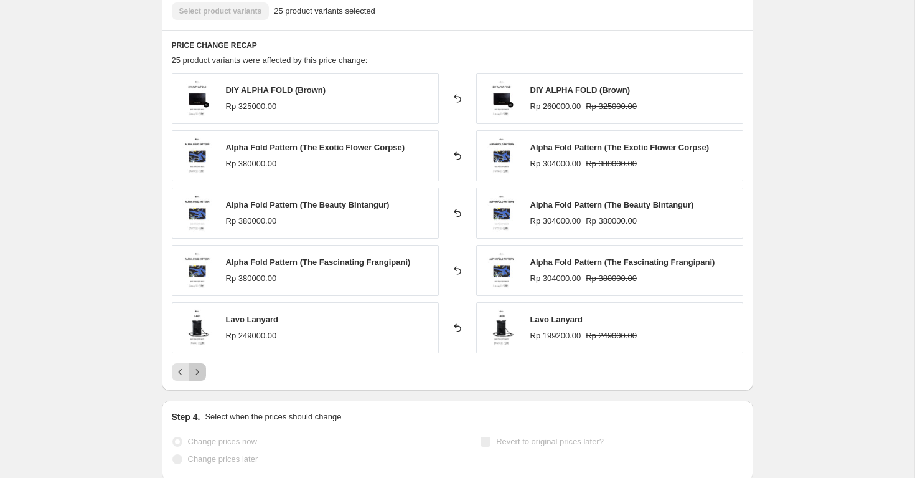
click at [200, 370] on icon "Next" at bounding box center [197, 371] width 12 height 12
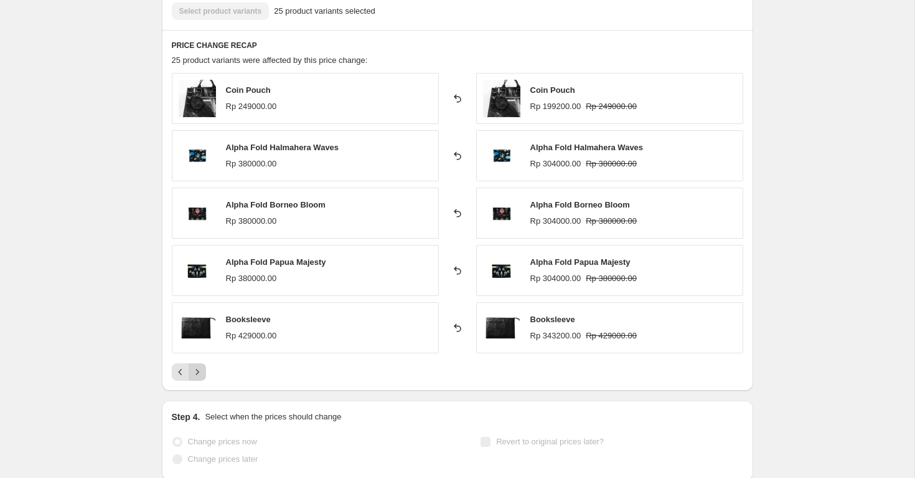
click at [200, 370] on div "Pagination" at bounding box center [197, 371] width 17 height 17
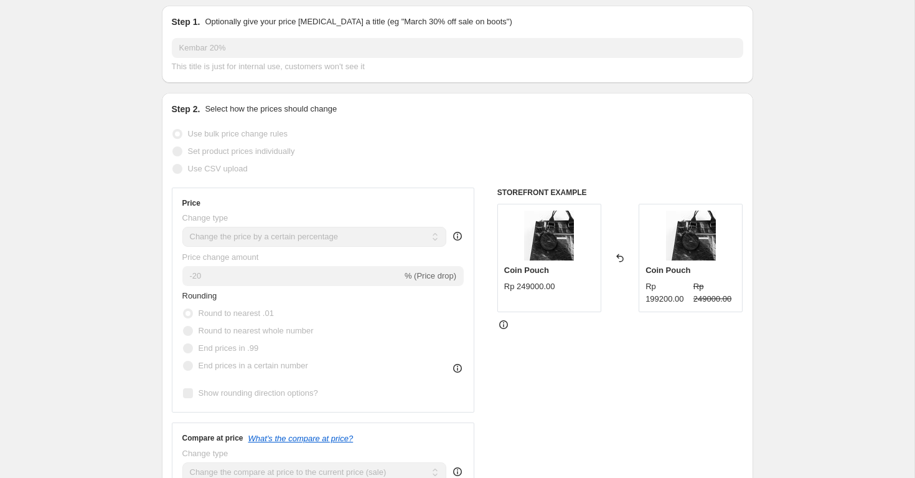
scroll to position [0, 0]
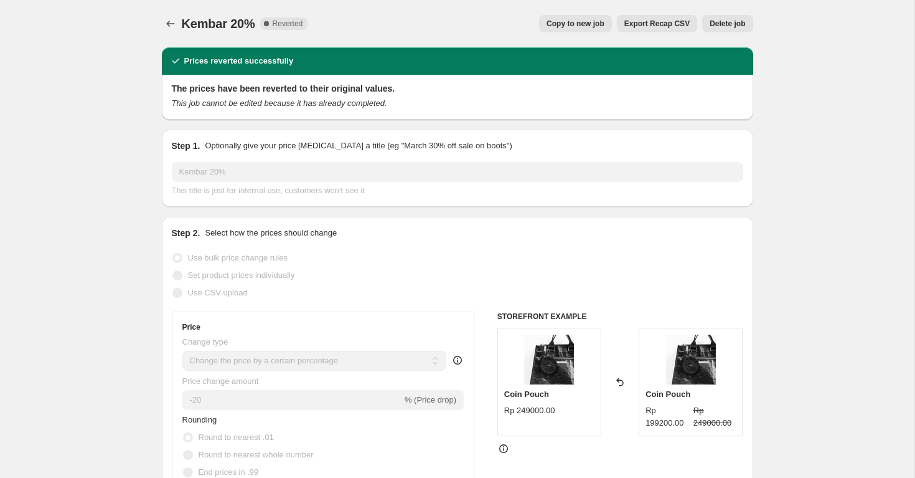
click at [593, 27] on span "Copy to new job" at bounding box center [576, 24] width 58 height 10
select select "percentage"
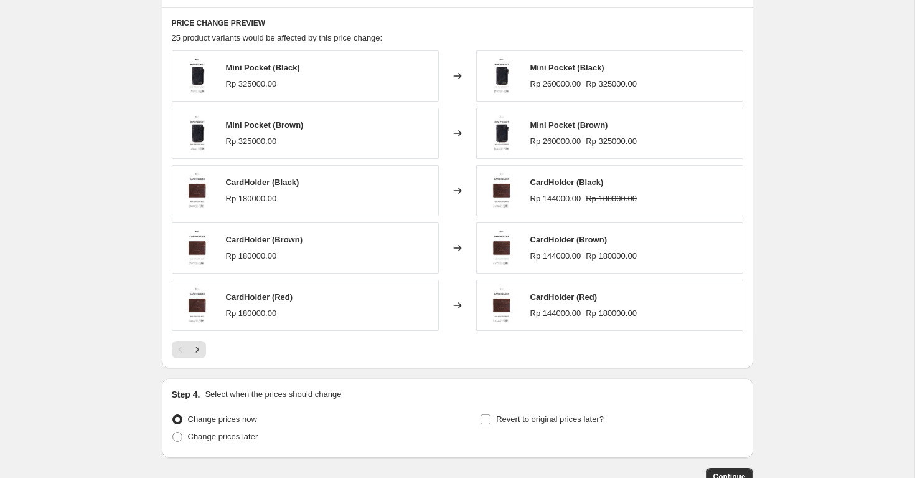
scroll to position [805, 0]
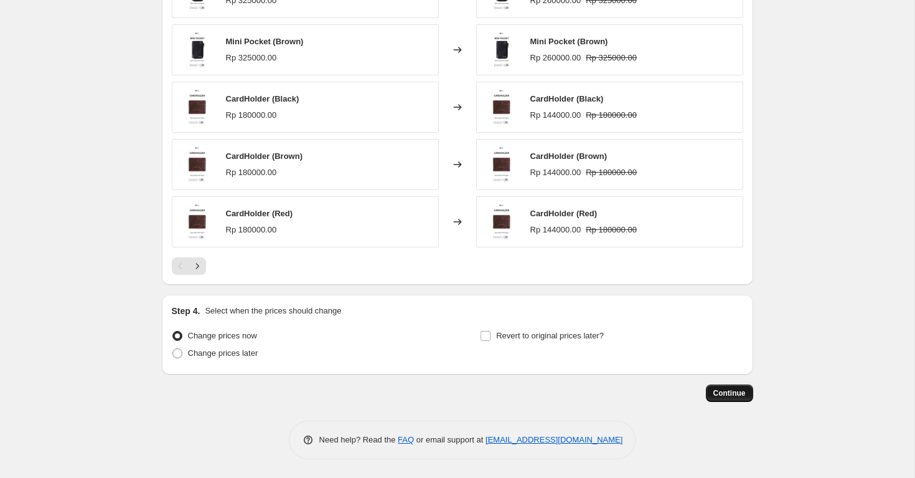
click at [739, 393] on span "Continue" at bounding box center [730, 393] width 32 height 10
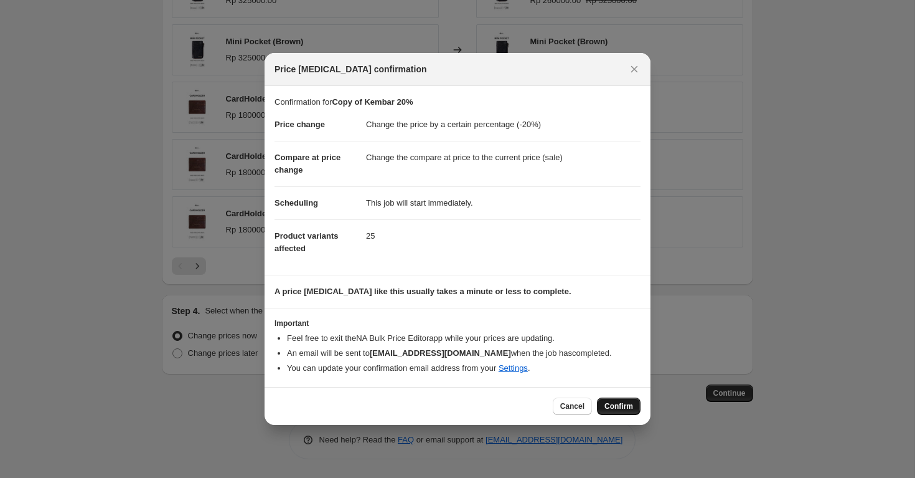
click at [621, 412] on button "Confirm" at bounding box center [619, 405] width 44 height 17
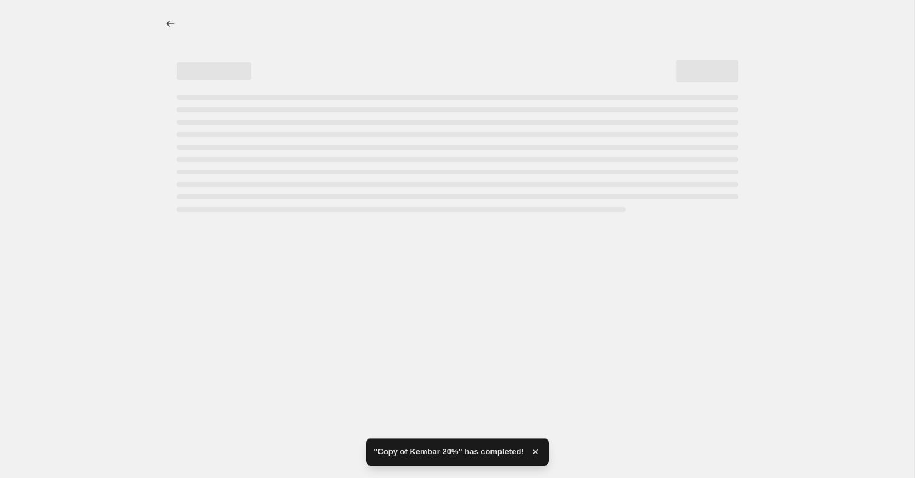
select select "percentage"
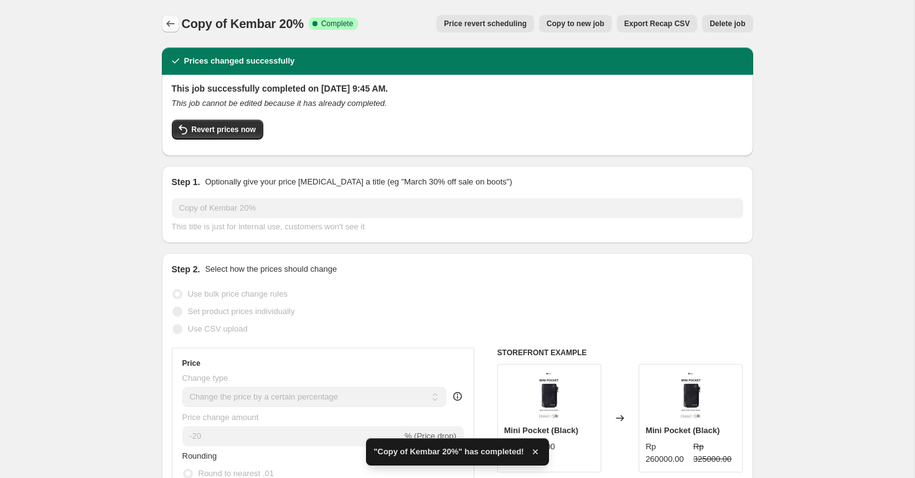
click at [170, 19] on icon "Price change jobs" at bounding box center [170, 23] width 12 height 12
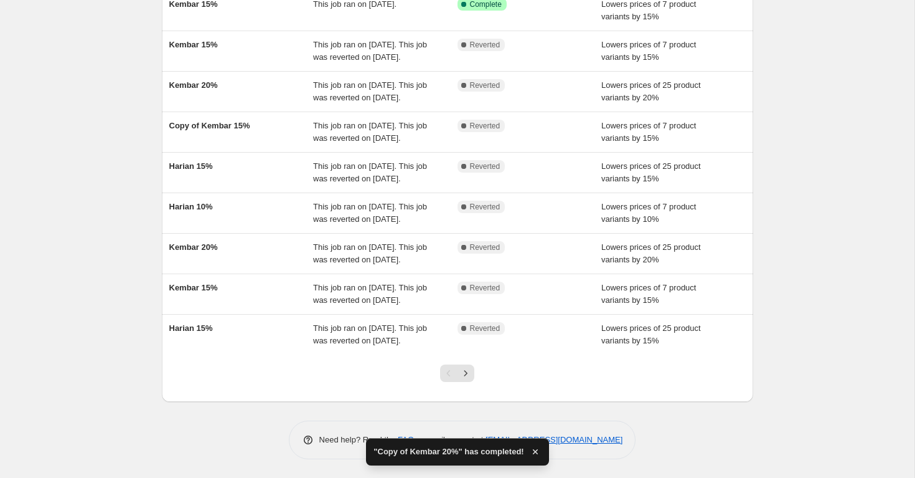
scroll to position [216, 0]
click at [466, 379] on icon "Next" at bounding box center [466, 373] width 12 height 12
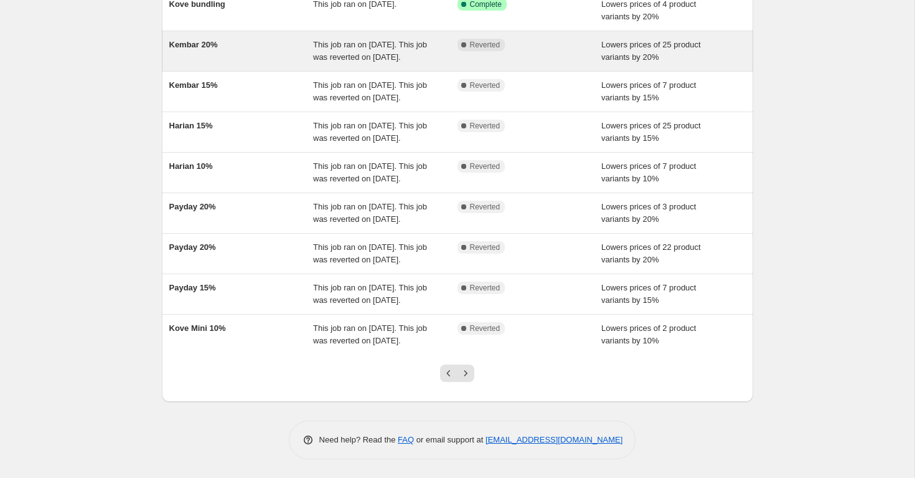
scroll to position [276, 0]
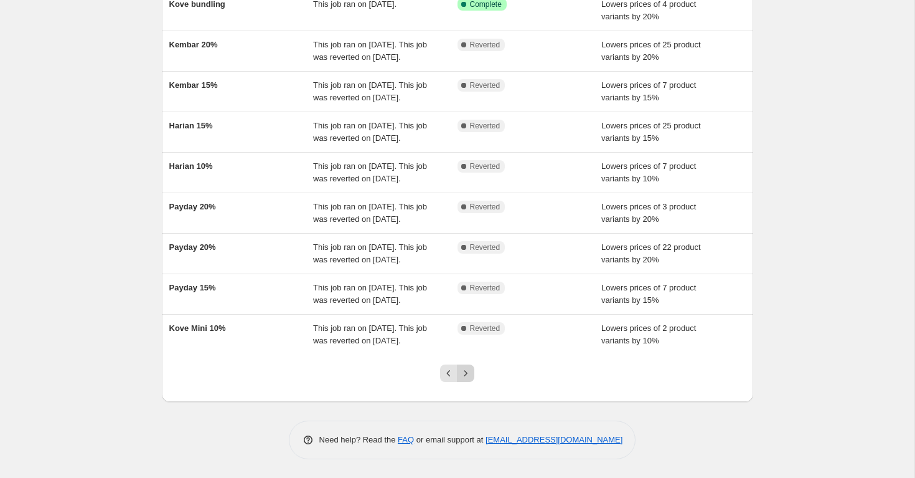
click at [469, 372] on icon "Next" at bounding box center [466, 373] width 12 height 12
click at [460, 372] on icon "Next" at bounding box center [466, 373] width 12 height 12
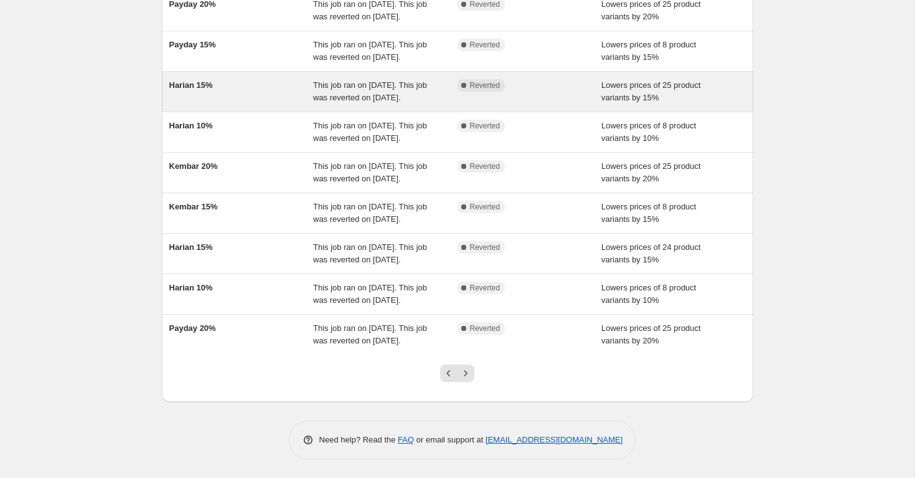
scroll to position [258, 0]
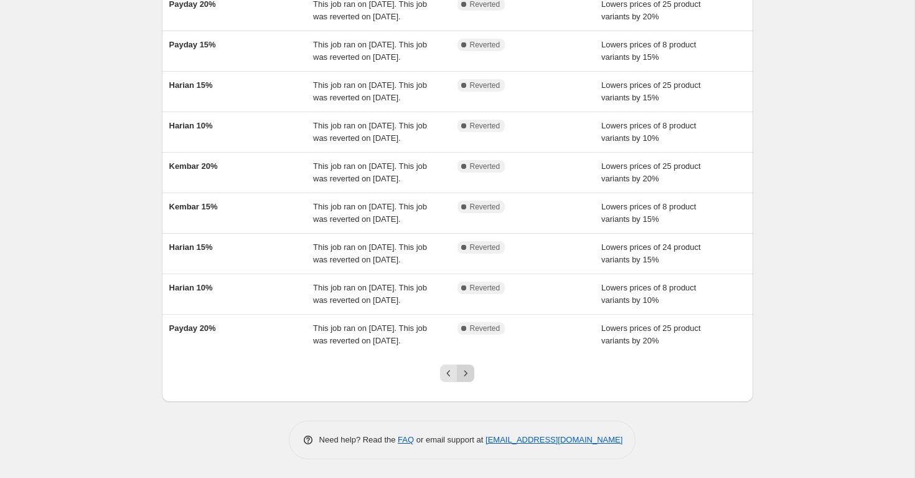
click at [467, 382] on button "Next" at bounding box center [465, 372] width 17 height 17
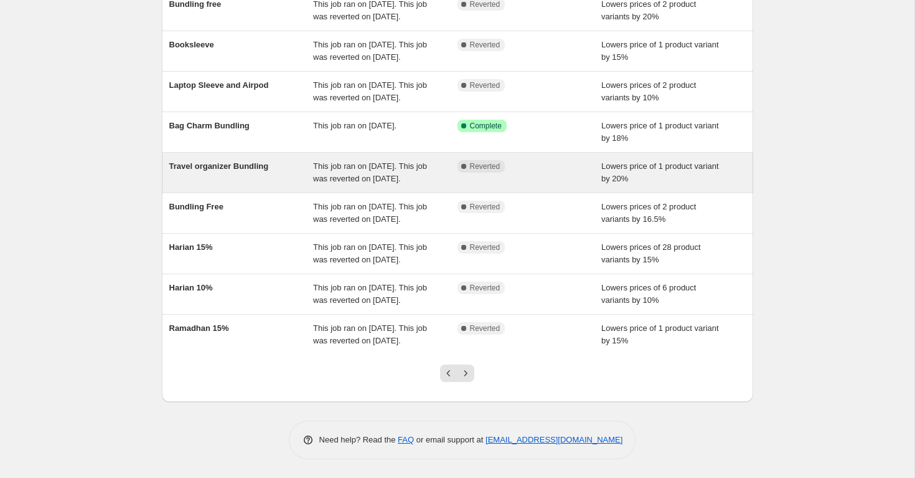
scroll to position [247, 0]
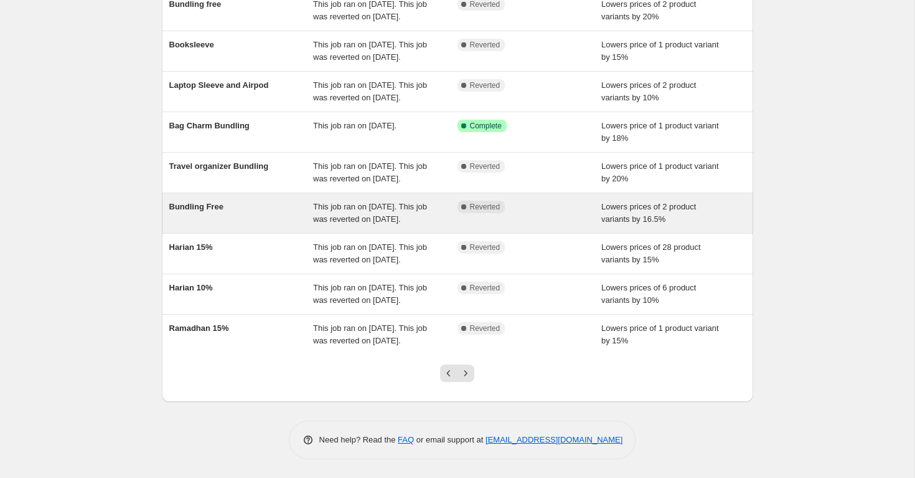
click at [519, 204] on div "Complete Reverted" at bounding box center [530, 212] width 144 height 25
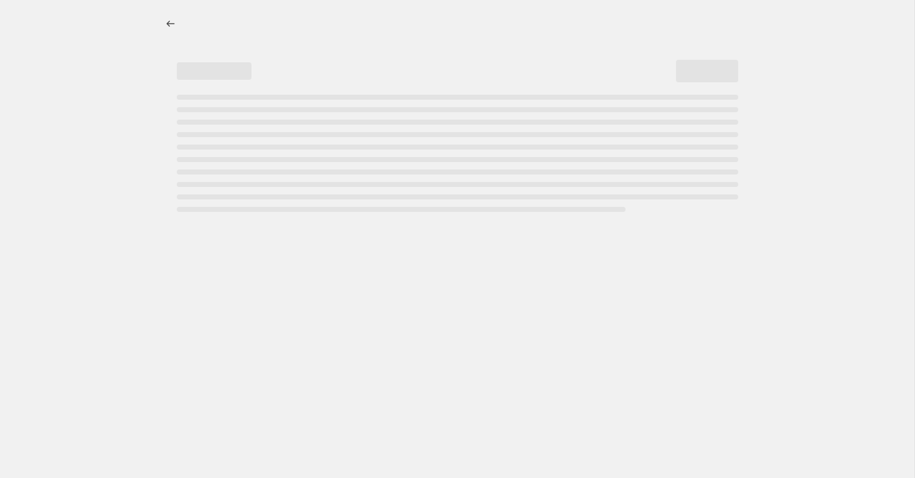
select select "percentage"
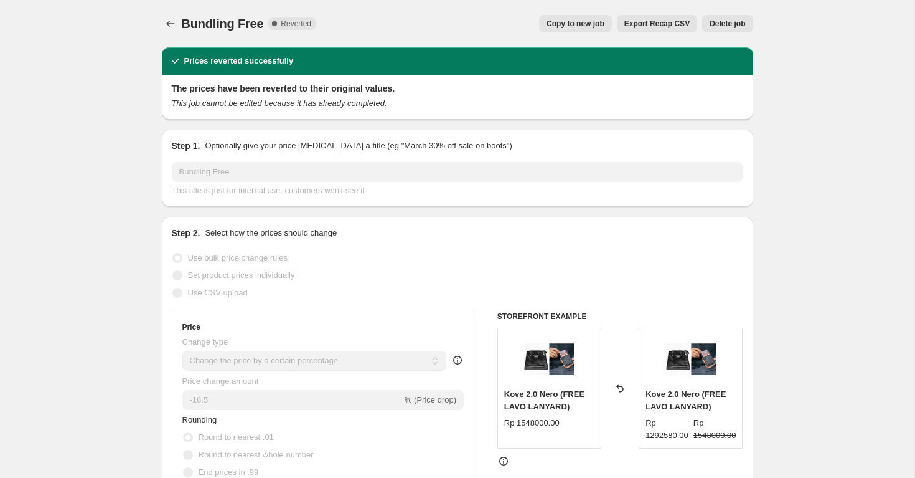
scroll to position [7, 0]
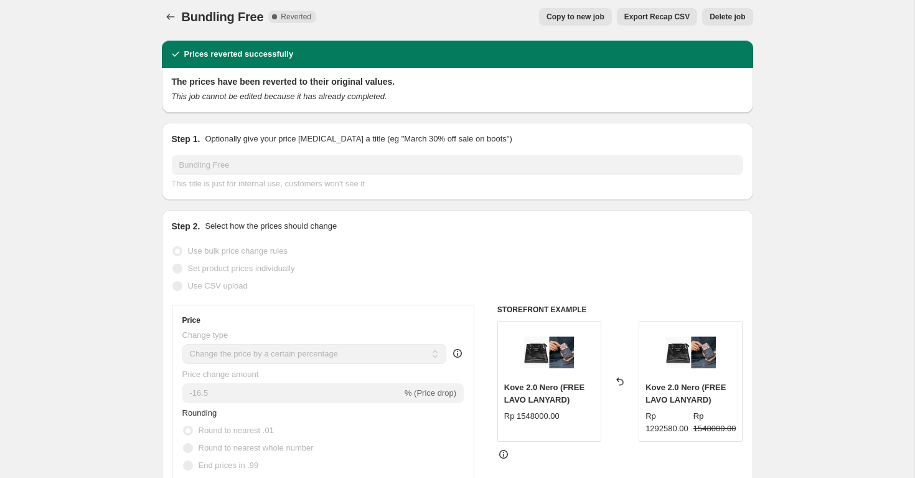
click at [595, 19] on span "Copy to new job" at bounding box center [576, 17] width 58 height 10
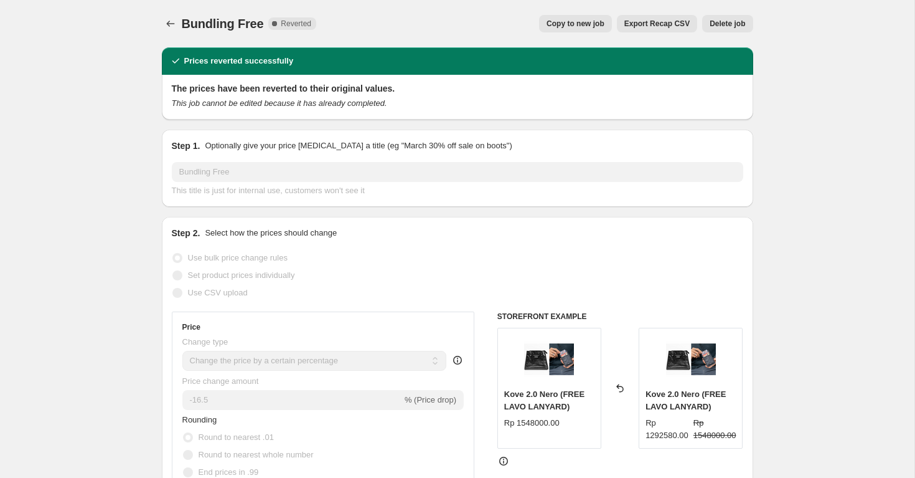
select select "percentage"
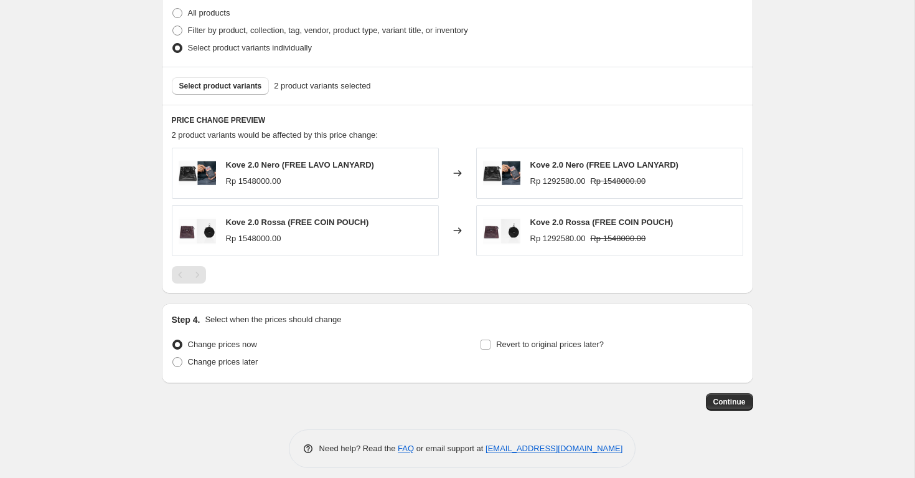
scroll to position [622, 0]
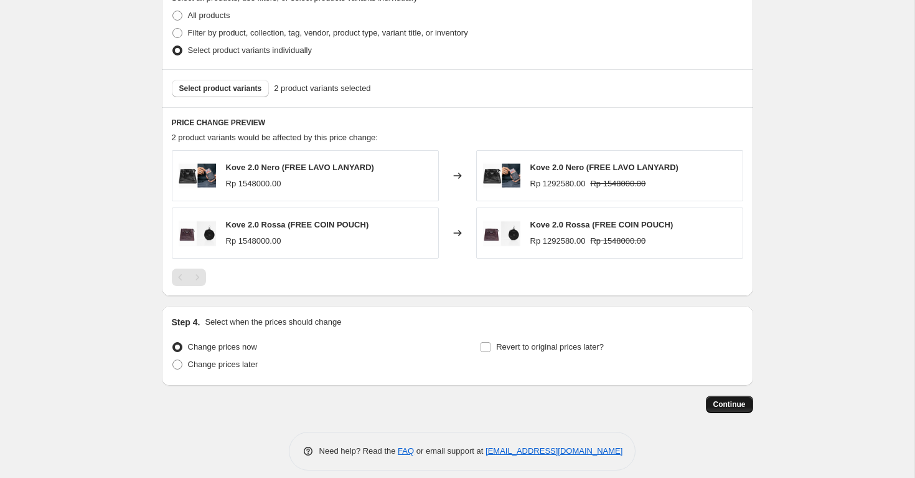
click at [727, 405] on span "Continue" at bounding box center [730, 404] width 32 height 10
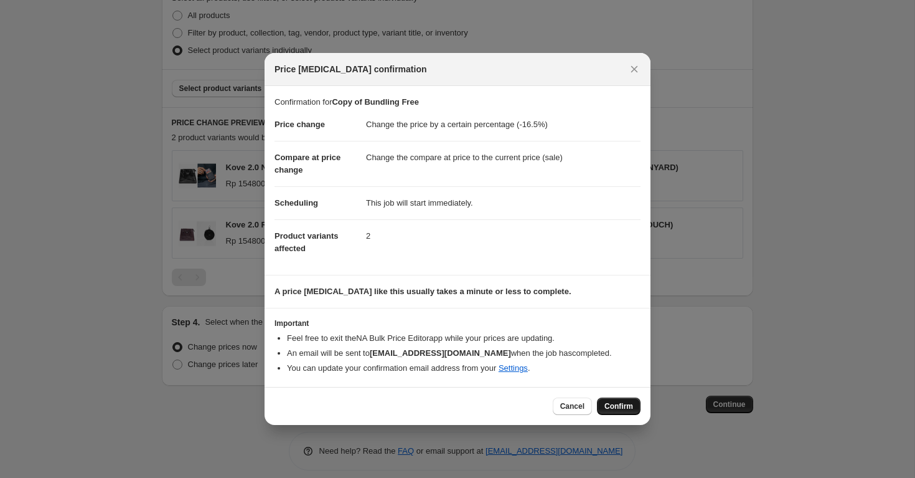
click at [621, 403] on span "Confirm" at bounding box center [619, 406] width 29 height 10
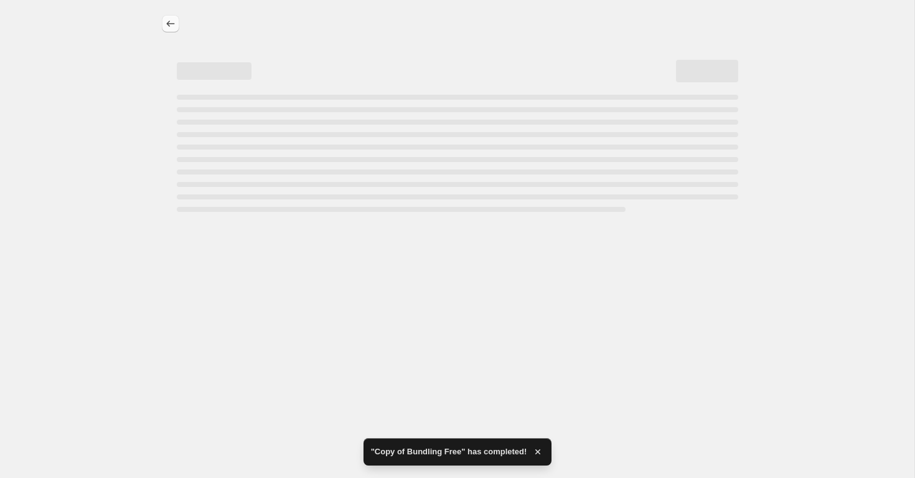
select select "percentage"
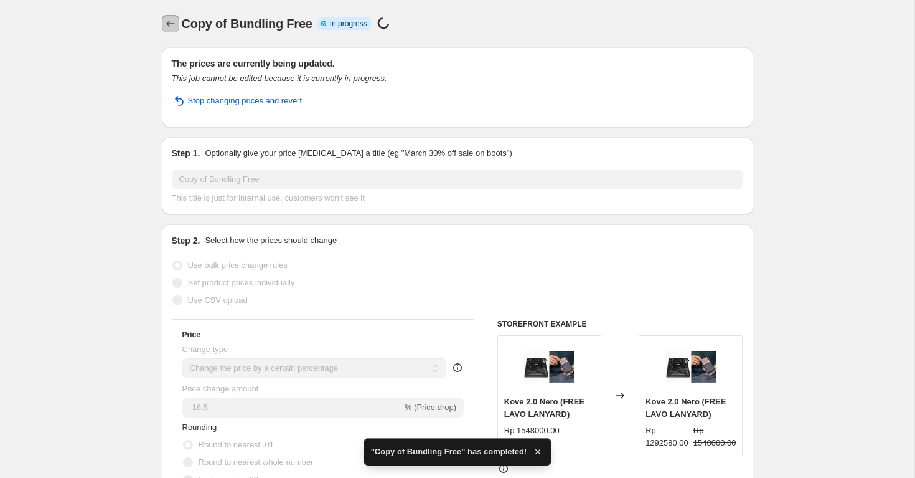
click at [173, 24] on icon "Price change jobs" at bounding box center [170, 23] width 12 height 12
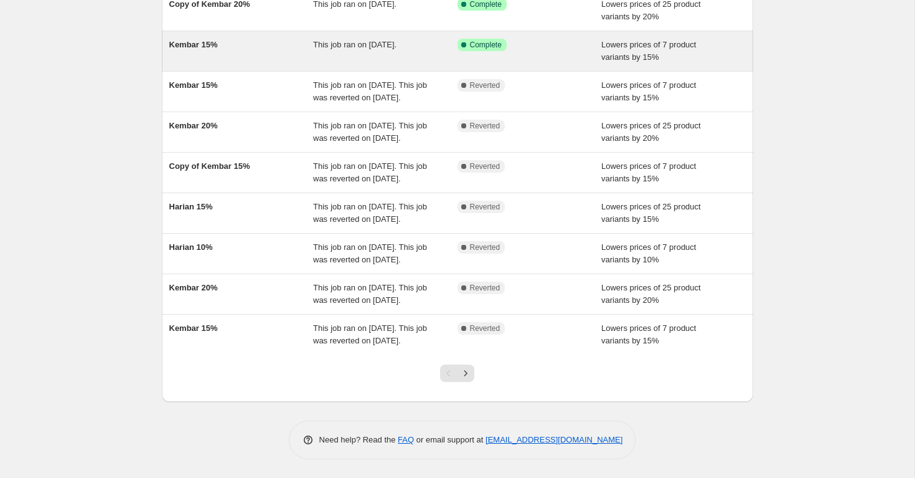
scroll to position [251, 0]
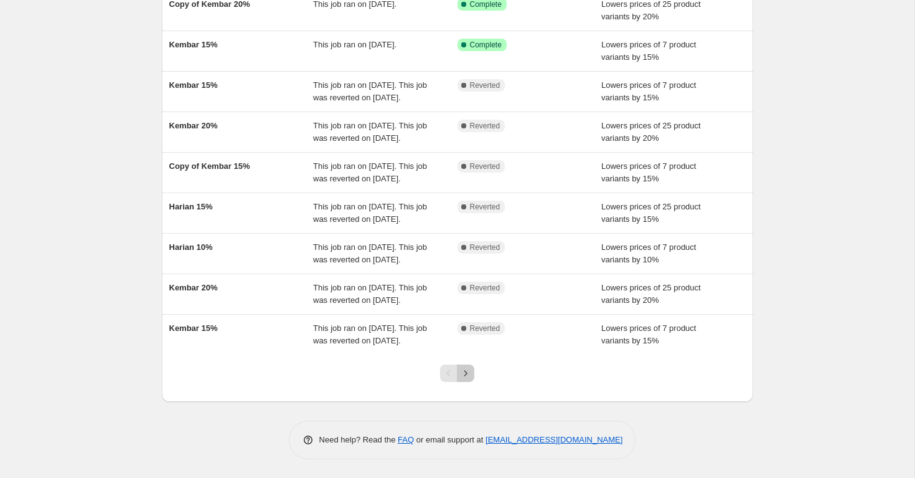
click at [468, 376] on icon "Next" at bounding box center [466, 373] width 12 height 12
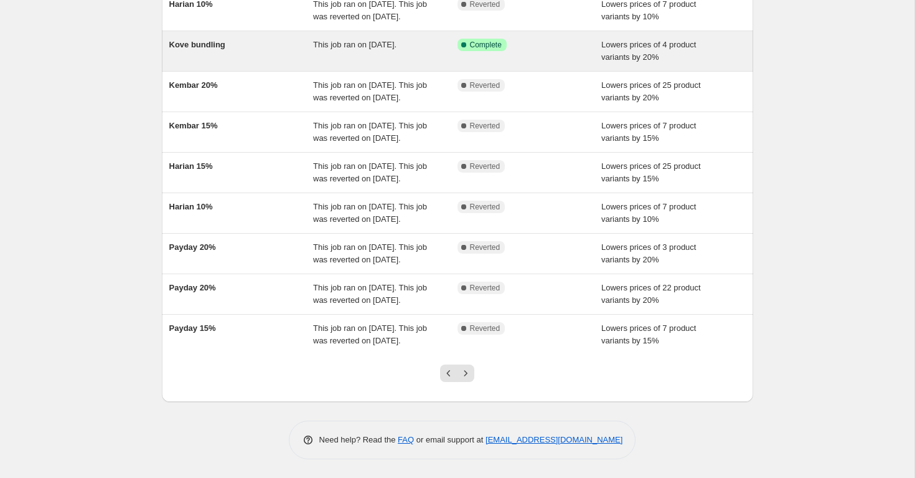
scroll to position [275, 0]
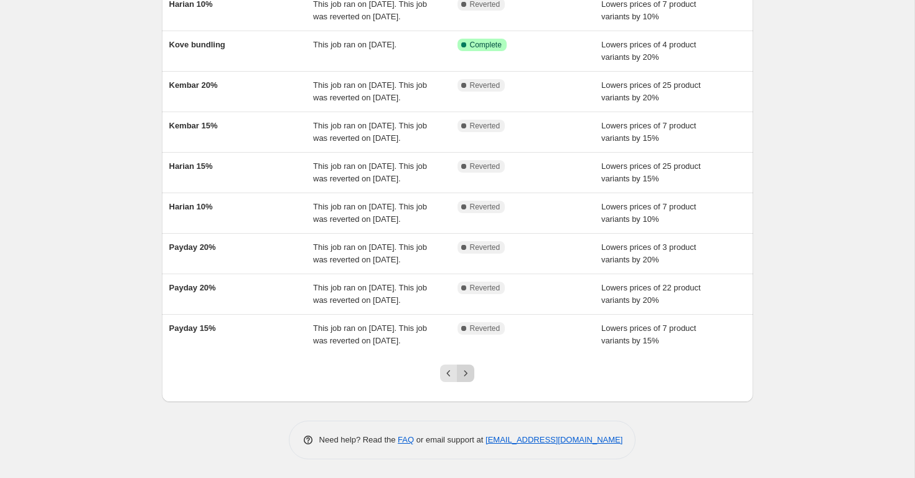
click at [467, 371] on icon "Next" at bounding box center [466, 373] width 12 height 12
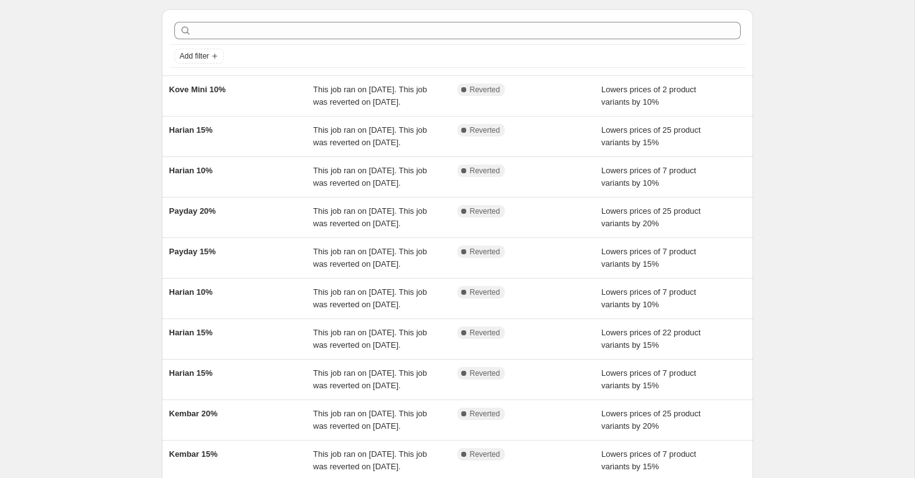
scroll to position [39, 0]
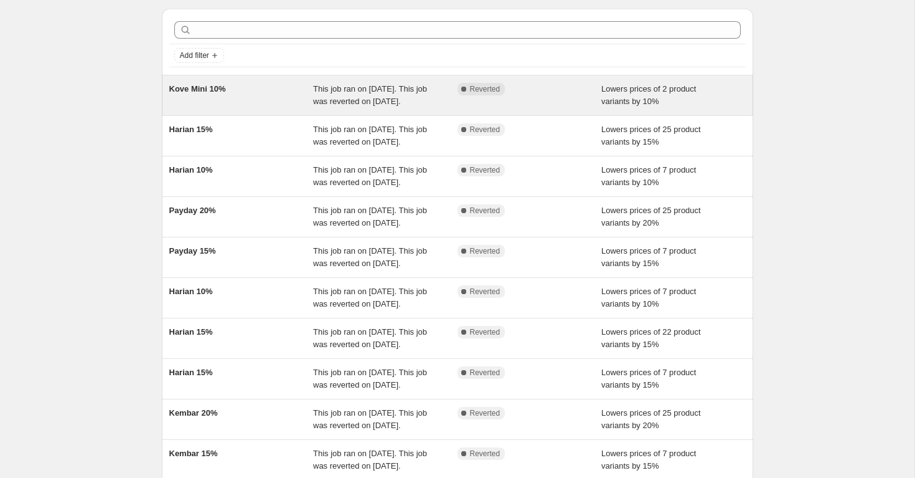
click at [523, 108] on div "Complete Reverted" at bounding box center [530, 95] width 144 height 25
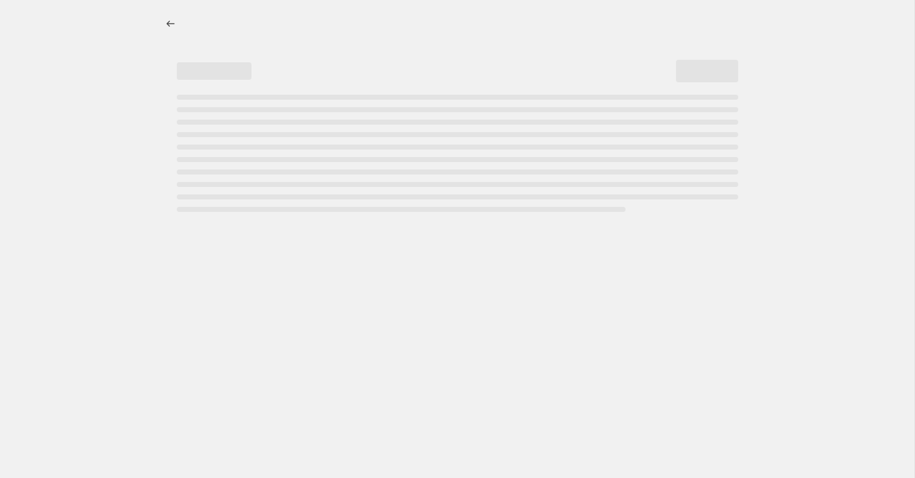
select select "percentage"
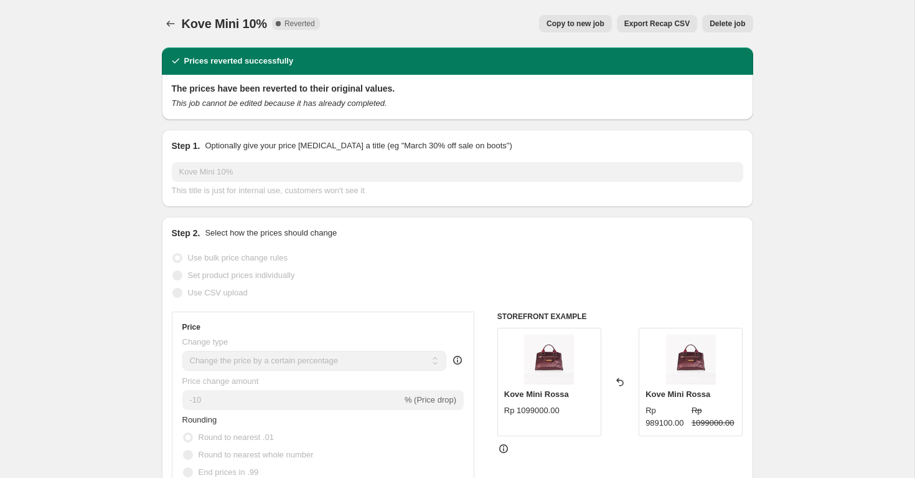
click at [578, 23] on span "Copy to new job" at bounding box center [576, 24] width 58 height 10
select select "percentage"
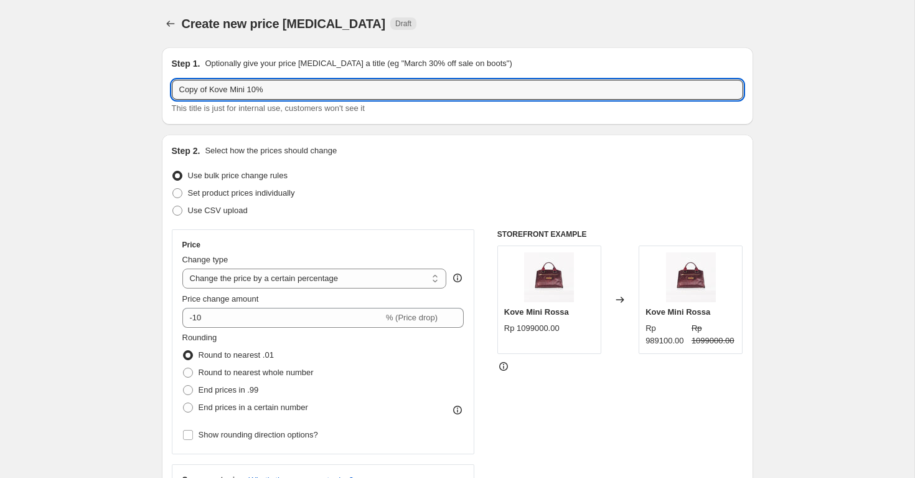
drag, startPoint x: 210, startPoint y: 90, endPoint x: 85, endPoint y: 91, distance: 125.8
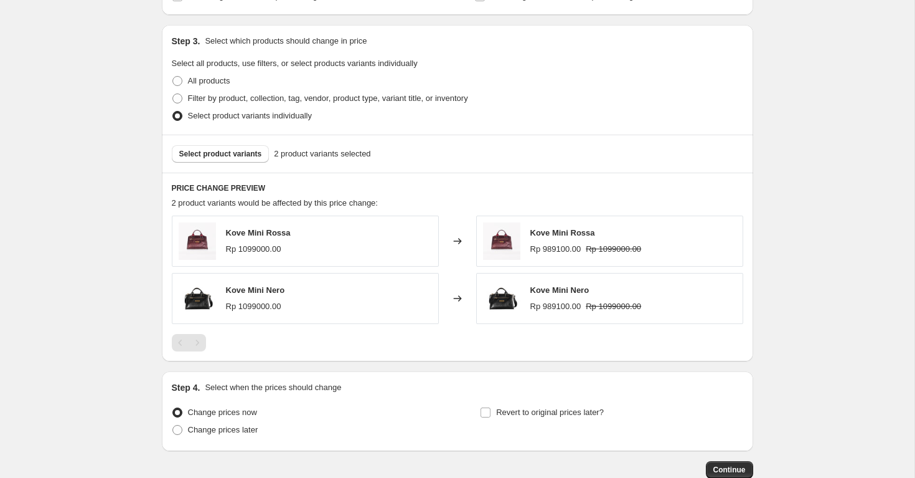
scroll to position [633, 0]
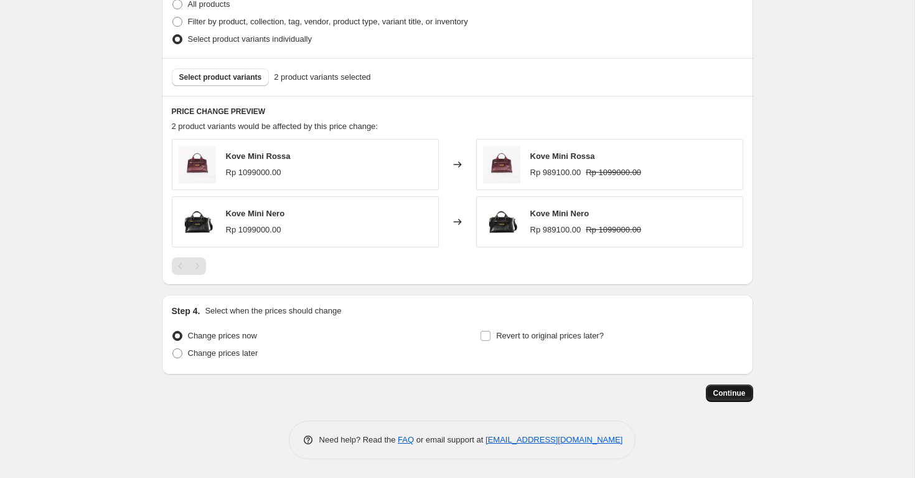
type input "Kove Mini 10%"
click at [725, 397] on span "Continue" at bounding box center [730, 393] width 32 height 10
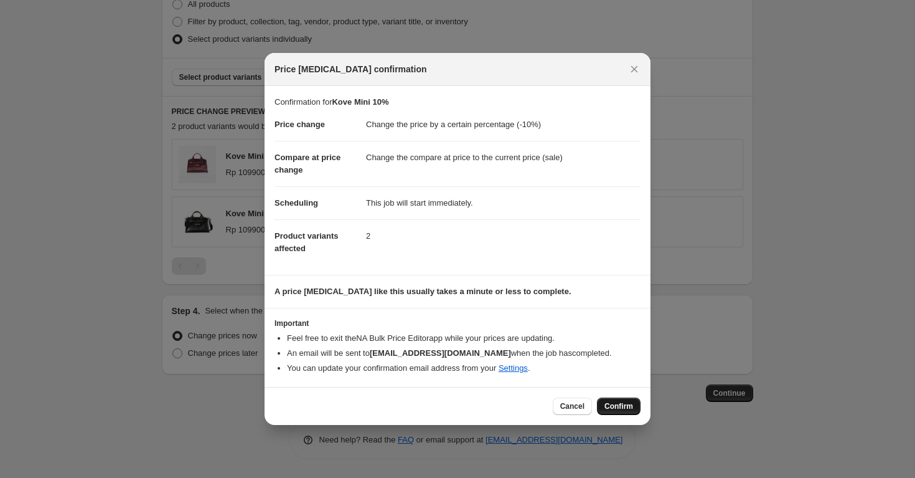
click at [626, 408] on span "Confirm" at bounding box center [619, 406] width 29 height 10
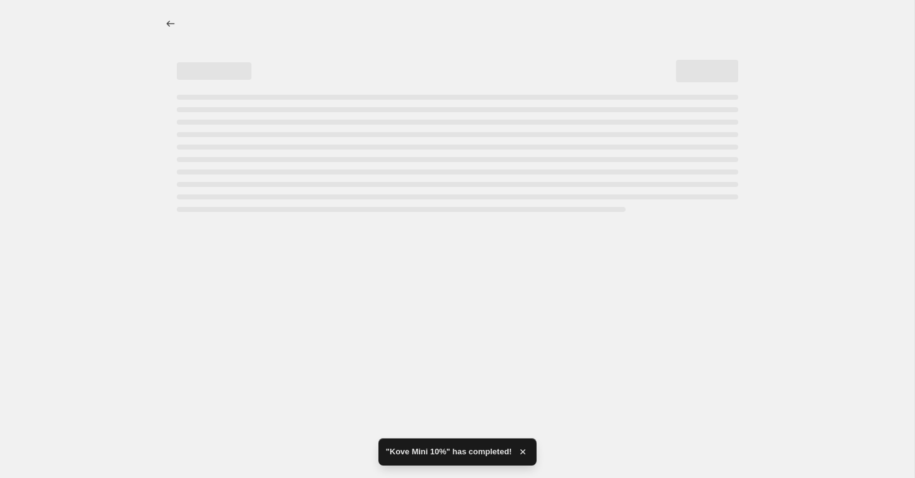
select select "percentage"
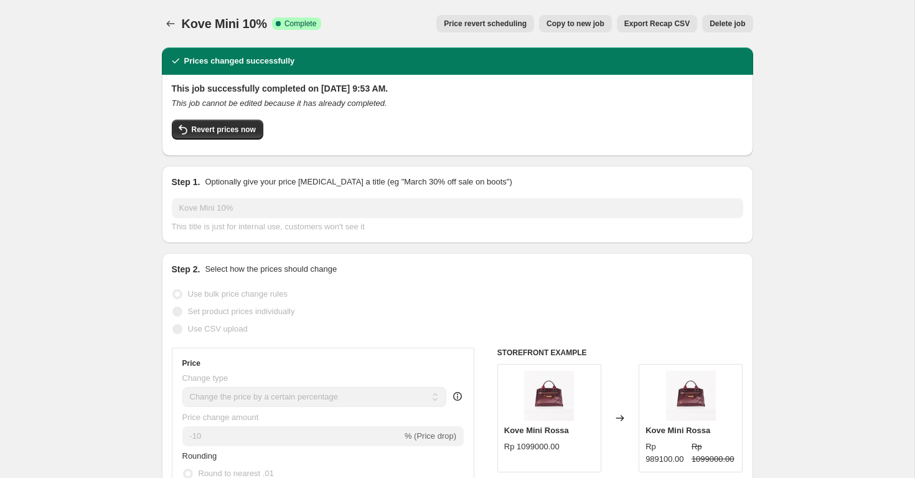
scroll to position [3, 0]
